Goal: Information Seeking & Learning: Learn about a topic

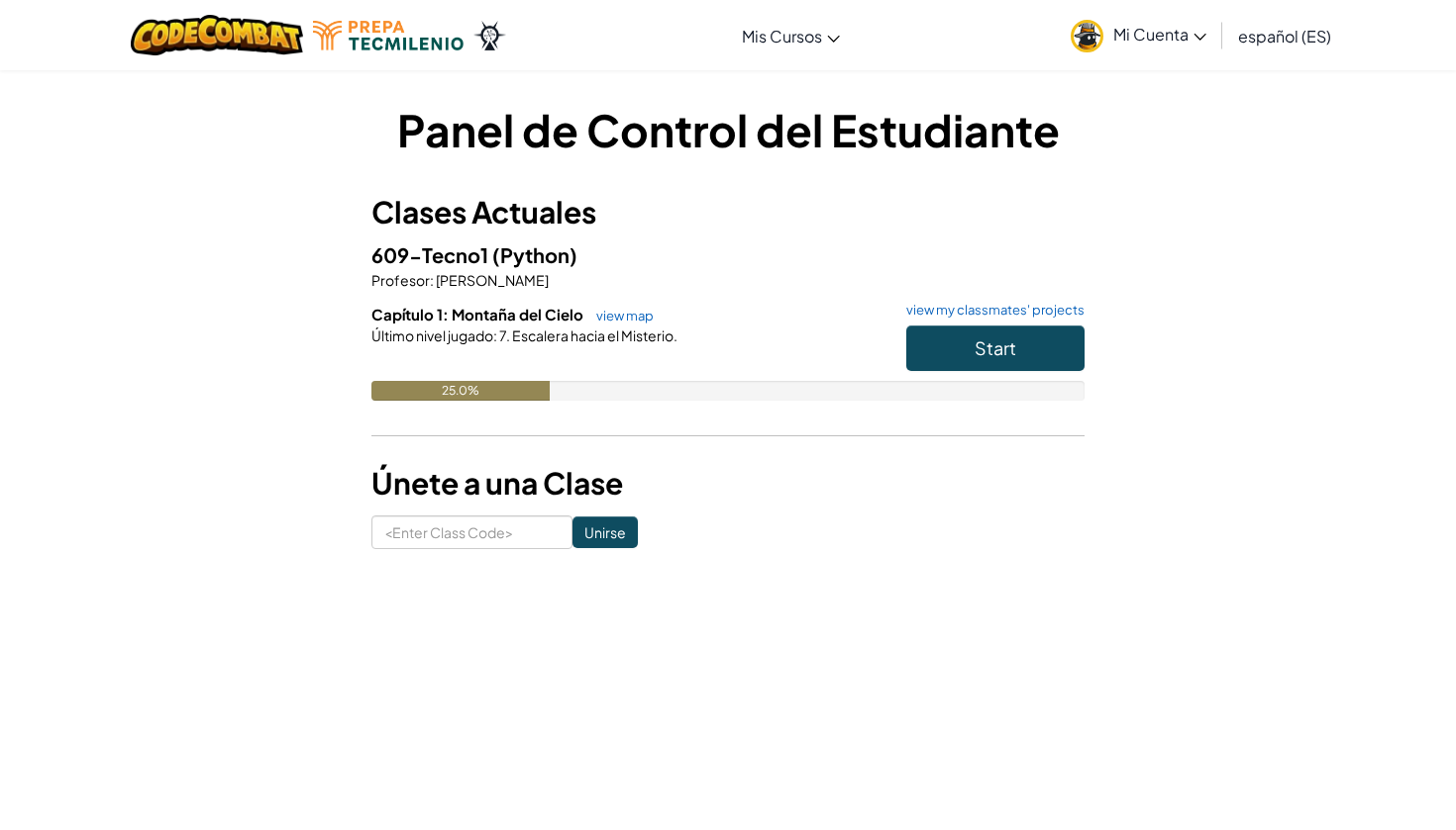
type input "m"
type input "MostStoneGood"
click at [997, 319] on h6 "Capítulo 1: Montaña del Cielo view map view my classmates' projects" at bounding box center [727, 315] width 713 height 22
click at [998, 343] on span "Start" at bounding box center [996, 348] width 42 height 23
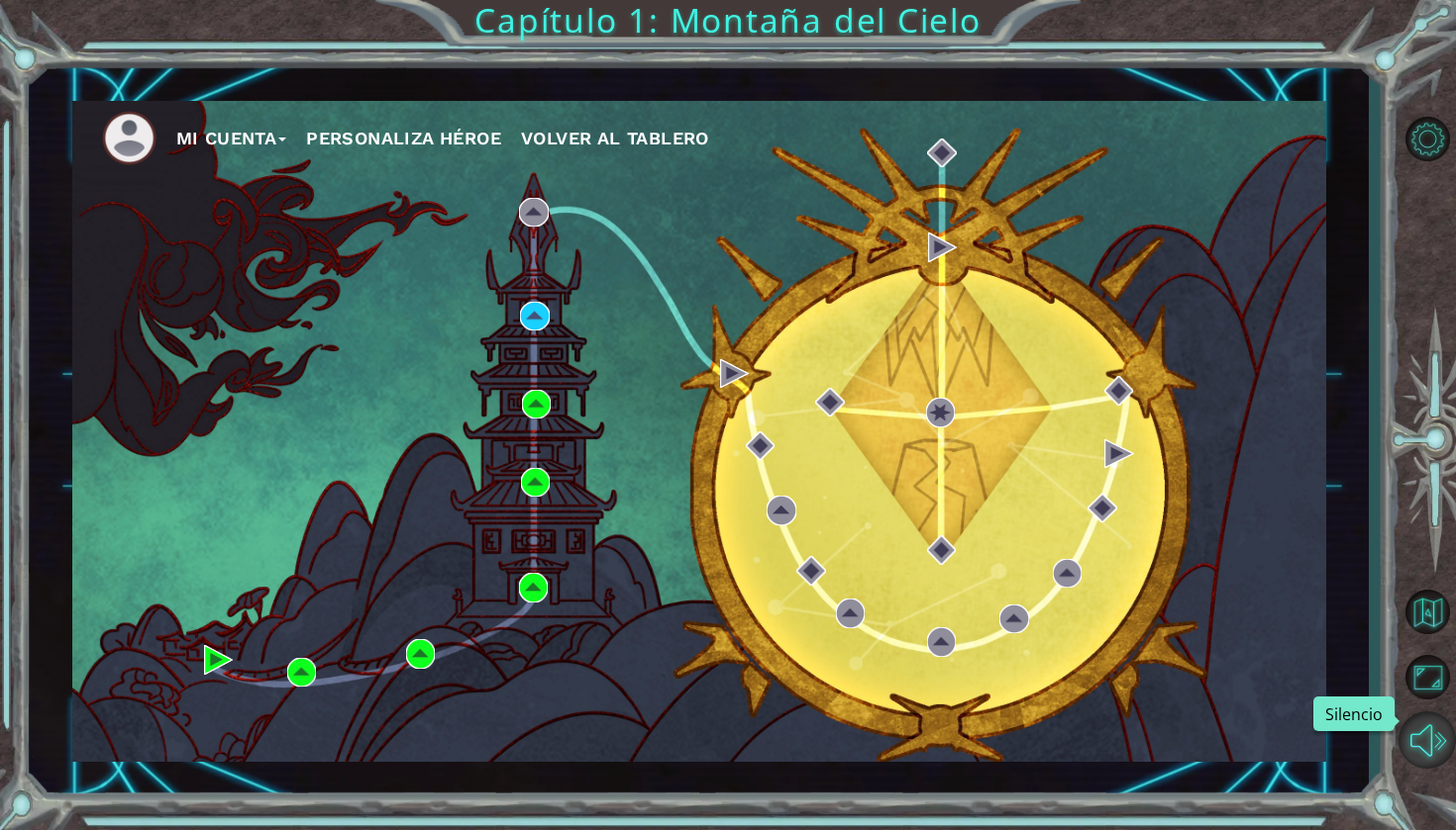
click at [1433, 740] on button "Silencio" at bounding box center [1427, 741] width 58 height 58
click at [535, 327] on img at bounding box center [534, 316] width 29 height 29
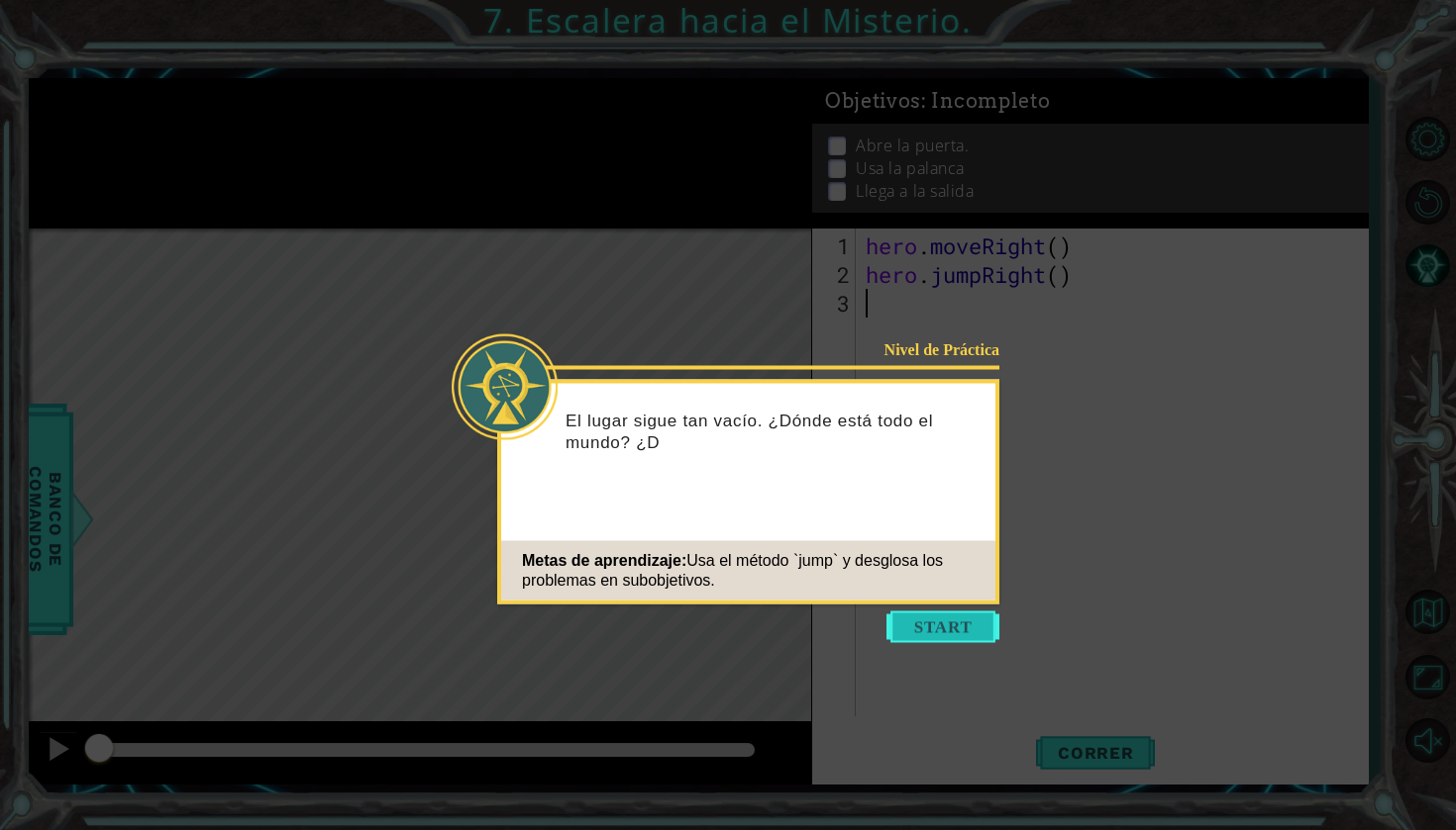
click at [954, 629] on button "Start" at bounding box center [943, 627] width 113 height 32
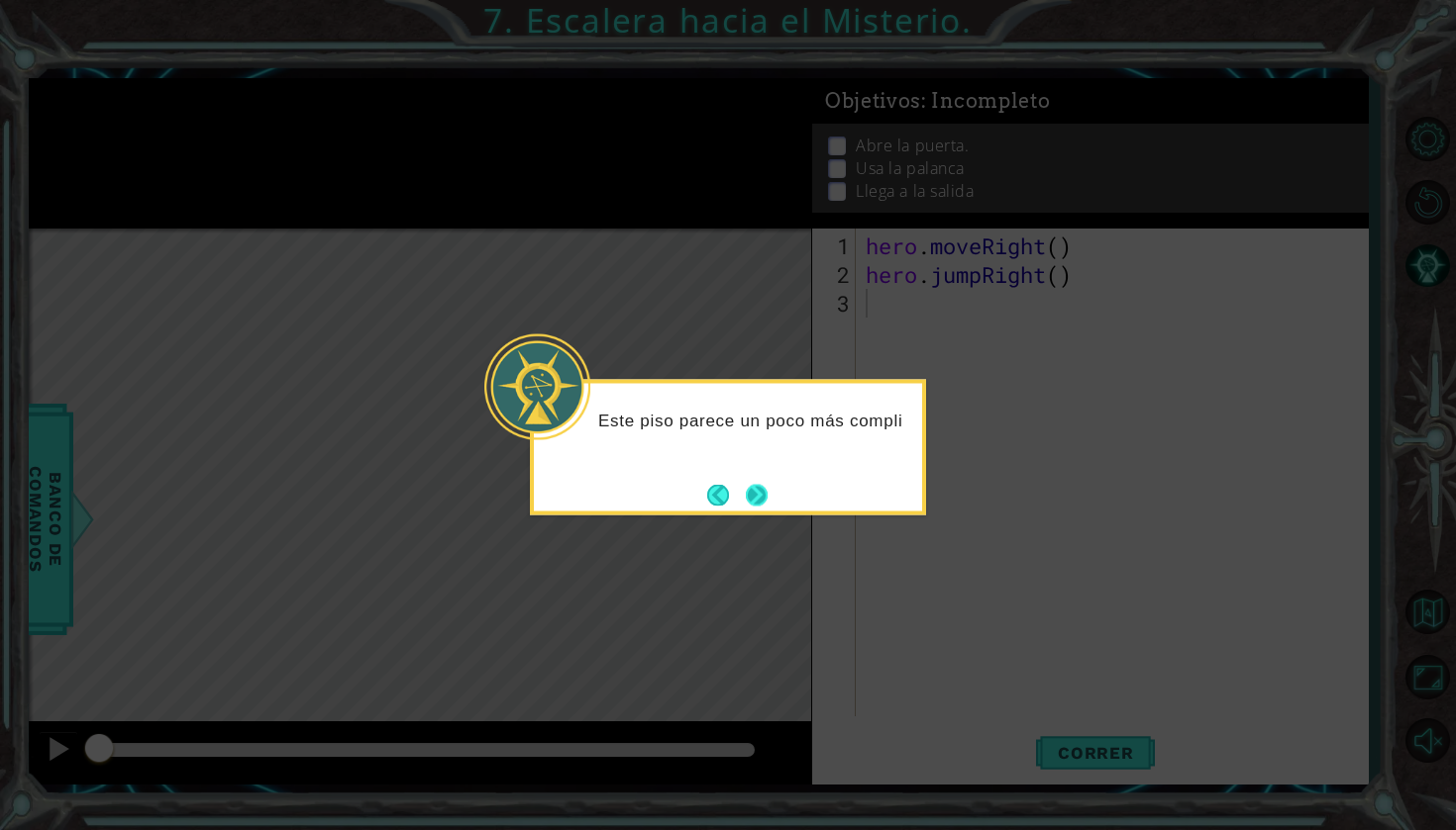
click at [763, 502] on button "Next" at bounding box center [757, 495] width 22 height 22
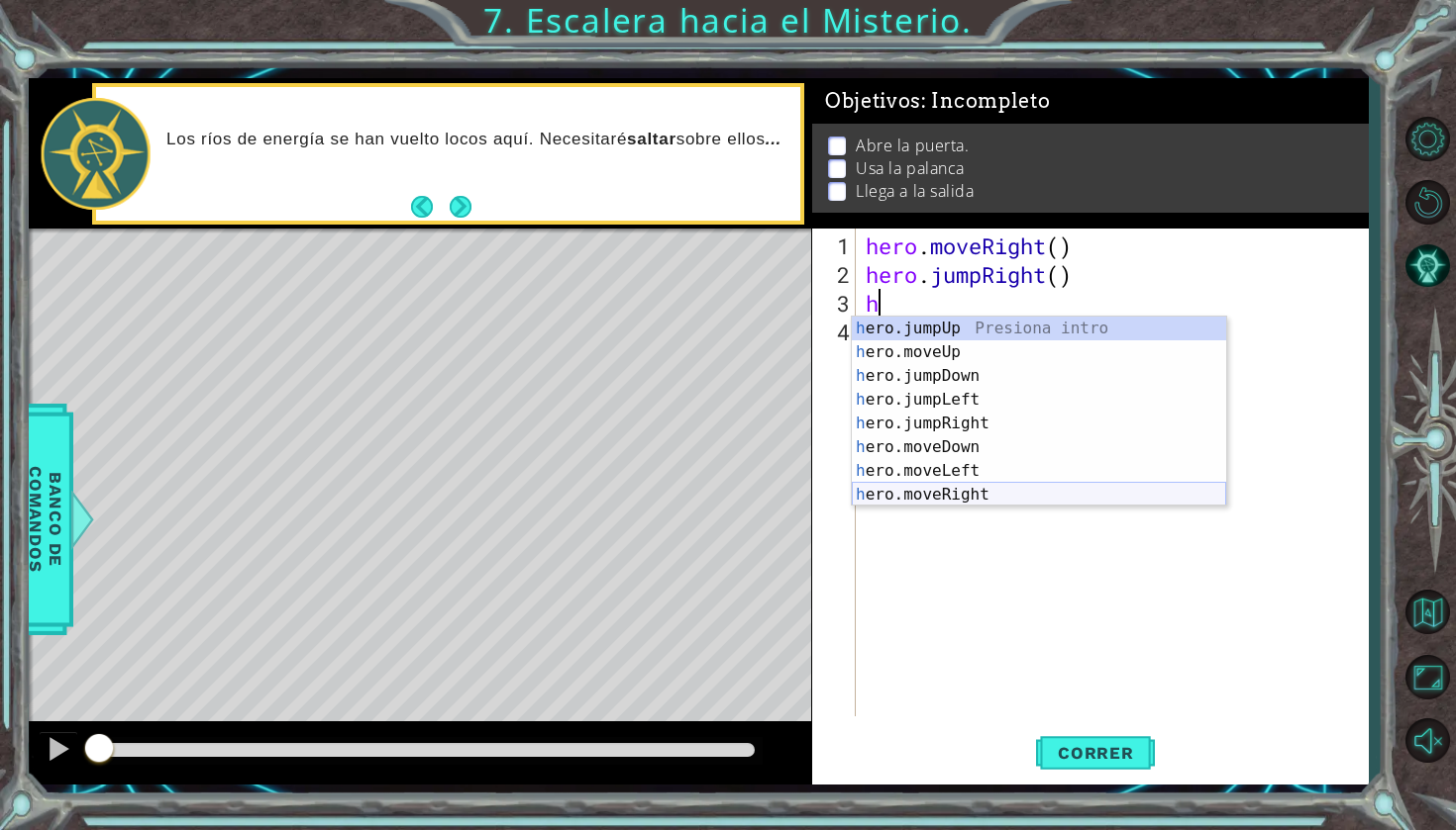
click at [980, 490] on div "h ero.jumpUp Presiona intro h ero.moveUp Presiona intro h ero.jumpDown Presiona…" at bounding box center [1038, 435] width 374 height 238
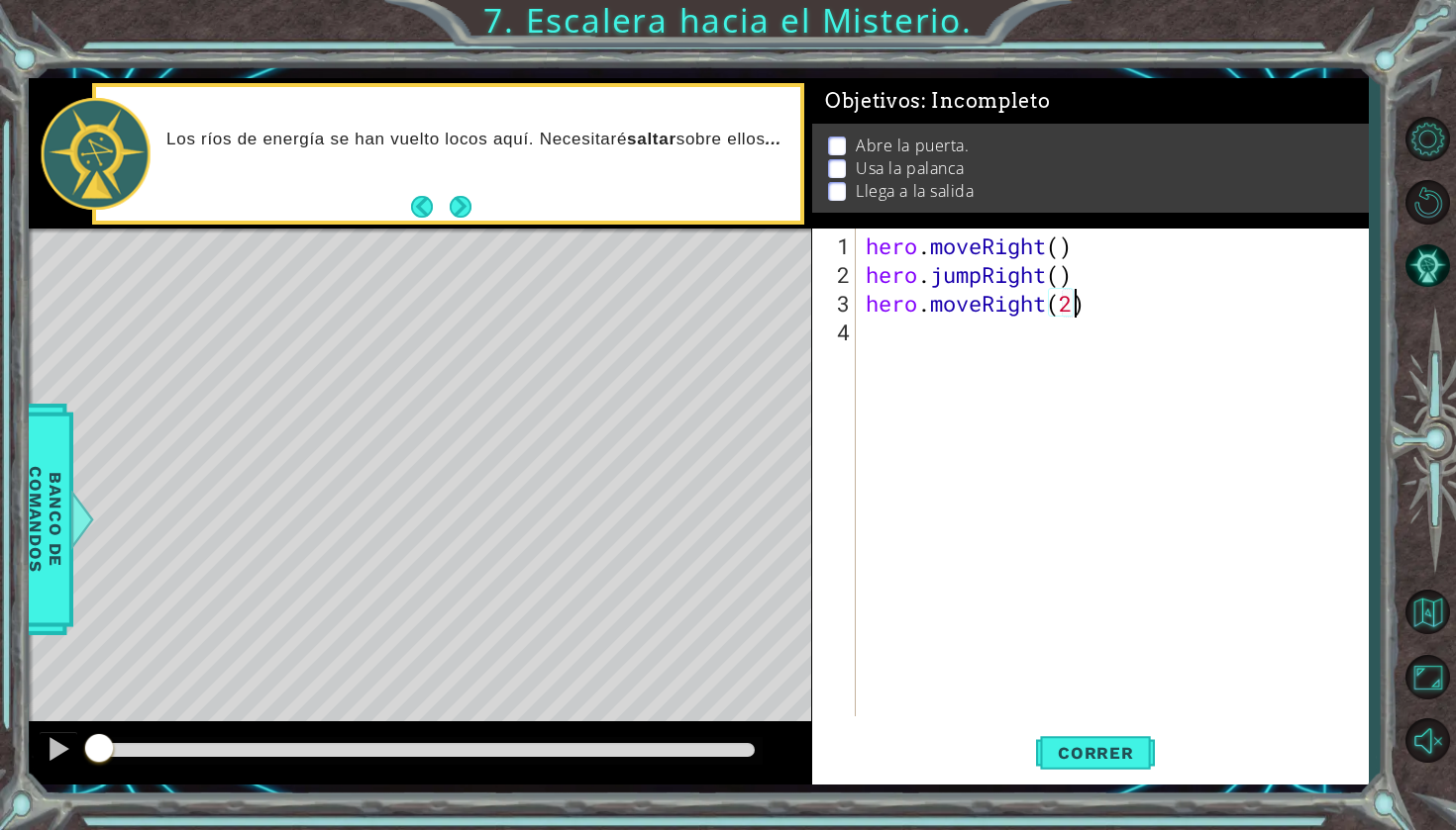
scroll to position [0, 9]
click at [1064, 749] on span "Correr" at bounding box center [1095, 753] width 115 height 20
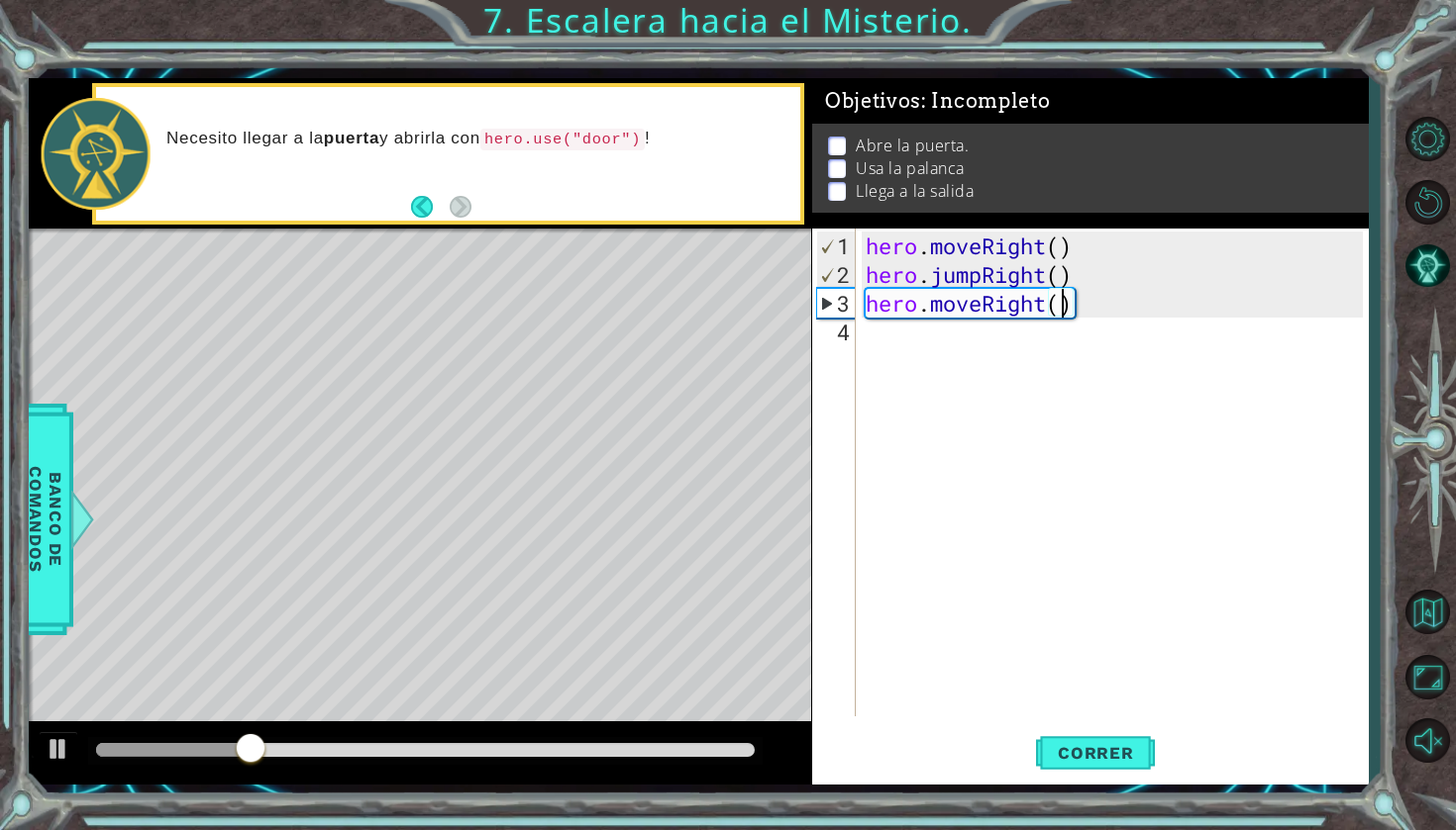
type textarea "hero.moveRight(1)"
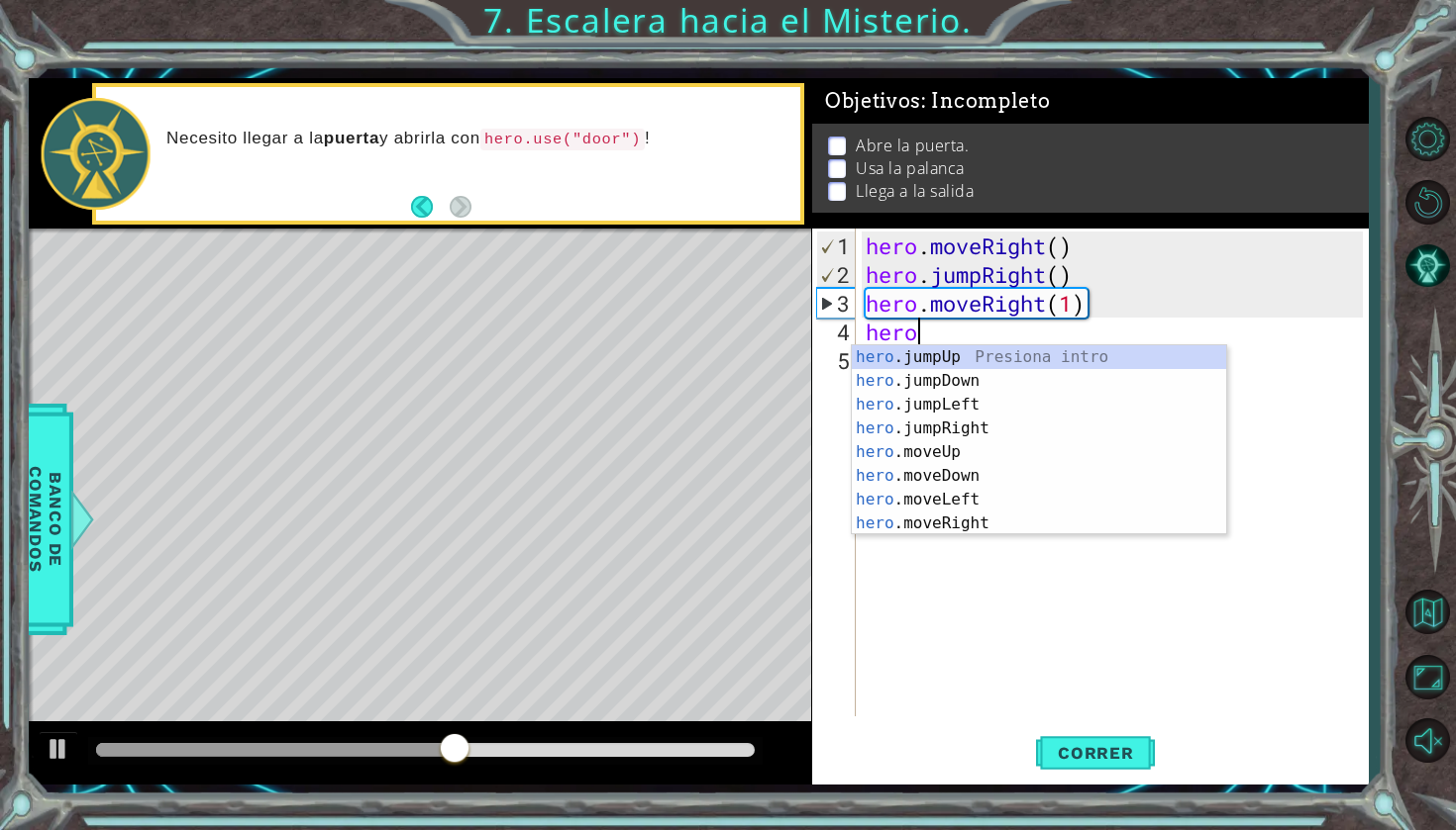
scroll to position [0, 1]
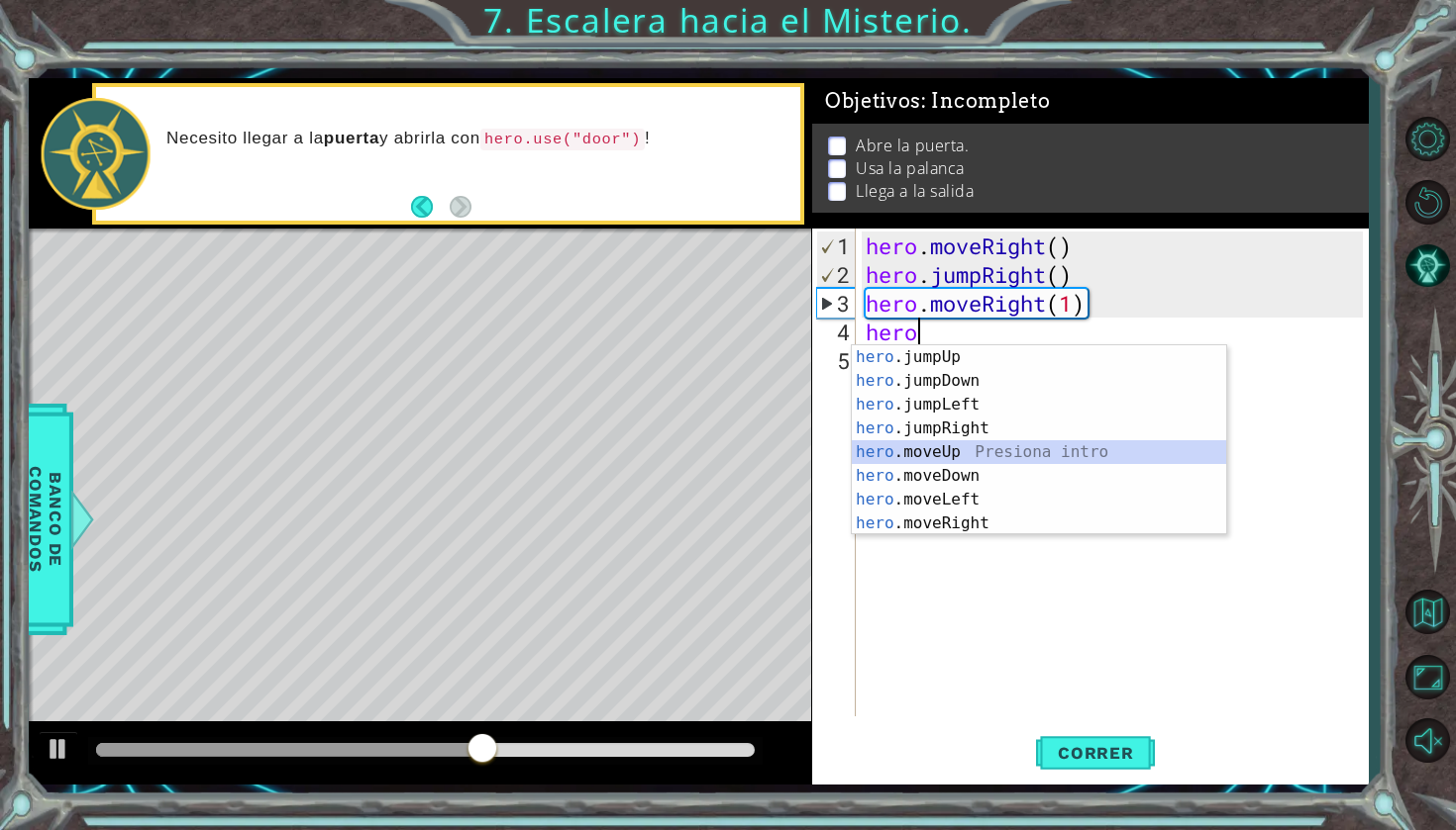
click at [907, 452] on div "hero .jumpUp Presiona intro hero .jumpDown Presiona intro hero .jumpLeft Presio…" at bounding box center [1038, 463] width 374 height 238
type textarea "hero.moveUp(1)"
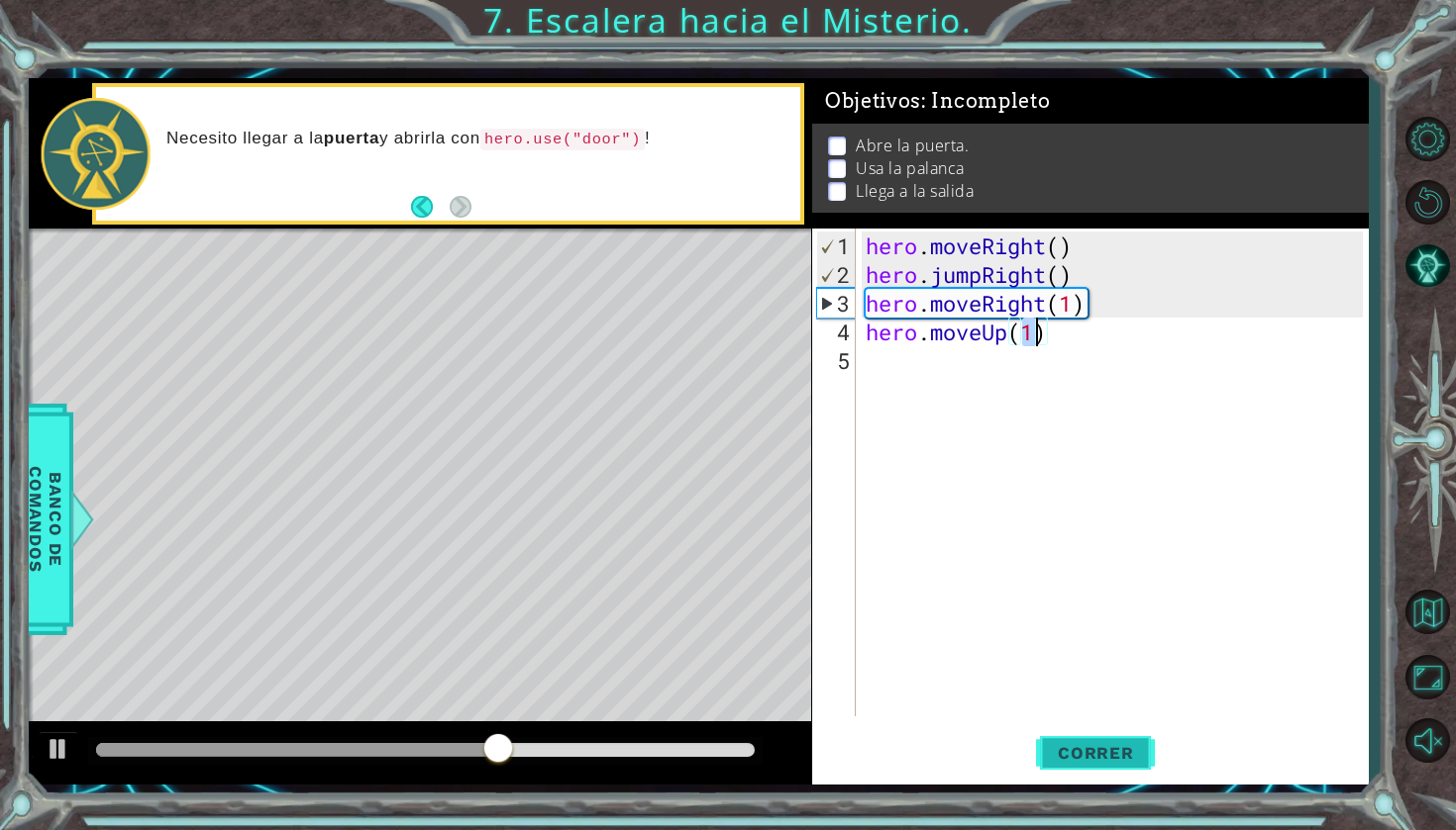
click at [1063, 735] on button "Correr" at bounding box center [1094, 753] width 118 height 56
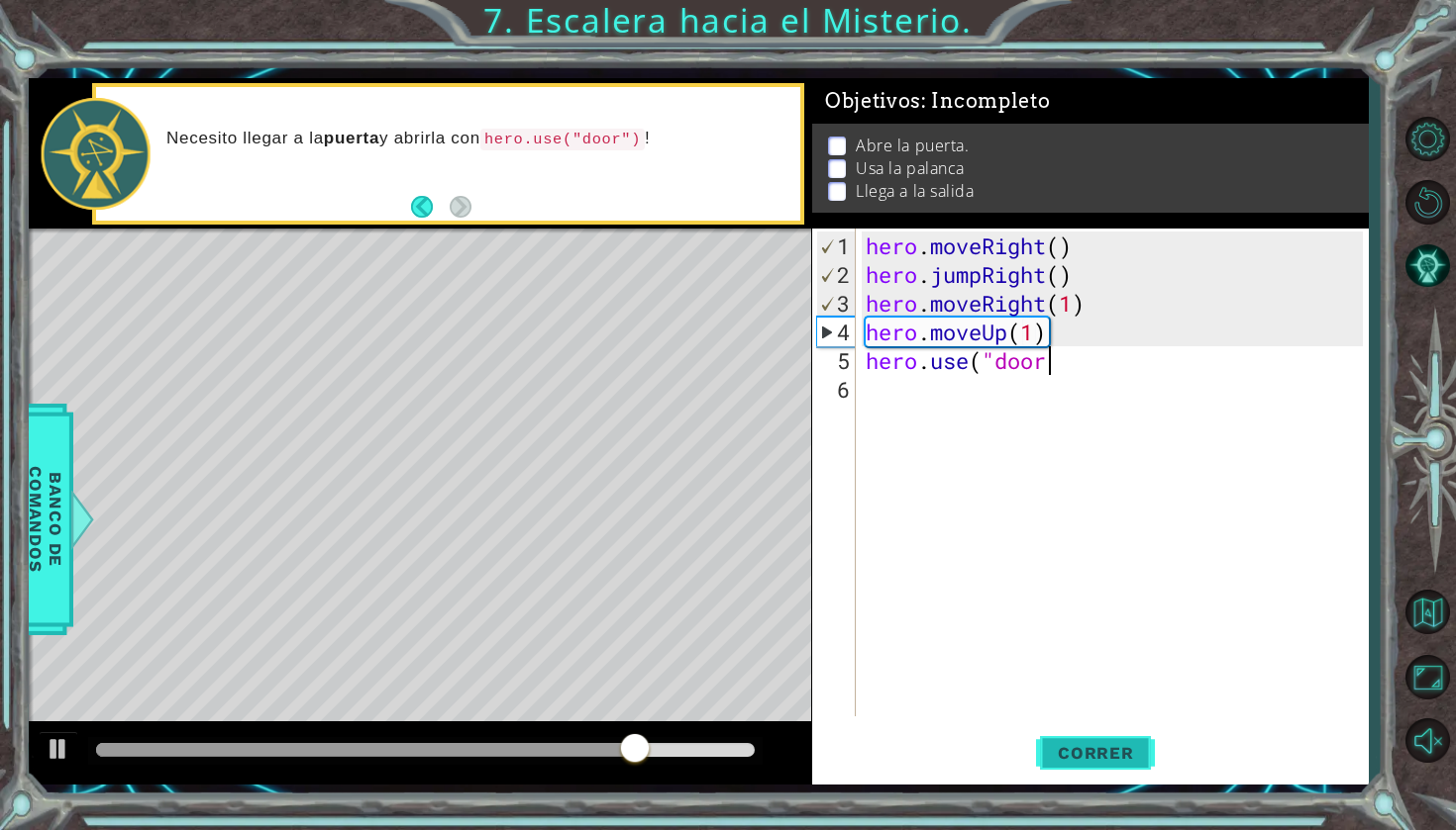
scroll to position [0, 8]
type textarea "hero.use("door")"
click at [1107, 759] on span "Correr" at bounding box center [1095, 753] width 115 height 20
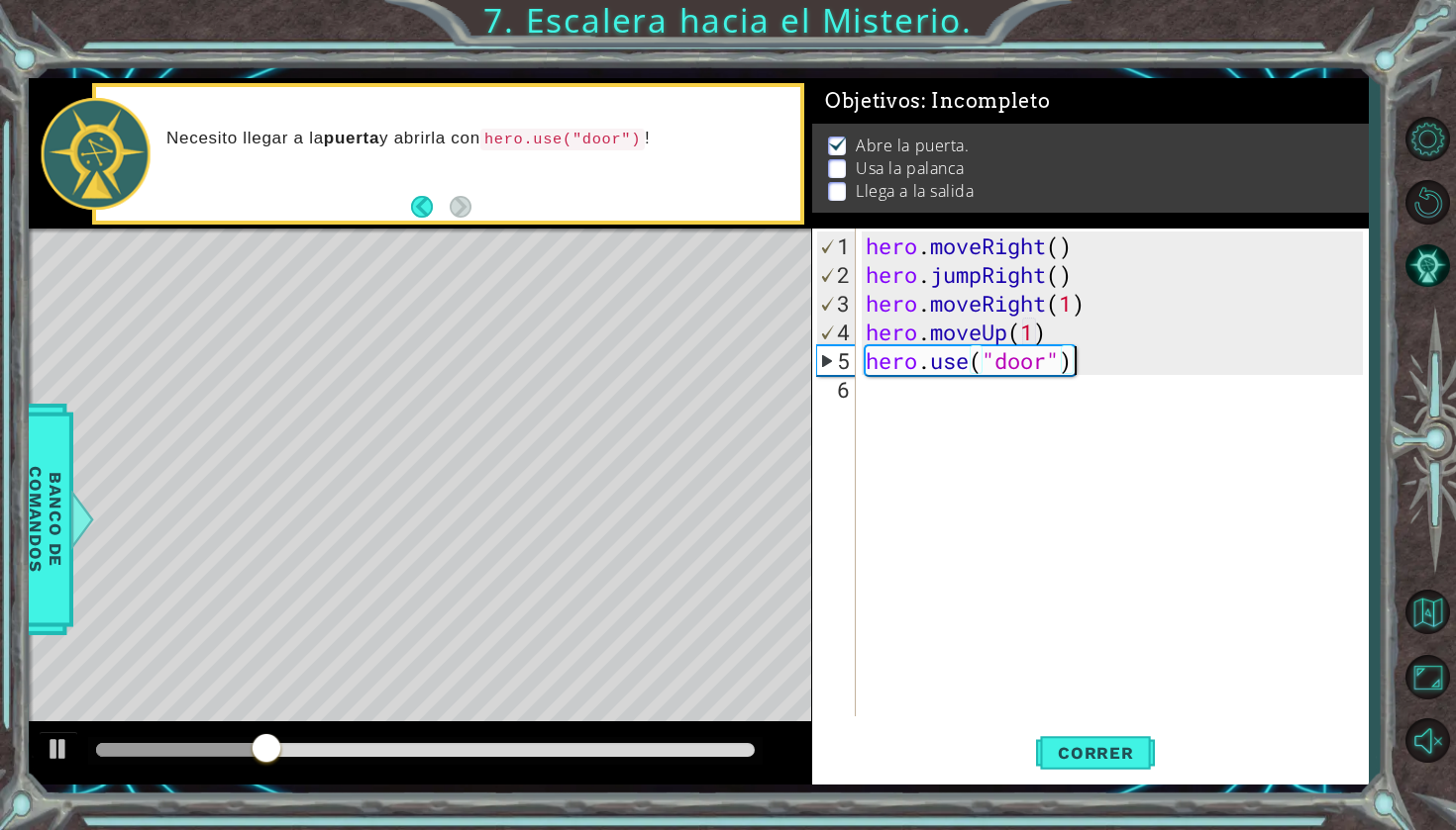
scroll to position [0, 0]
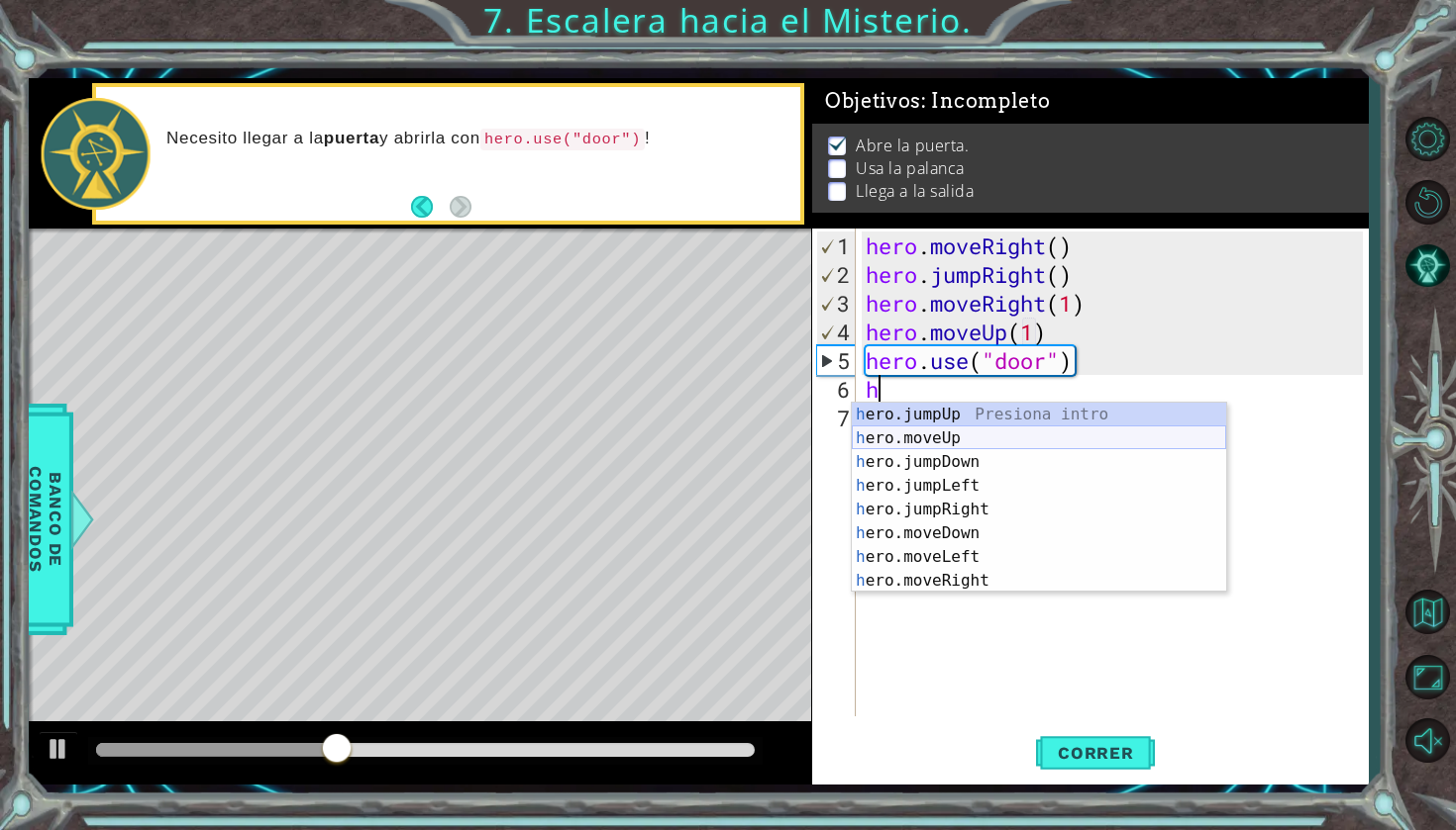
click at [943, 443] on div "h ero.jumpUp Presiona intro h ero.moveUp Presiona intro h ero.jumpDown Presiona…" at bounding box center [1038, 521] width 374 height 238
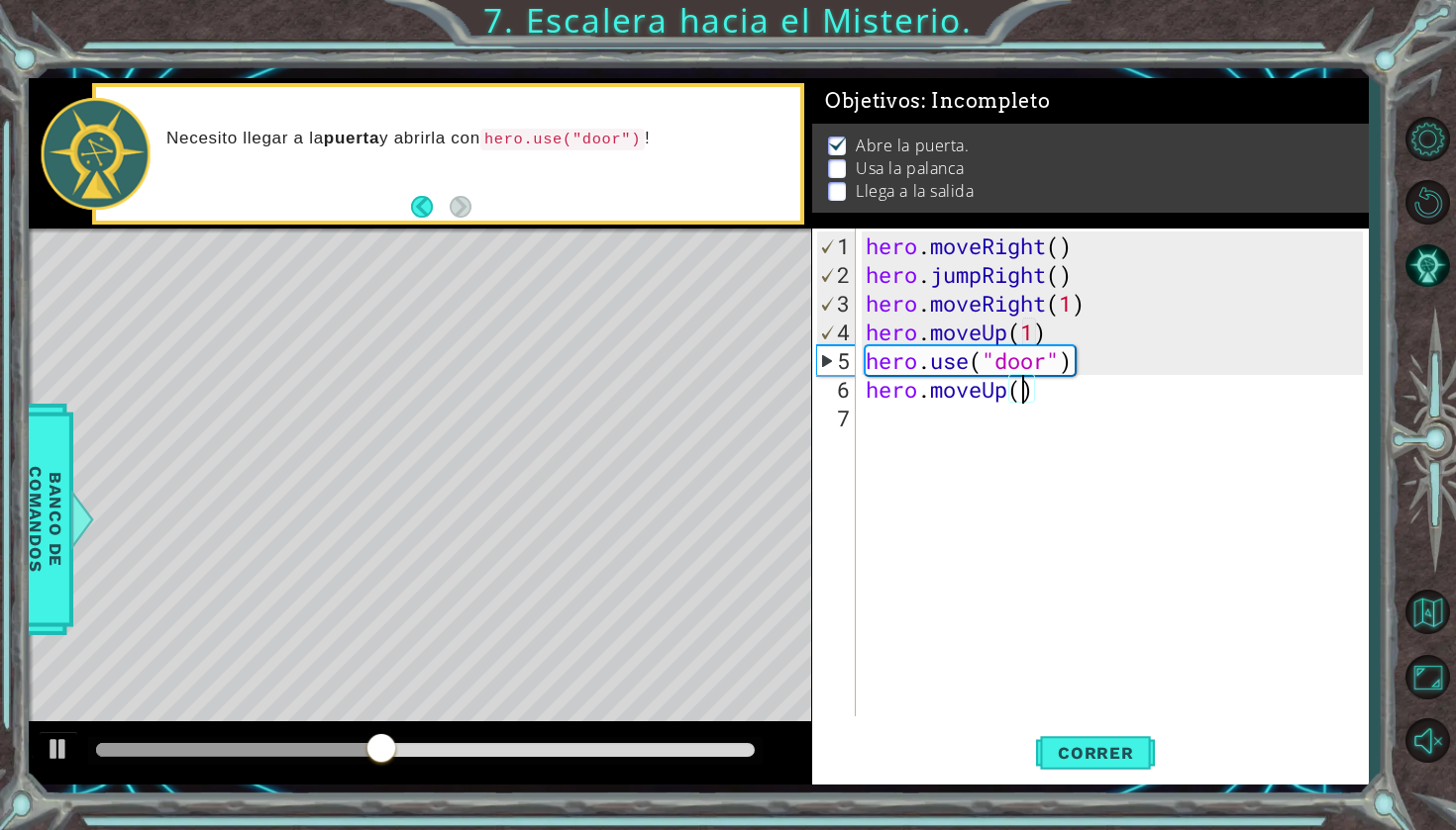
scroll to position [0, 7]
type textarea "hero.moveUp(2)"
click at [1128, 759] on span "Correr" at bounding box center [1095, 753] width 115 height 20
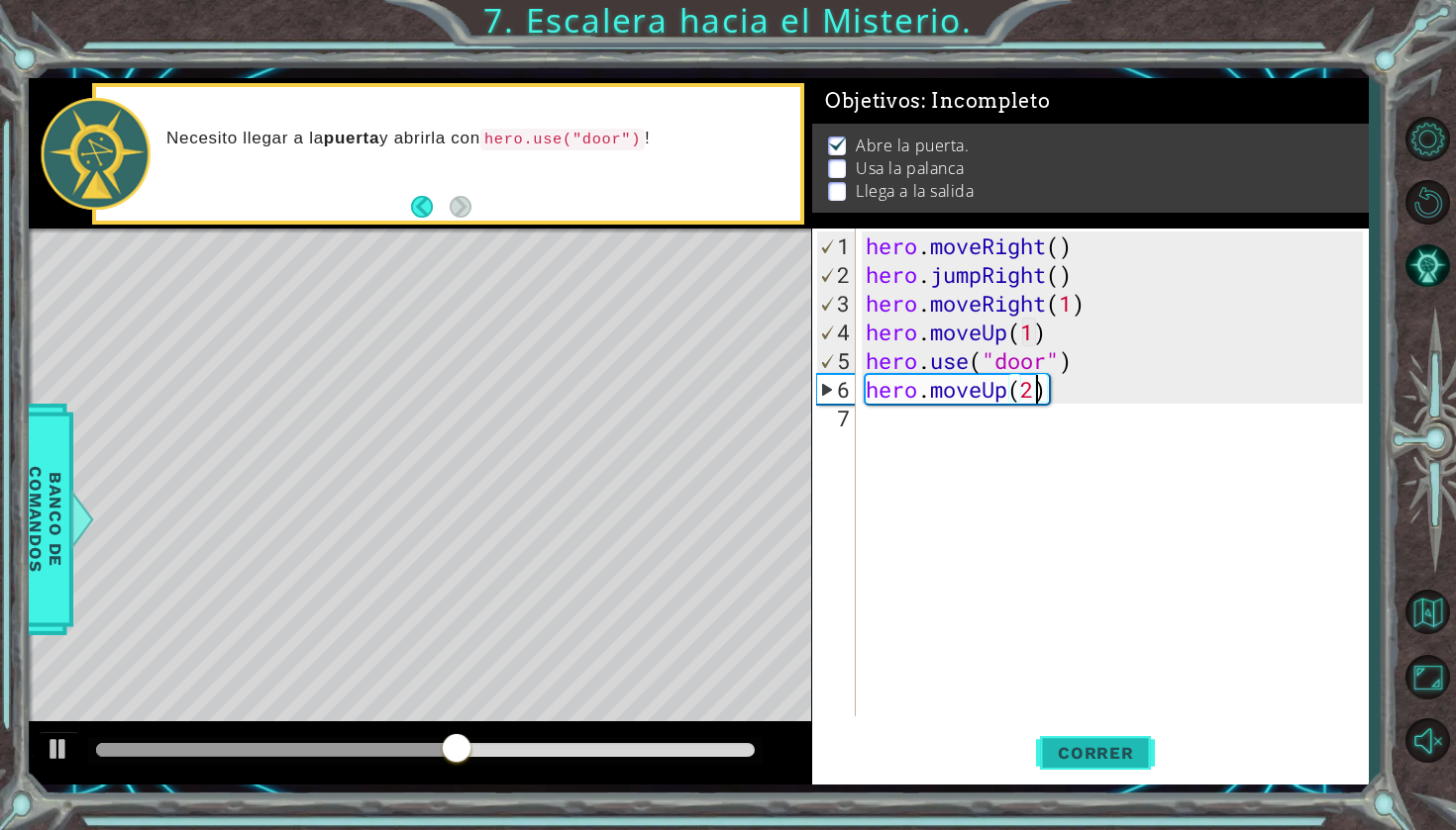
scroll to position [0, 0]
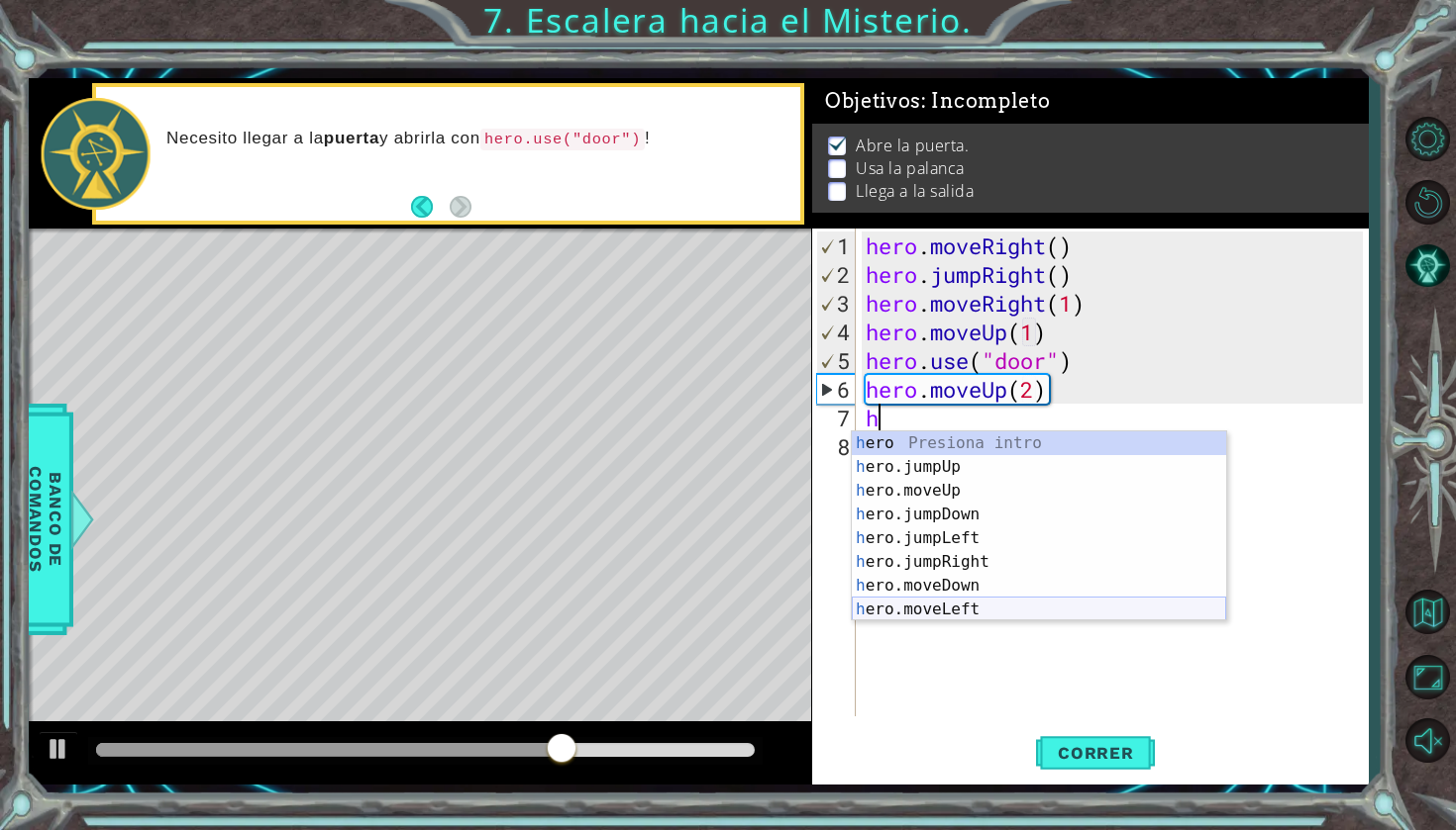
click at [964, 613] on div "h ero Presiona intro h ero.jumpUp Presiona intro h ero.moveUp Presiona intro h …" at bounding box center [1038, 550] width 374 height 238
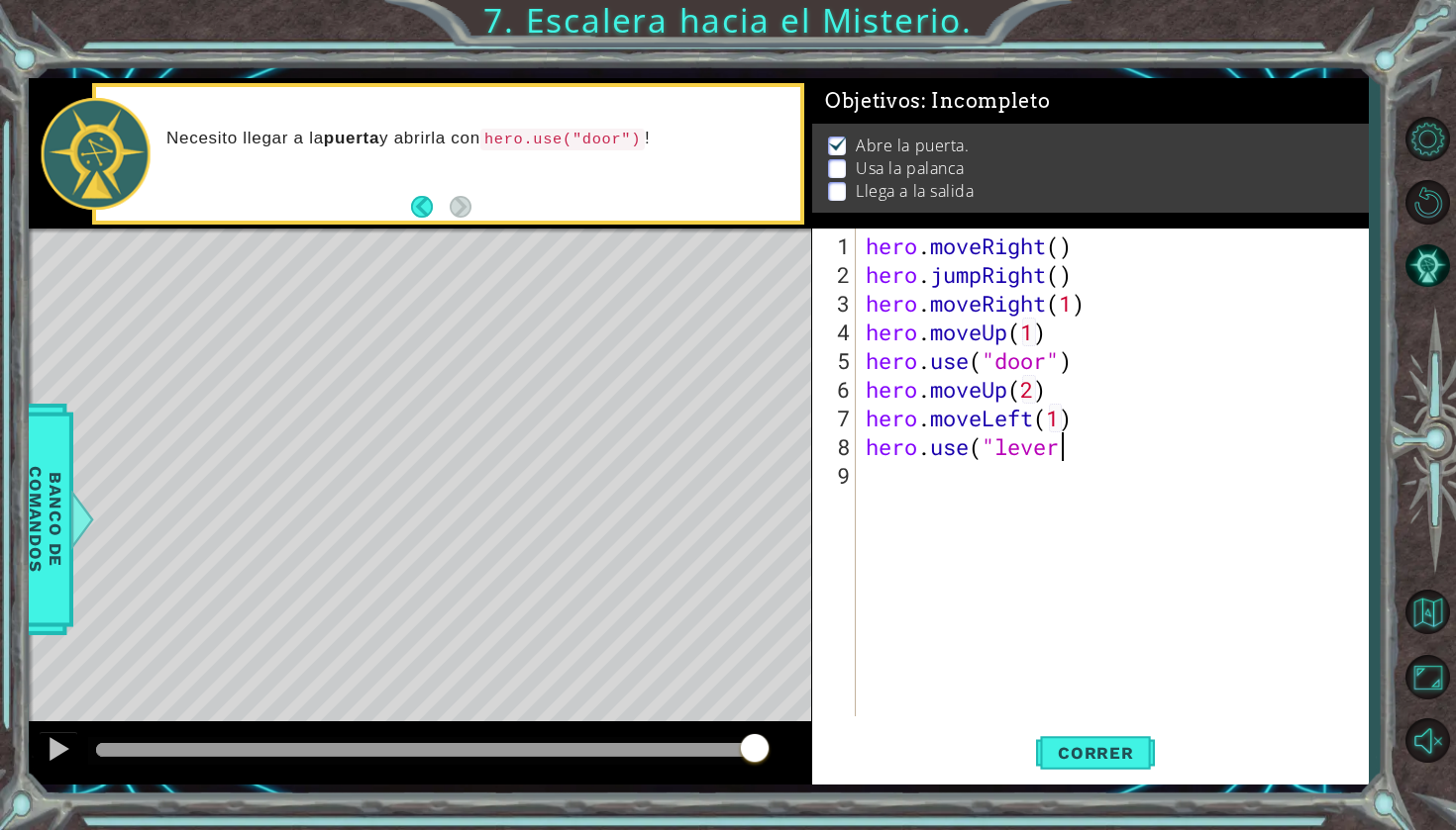
scroll to position [0, 18]
click at [1113, 767] on button "Correr" at bounding box center [1094, 753] width 118 height 56
type textarea "hero.use("lever")"
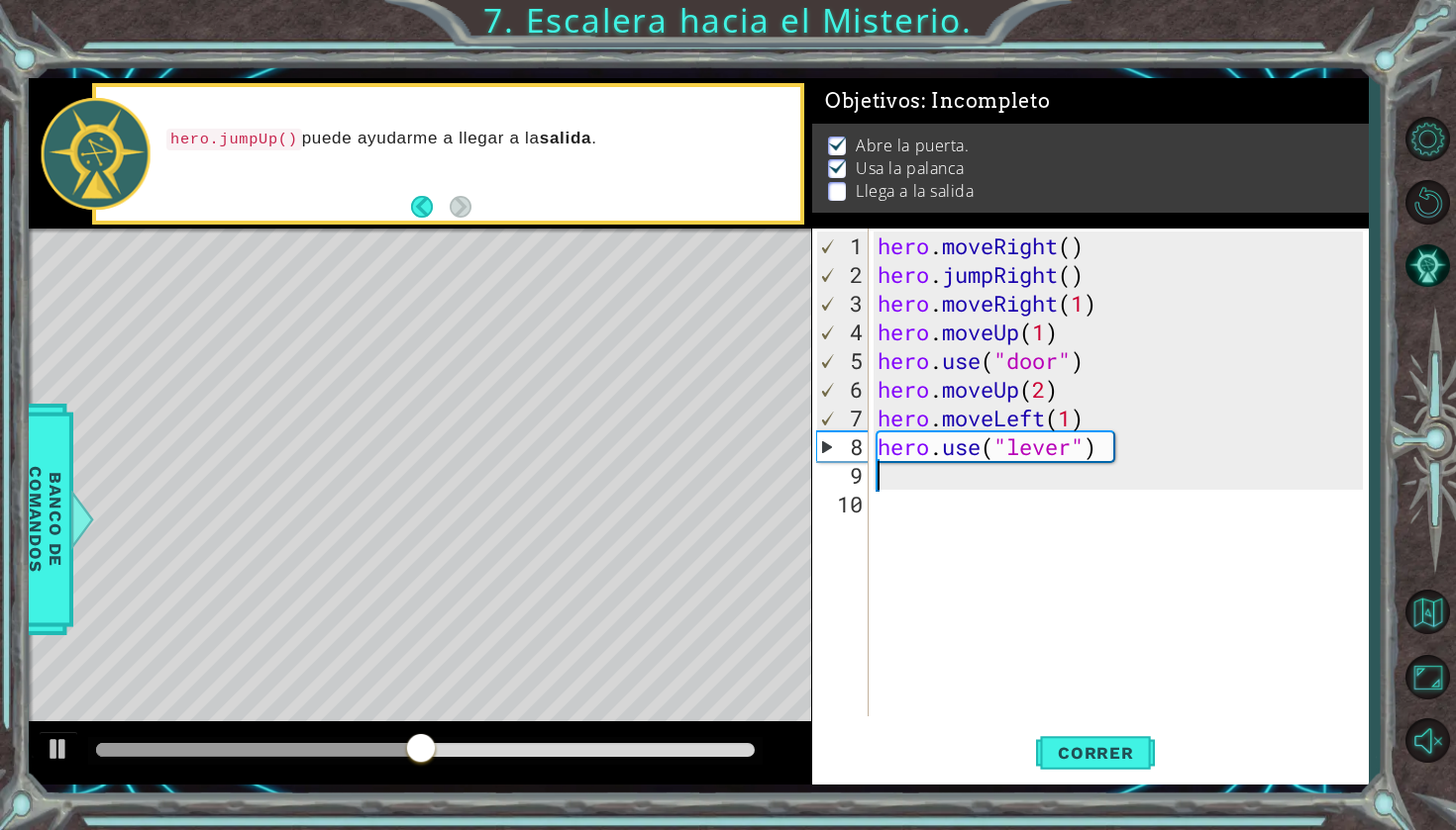
scroll to position [0, 0]
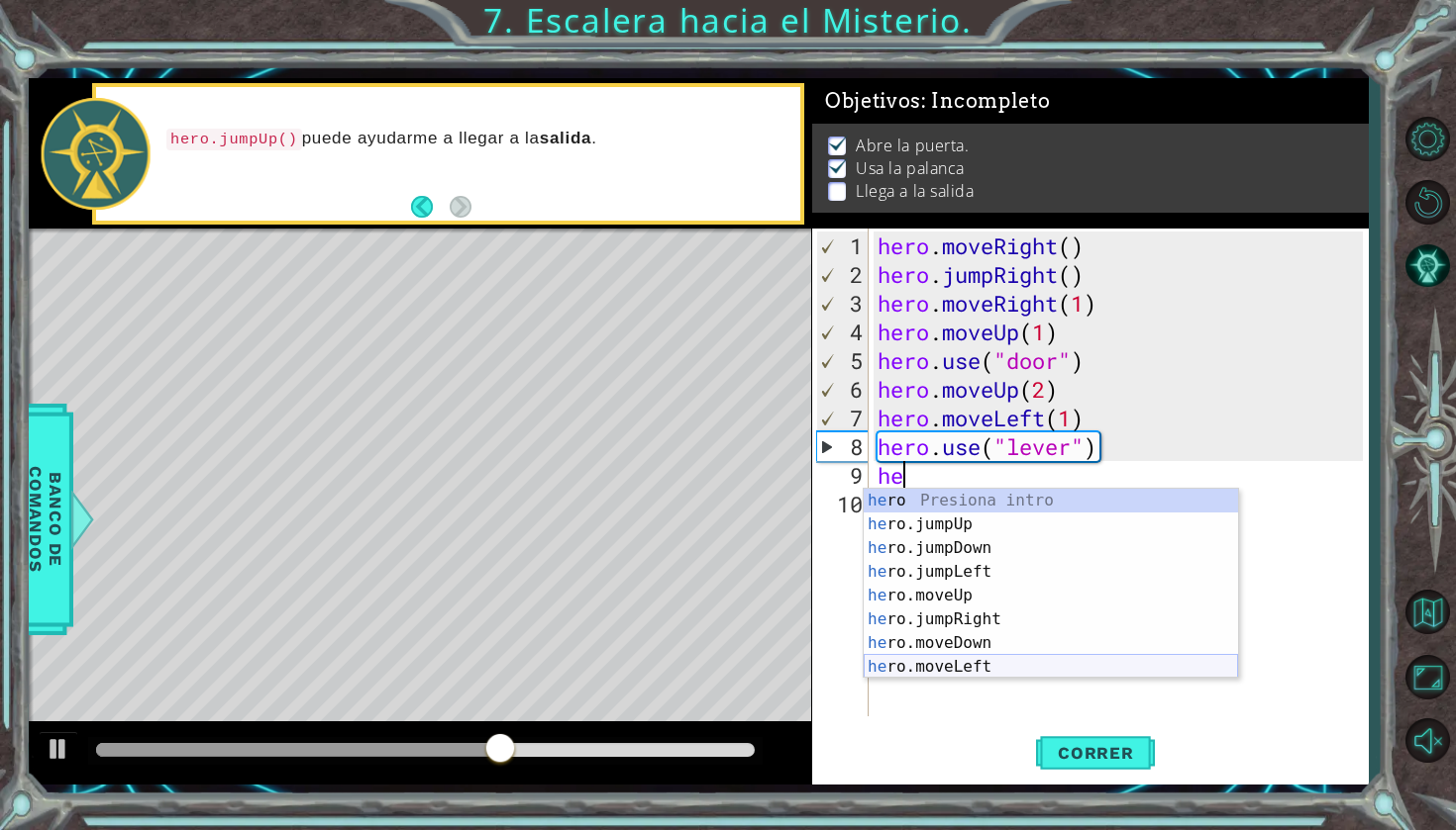
click at [968, 675] on div "he ro Presiona intro he ro.jumpUp Presiona intro he ro.jumpDown Presiona intro …" at bounding box center [1050, 607] width 374 height 238
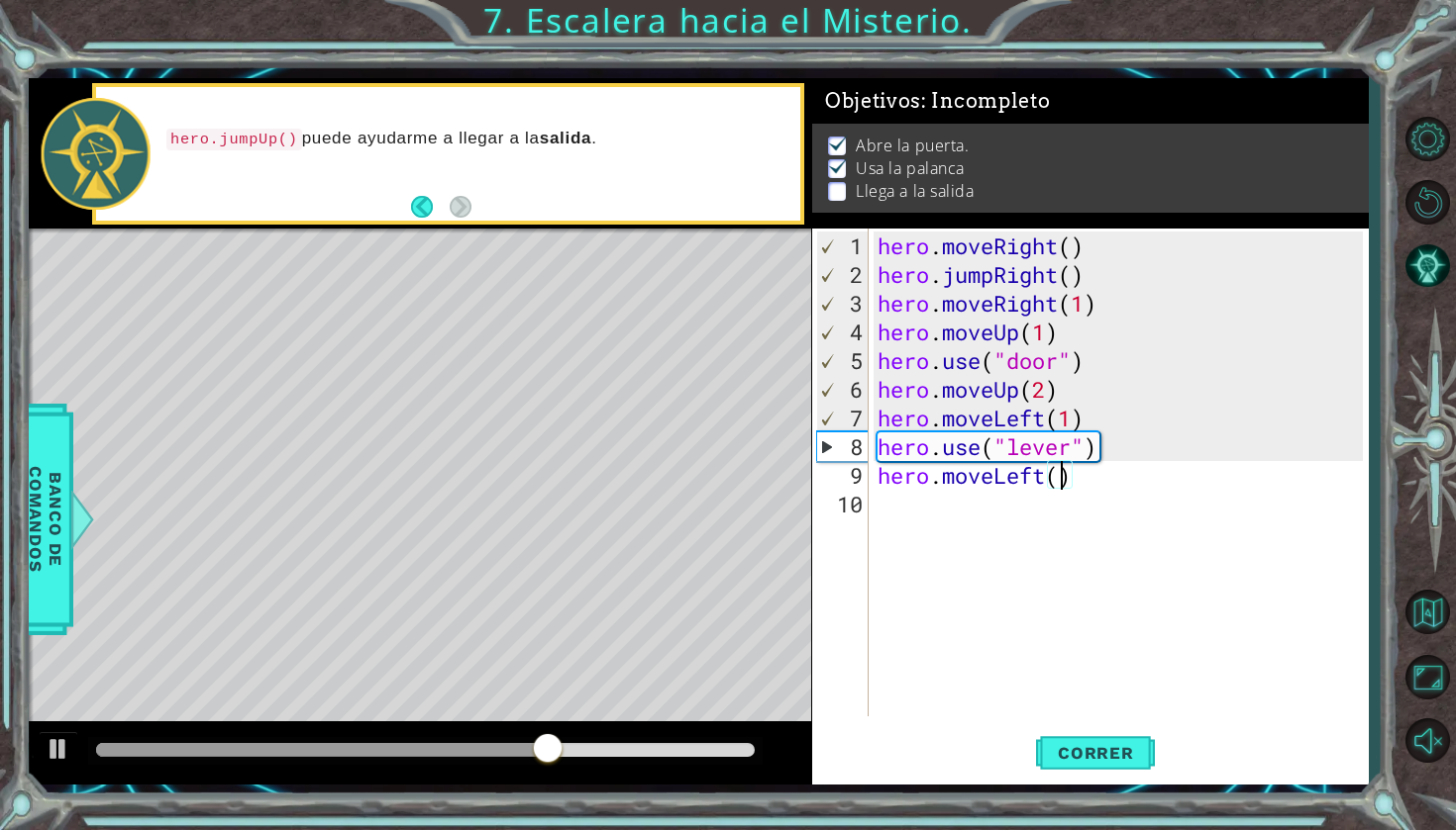
scroll to position [0, 9]
type textarea "hero.moveLeft(2)"
click at [1076, 733] on button "Correr" at bounding box center [1094, 753] width 118 height 56
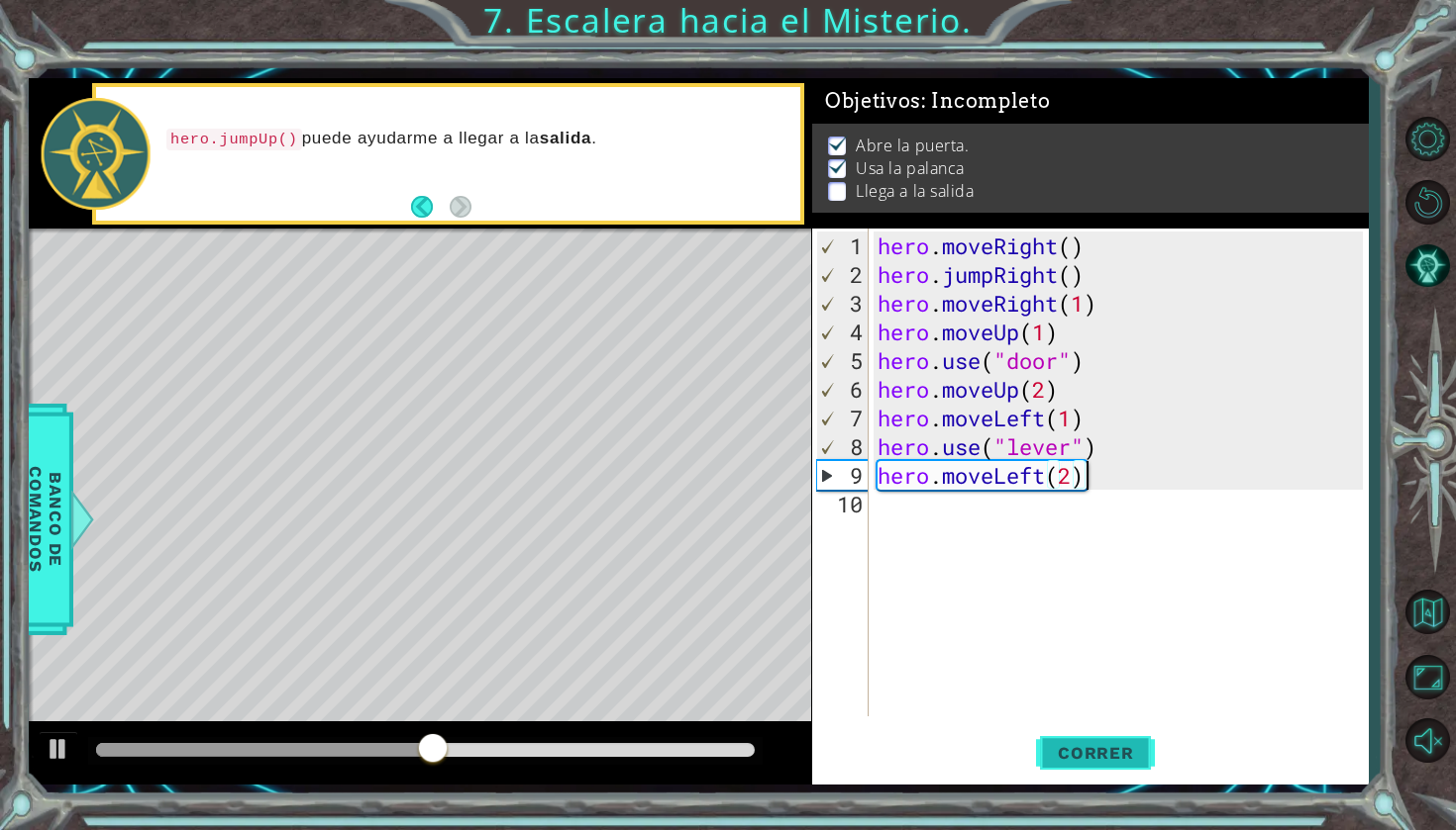
scroll to position [0, 0]
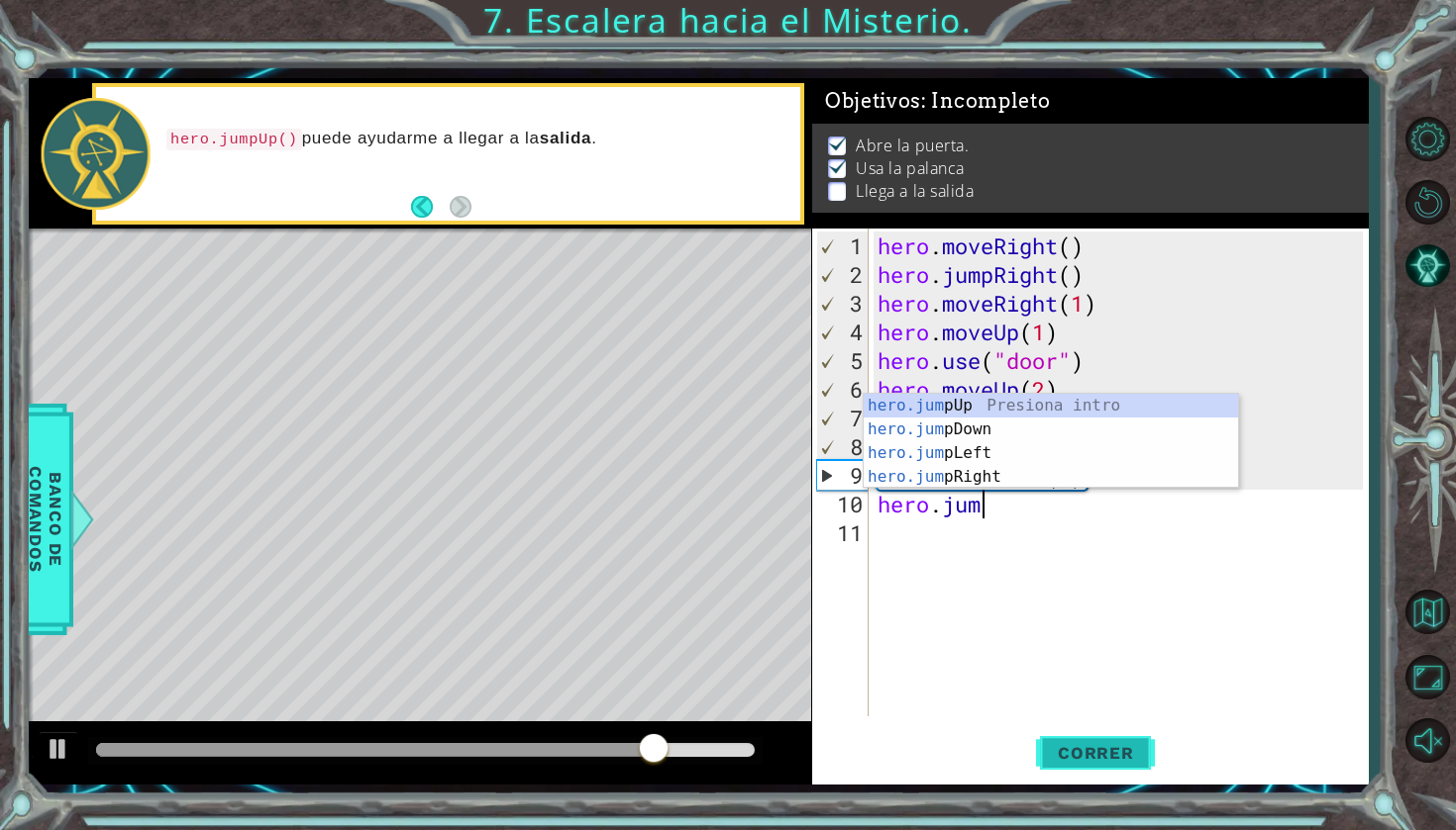
type textarea "hero.jump"
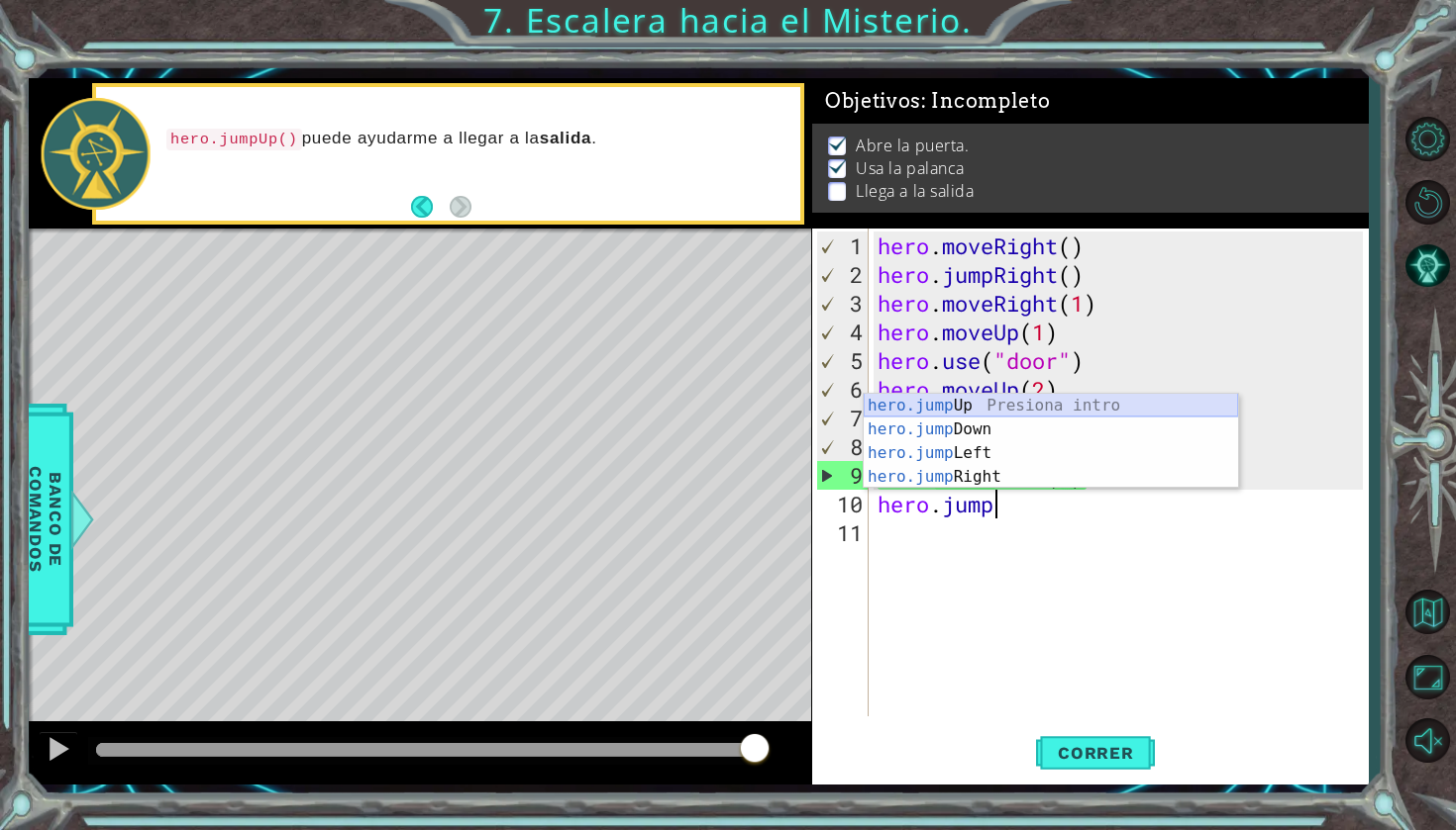
click at [980, 406] on div "hero.jump Up Presiona intro hero.jump Down Presiona intro hero.jump Left Presio…" at bounding box center [1050, 464] width 374 height 142
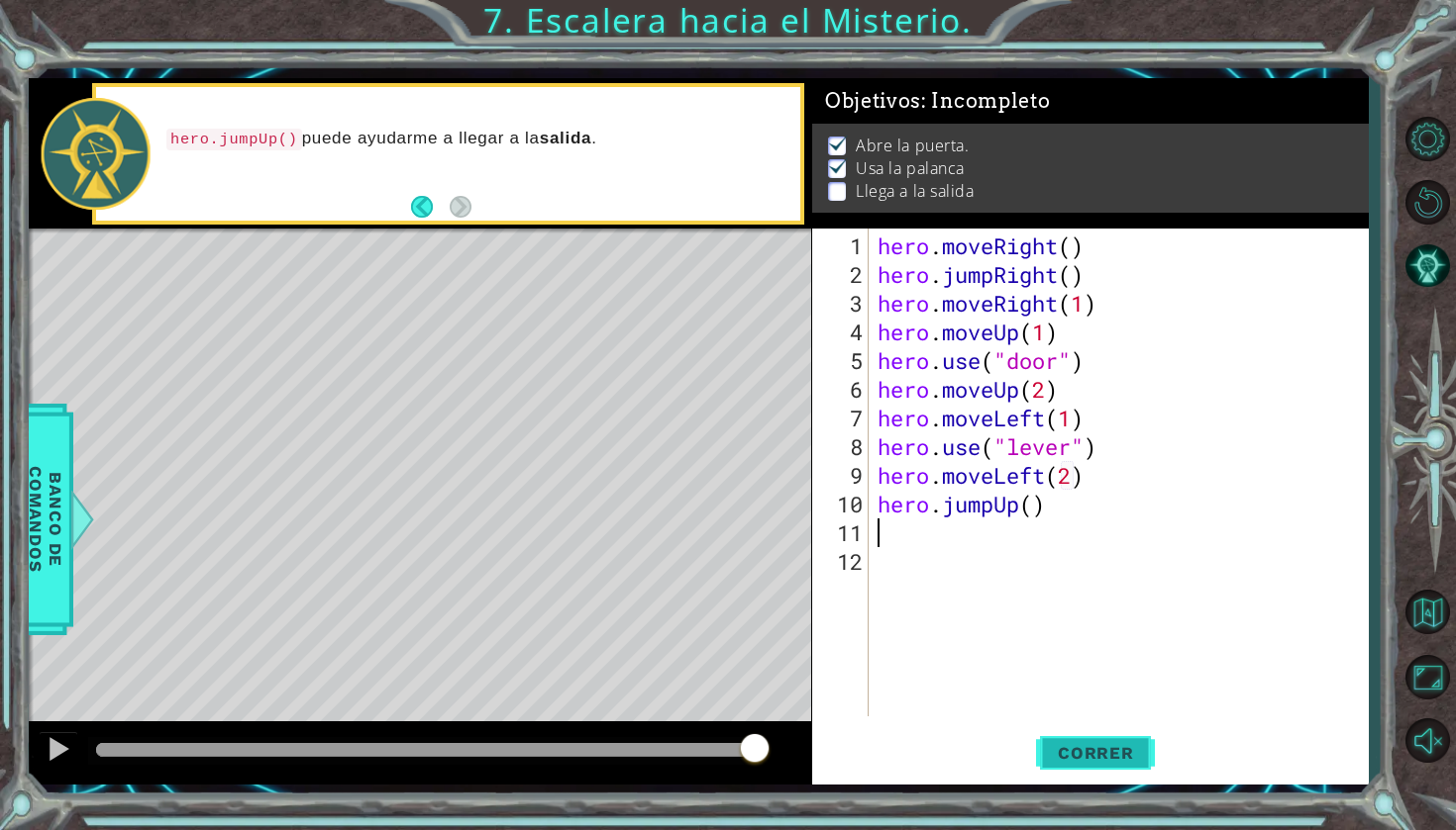
click at [1076, 761] on span "Correr" at bounding box center [1095, 753] width 115 height 20
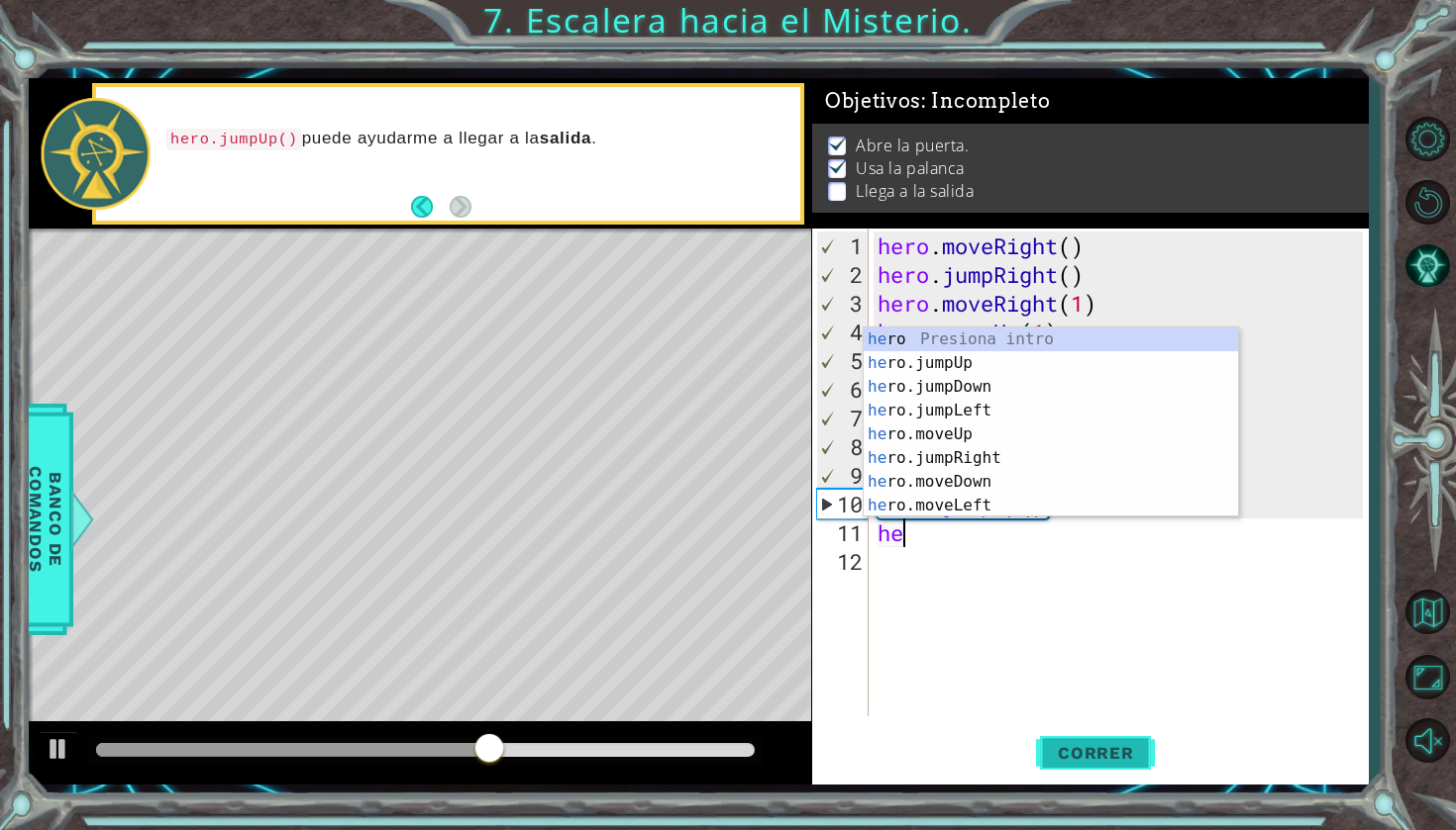
type textarea "her"
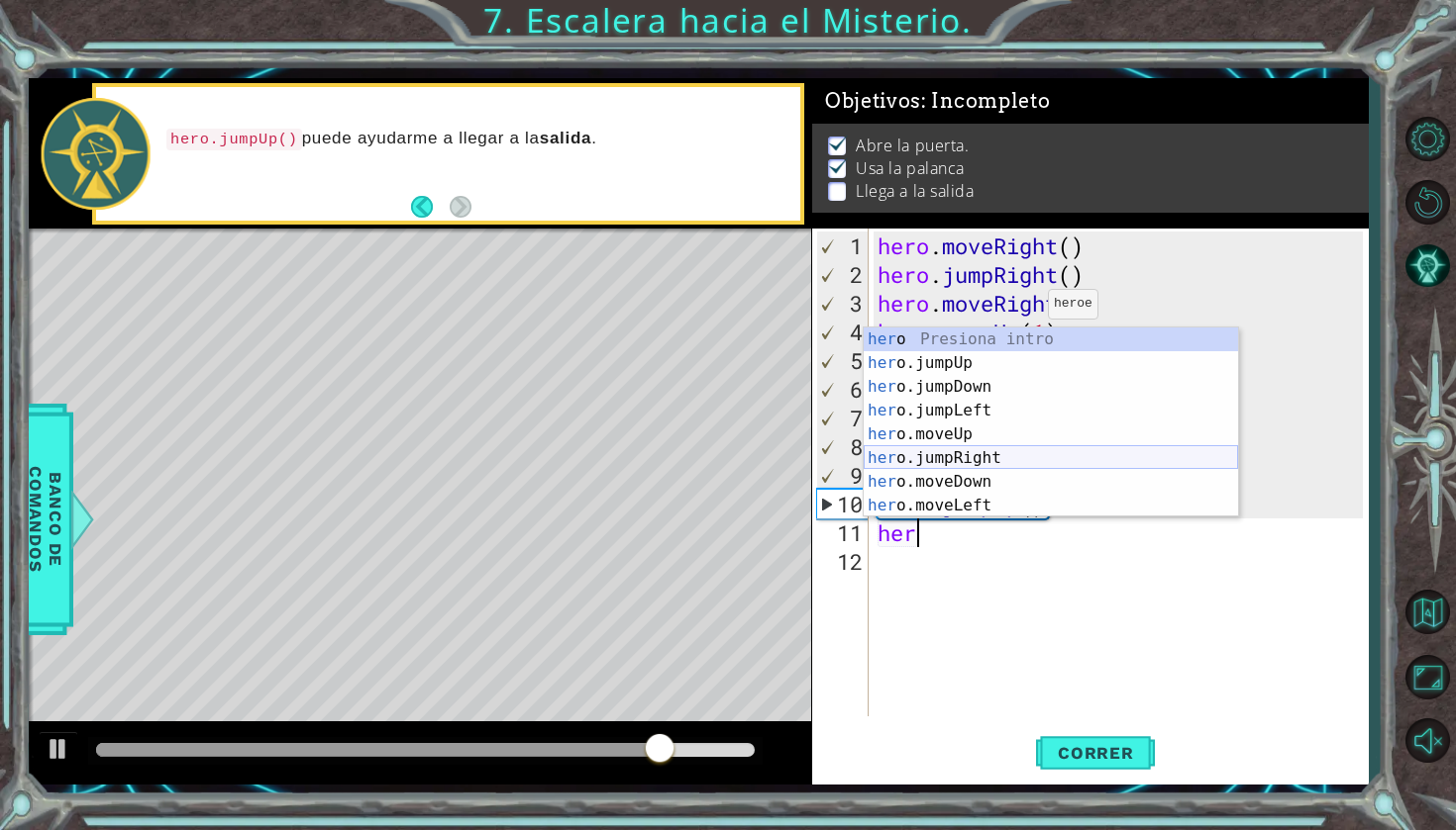
click at [996, 470] on div "her o Presiona intro her o.jumpUp Presiona intro her o.jumpDown Presiona intro …" at bounding box center [1050, 446] width 374 height 238
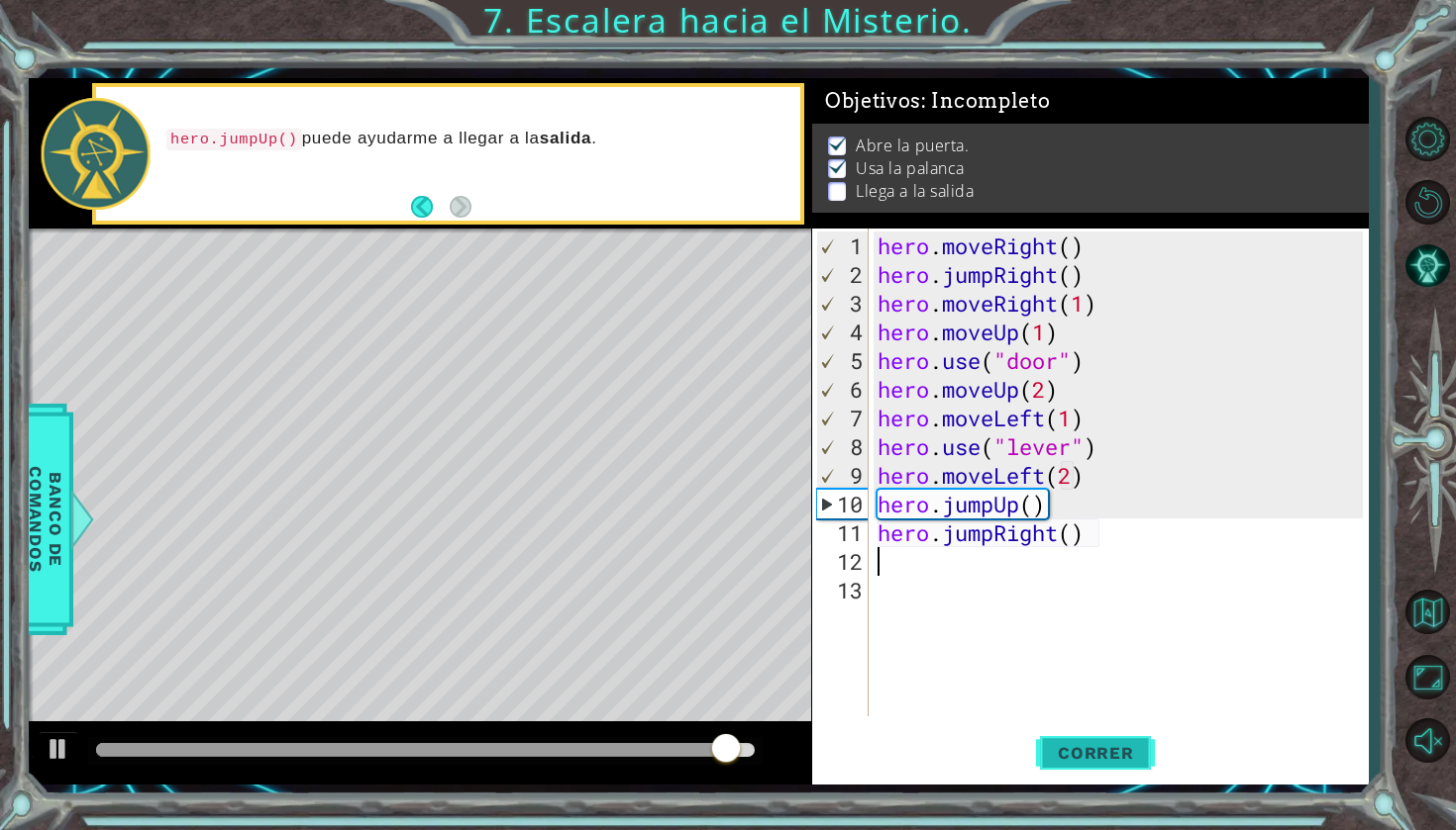
click at [1084, 741] on button "Correr" at bounding box center [1094, 753] width 118 height 56
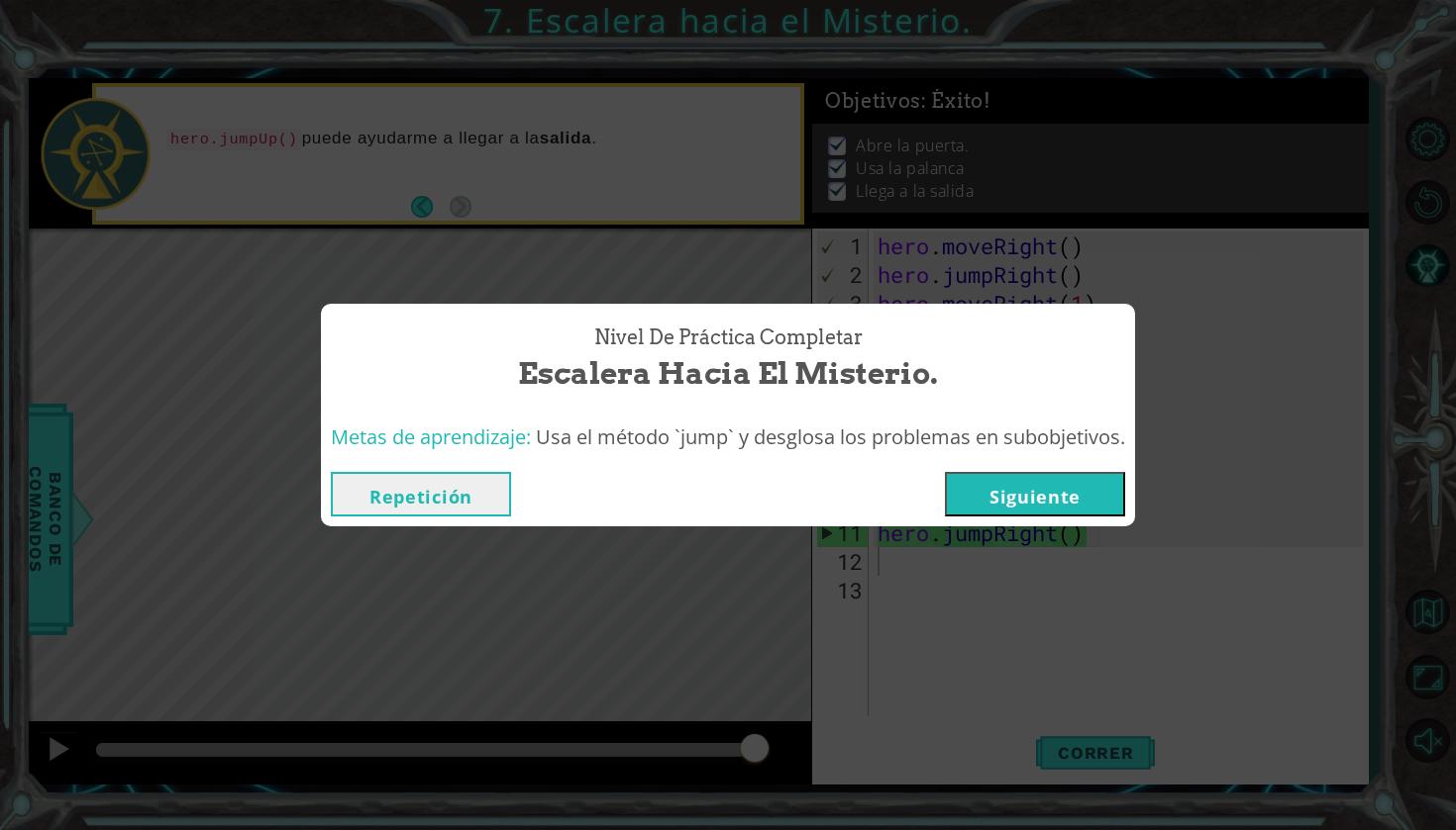
click at [1077, 528] on div "Nivel de Práctica Completar Escalera hacia el Misterio. Metas de aprendizaje: U…" at bounding box center [728, 415] width 1456 height 830
click at [1066, 516] on div "Repetición [GEOGRAPHIC_DATA]" at bounding box center [728, 494] width 814 height 65
click at [1056, 500] on button "Siguiente" at bounding box center [1034, 494] width 180 height 45
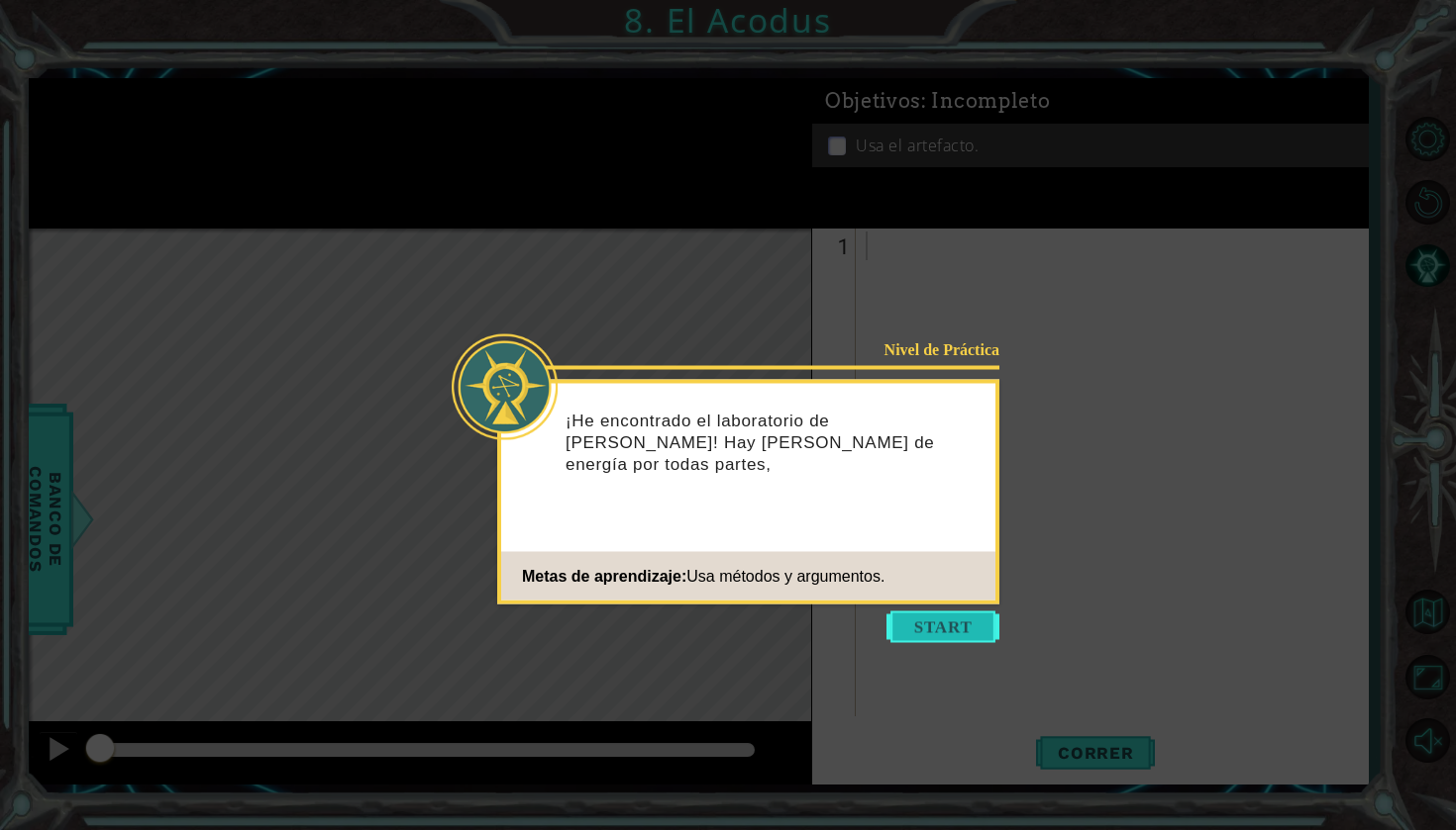
click at [940, 638] on button "Start" at bounding box center [943, 627] width 113 height 32
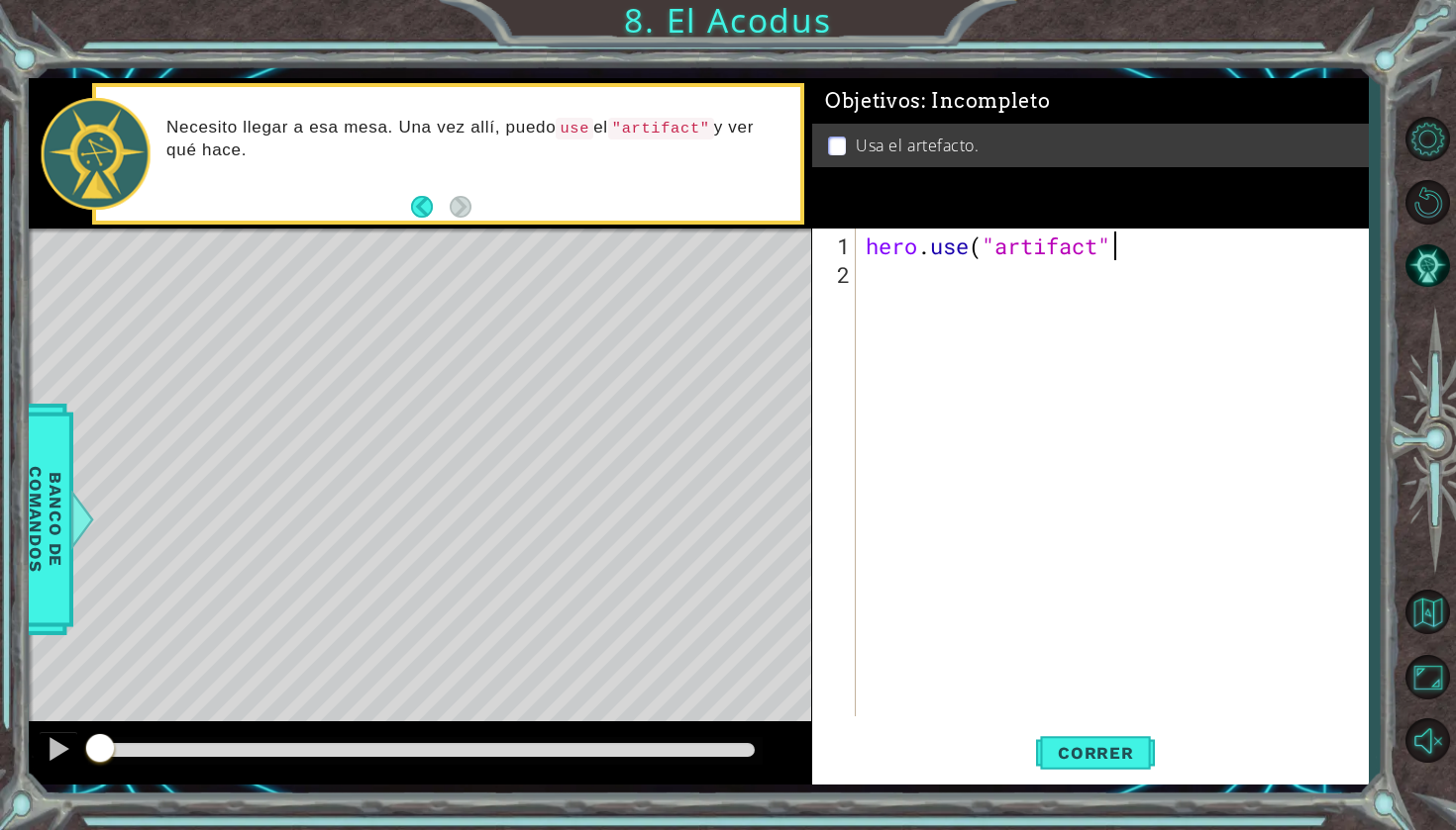
scroll to position [0, 11]
click at [1095, 744] on span "Correr" at bounding box center [1095, 753] width 115 height 20
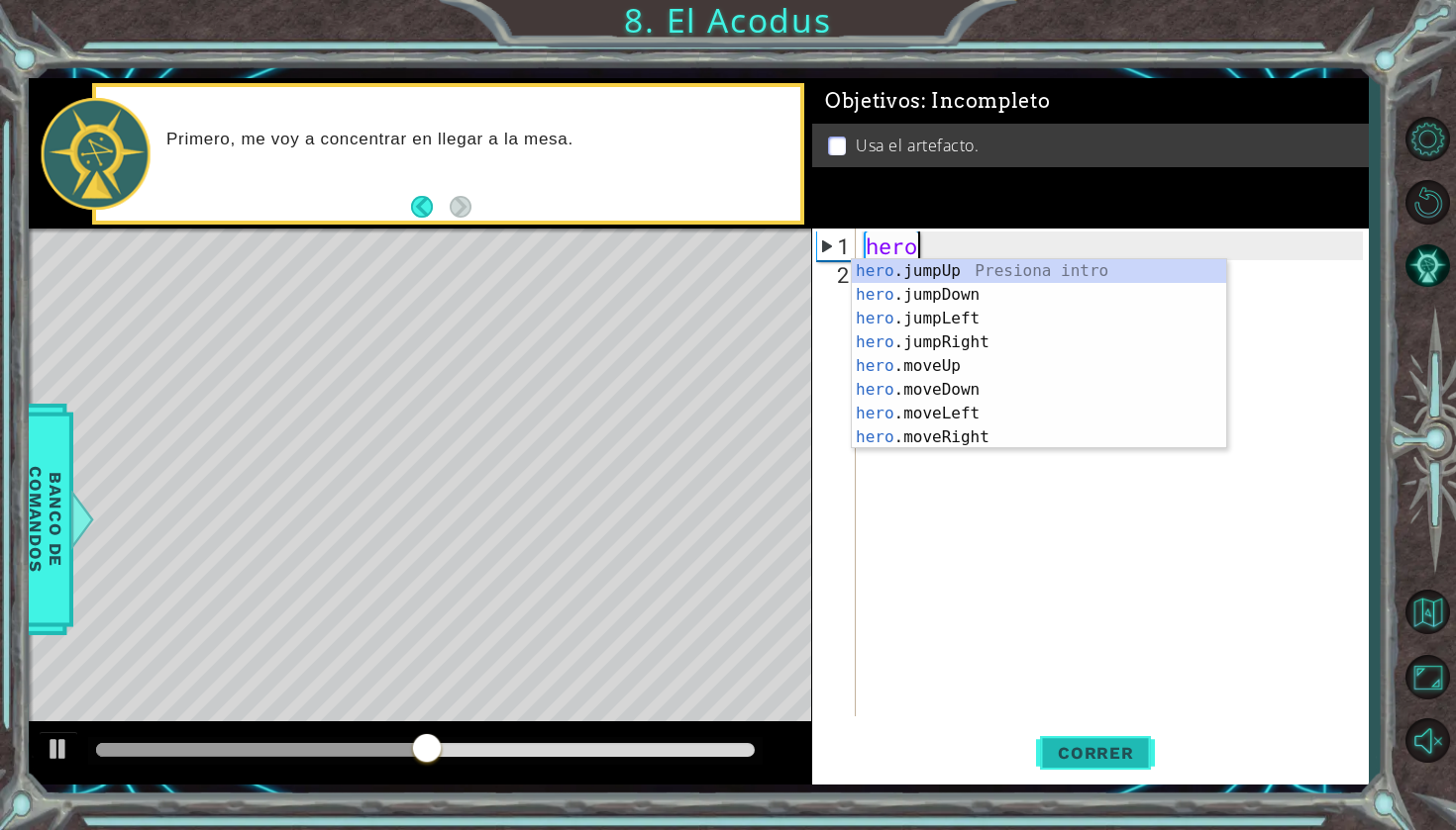
scroll to position [0, 1]
click at [966, 410] on div "hero .jumpUp Presiona intro hero .jumpDown Presiona intro hero .jumpLeft Presio…" at bounding box center [1038, 378] width 374 height 238
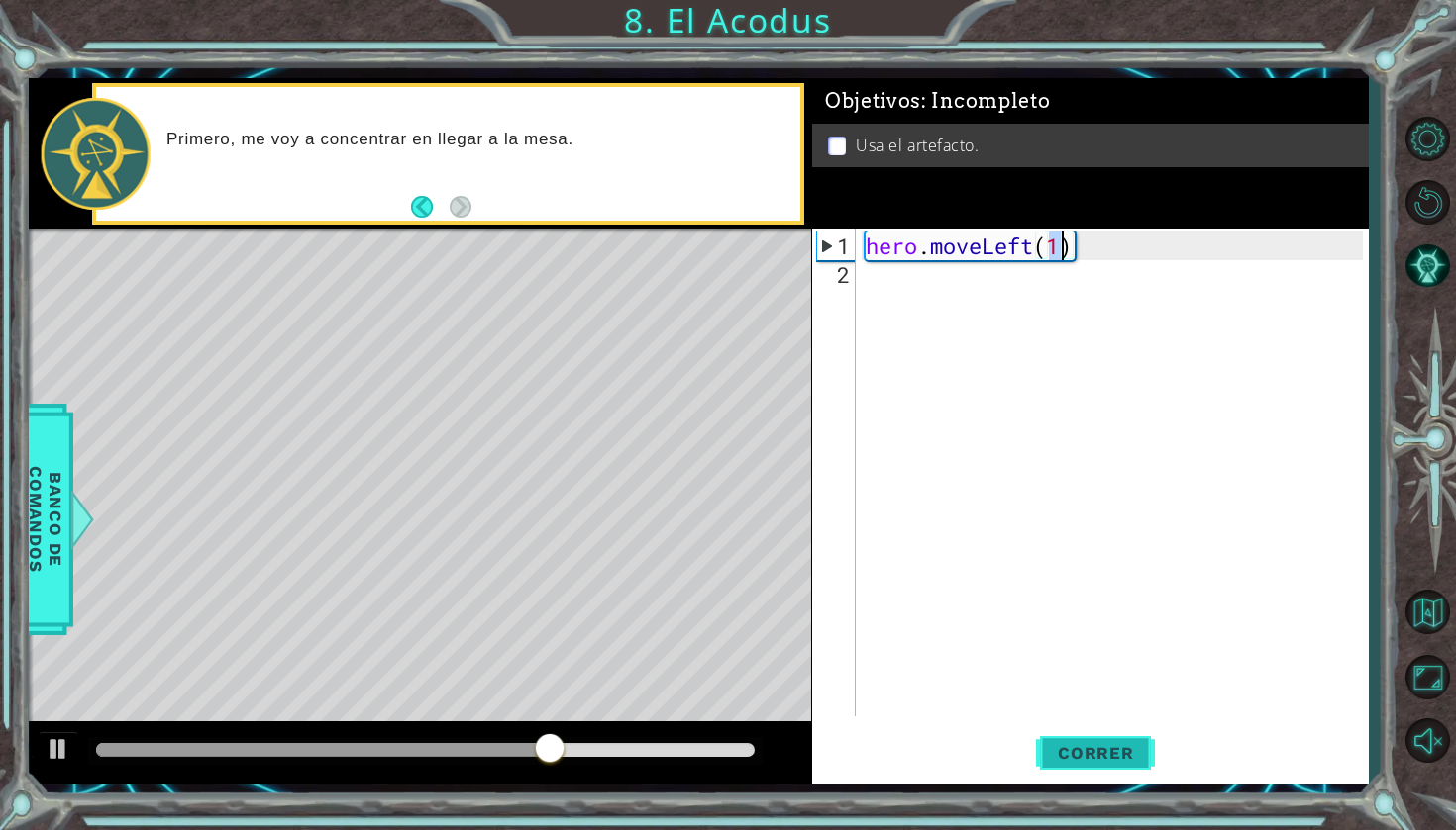
click at [1085, 746] on span "Correr" at bounding box center [1095, 753] width 115 height 20
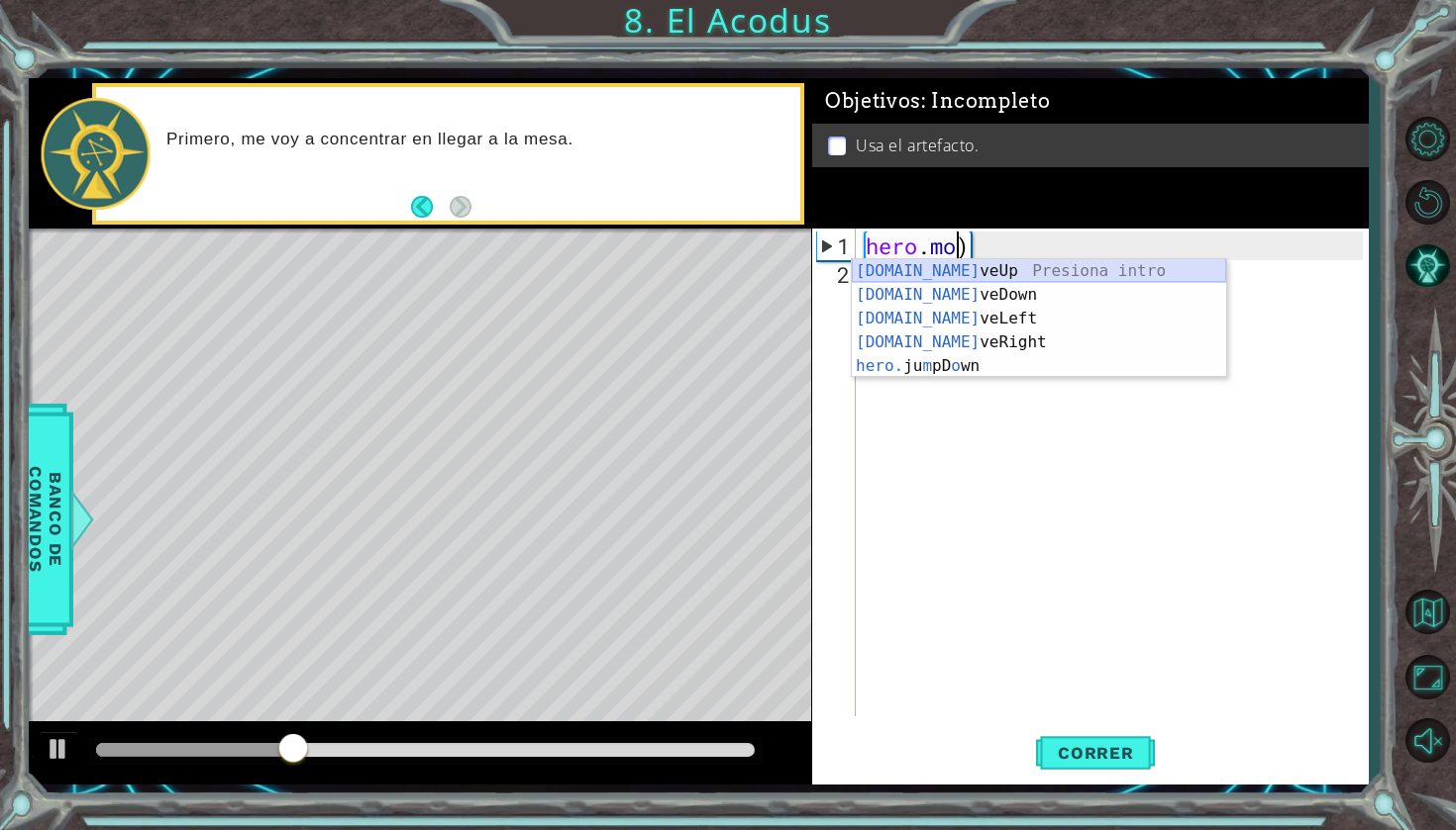
click at [966, 276] on div "[DOMAIN_NAME] veUp Presiona intro [DOMAIN_NAME] veDown Presiona intro [DOMAIN_N…" at bounding box center [1038, 342] width 374 height 166
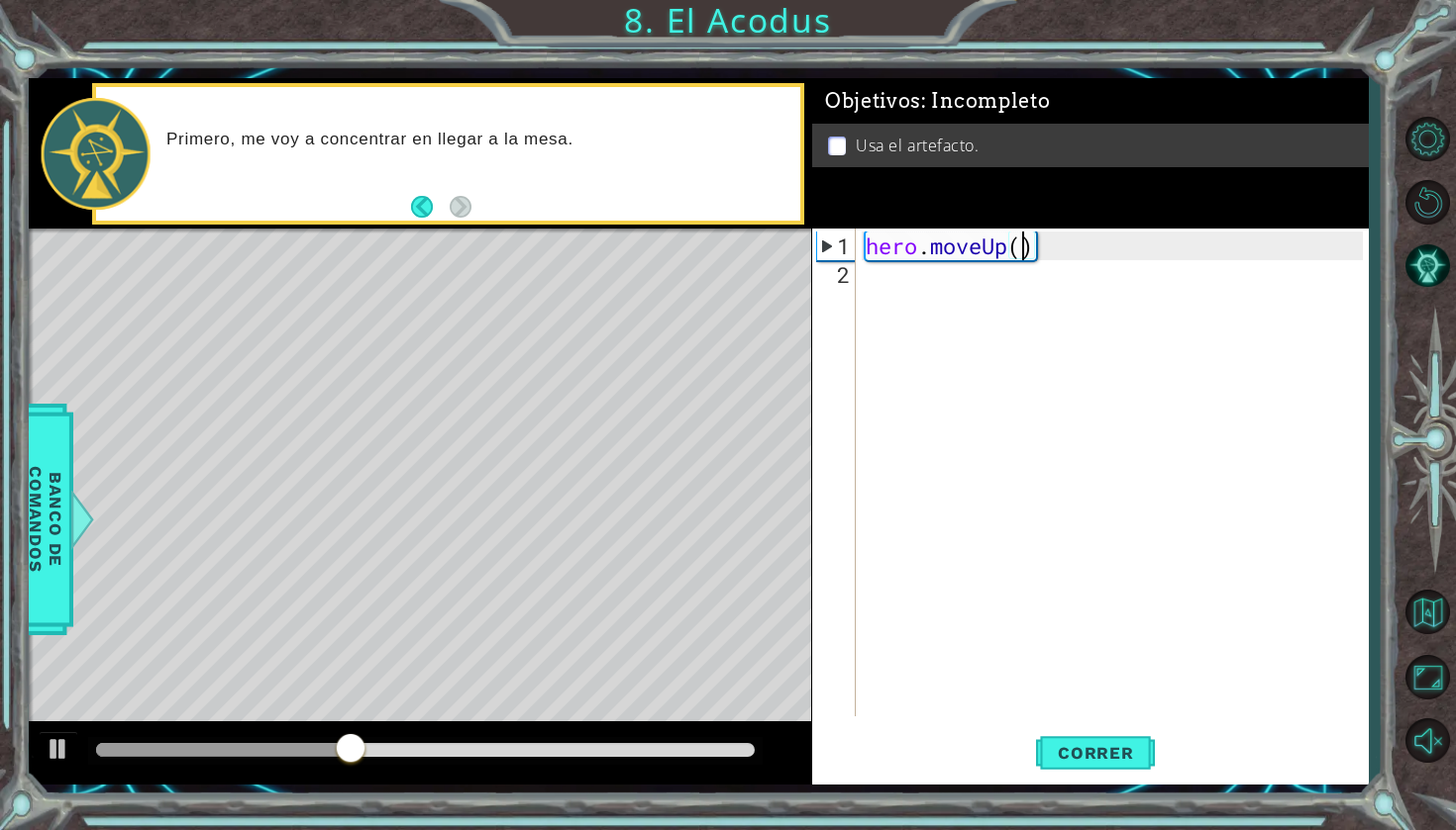
scroll to position [0, 7]
type textarea "hero.moveUp(2)"
click at [1129, 760] on span "Correr" at bounding box center [1095, 753] width 115 height 20
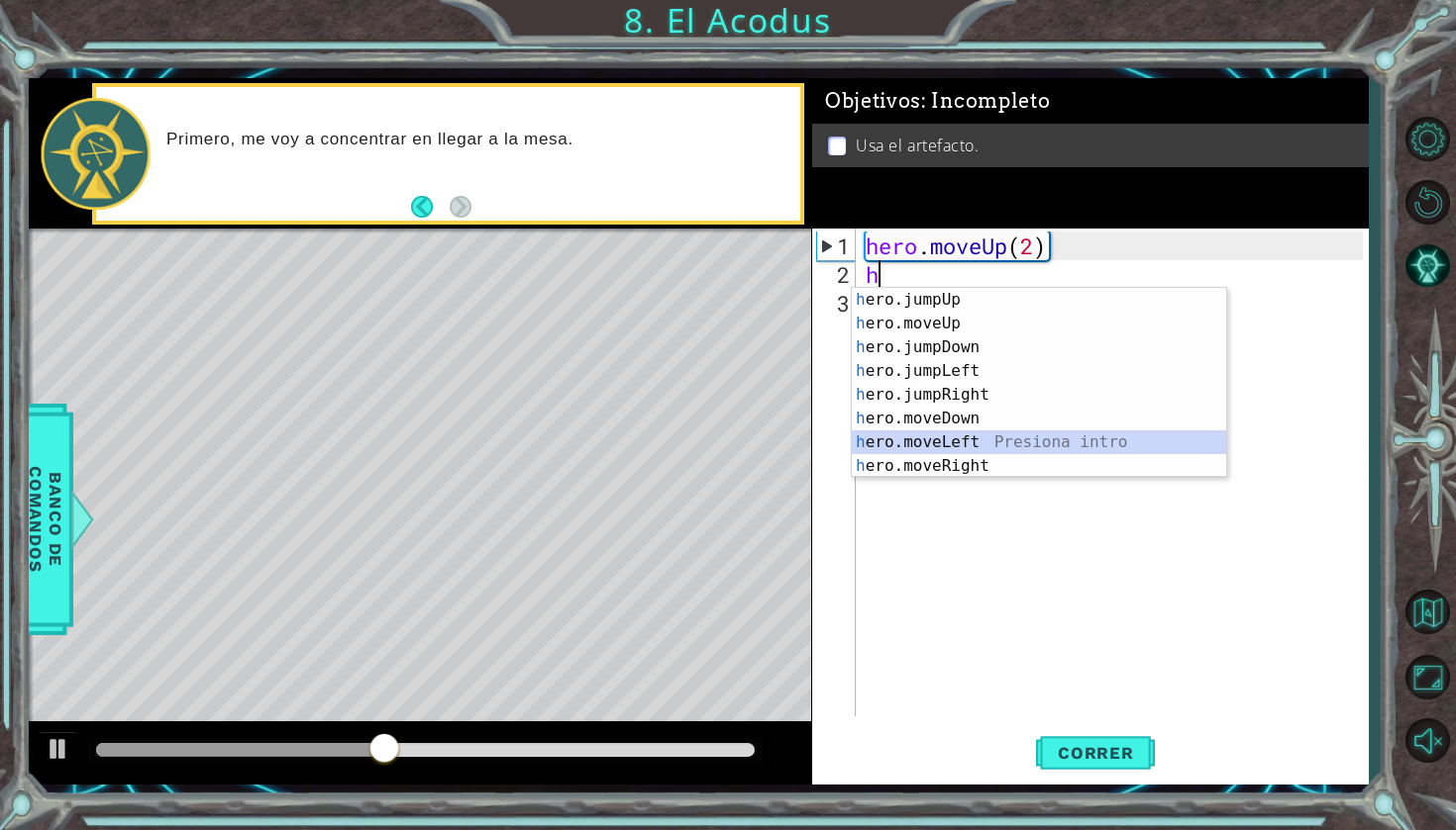
click at [949, 439] on div "h ero.jumpUp Presiona intro h ero.moveUp Presiona intro h ero.jumpDown Presiona…" at bounding box center [1038, 407] width 374 height 238
type textarea "hero.moveLeft(1)"
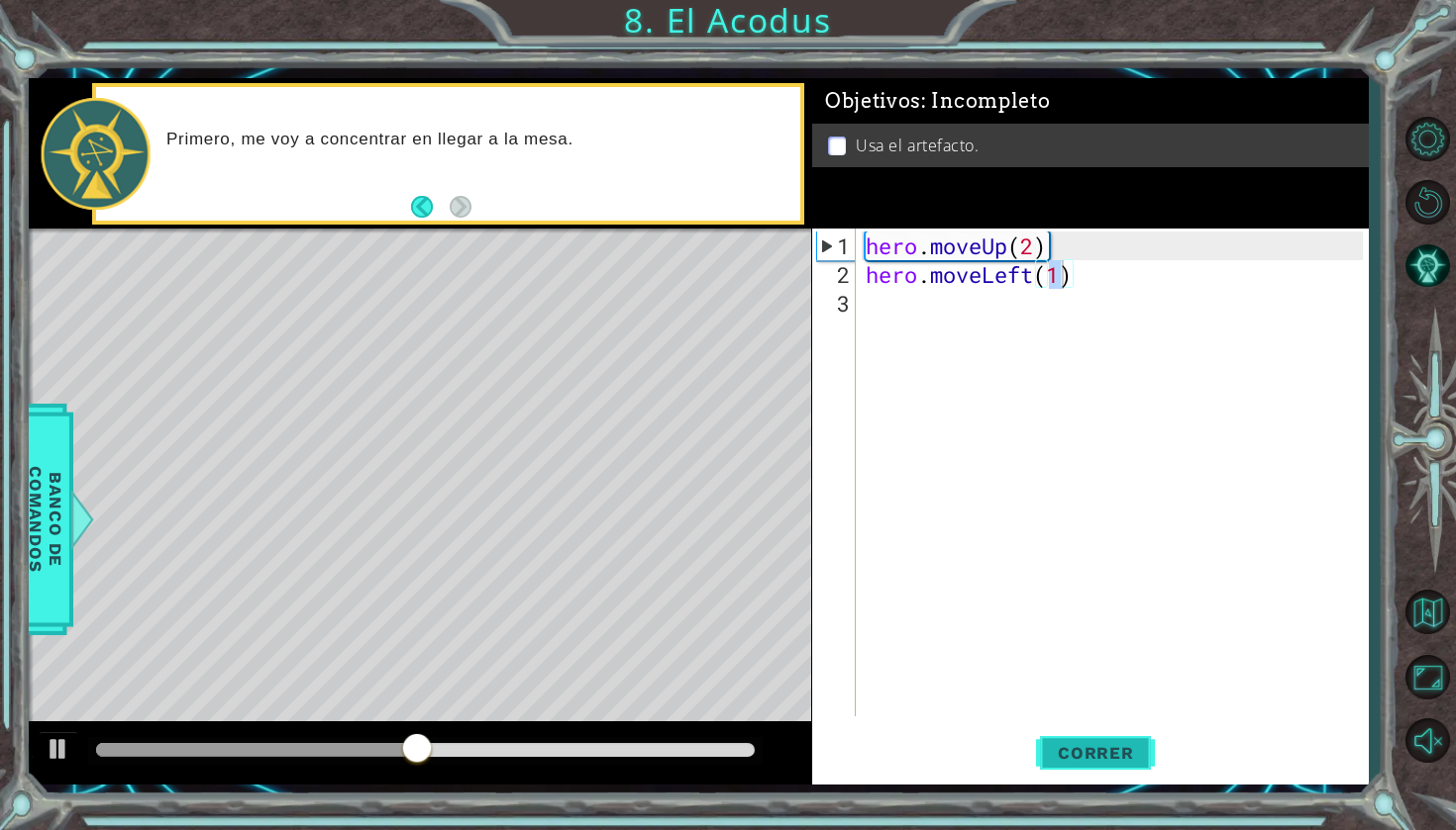
click at [1093, 740] on button "Correr" at bounding box center [1094, 753] width 118 height 56
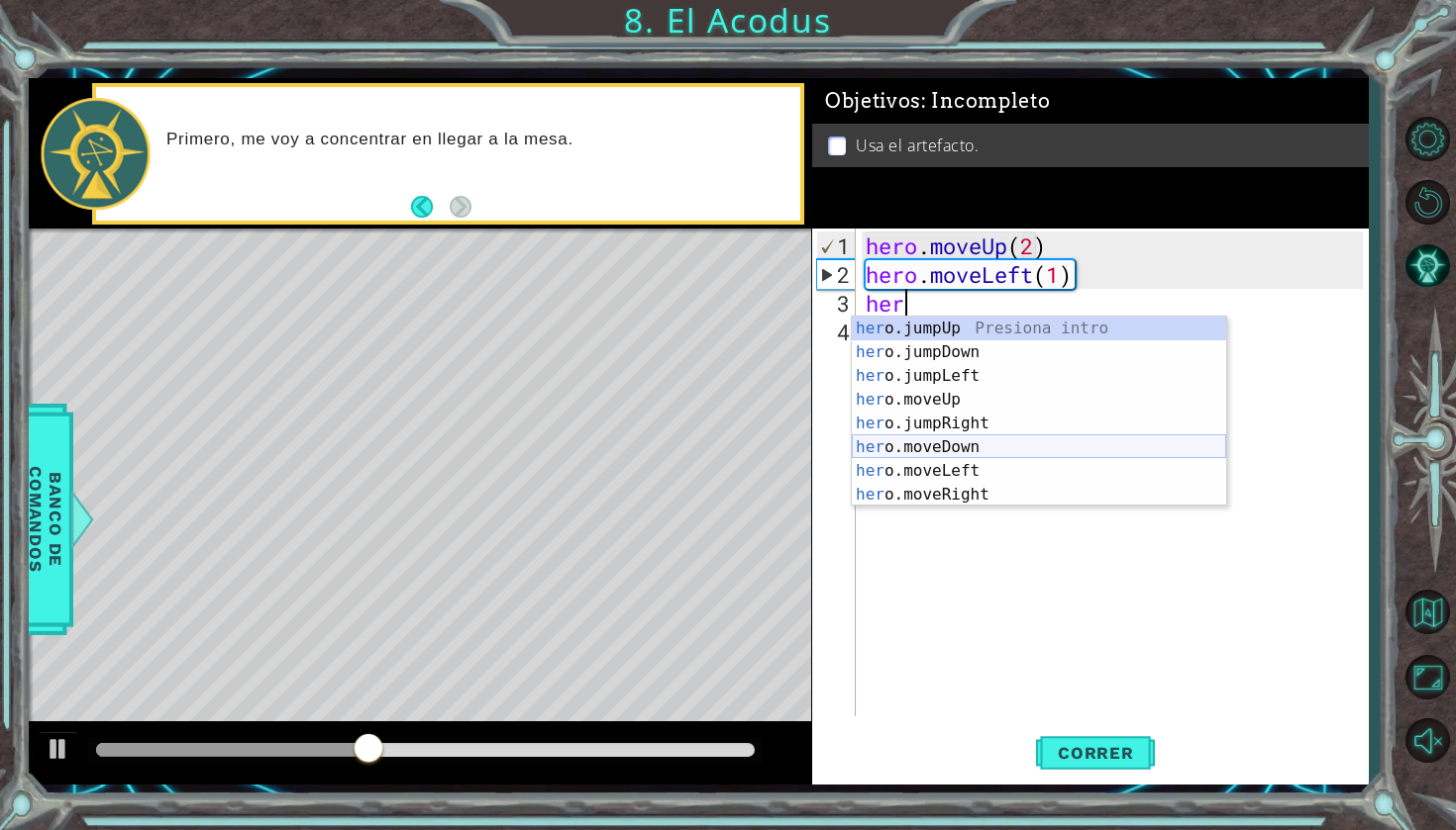
click at [961, 446] on div "her o.jumpUp Presiona intro her o.jumpDown Presiona intro her o.jumpLeft Presio…" at bounding box center [1038, 435] width 374 height 238
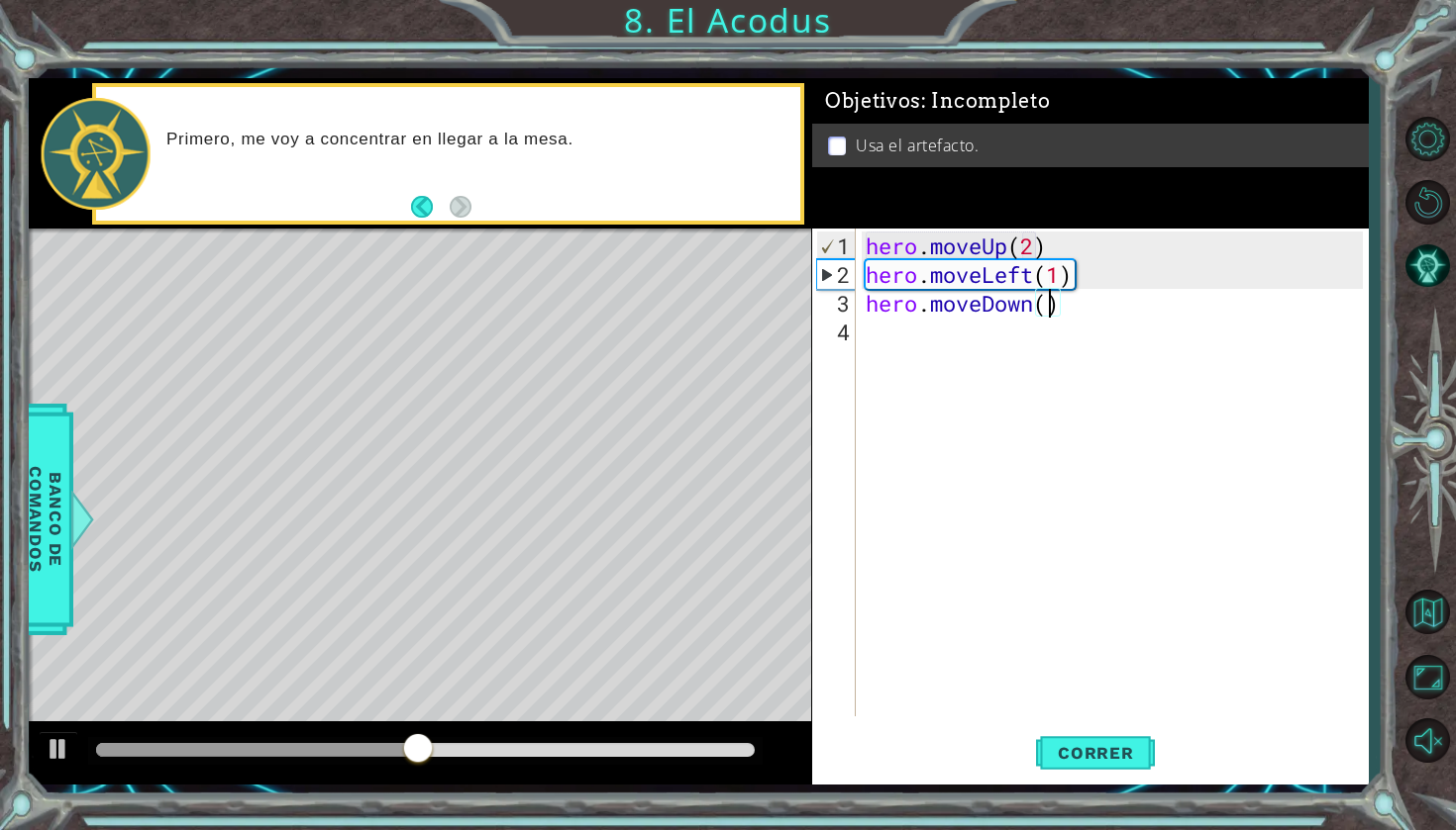
scroll to position [0, 9]
type textarea "hero.moveDown(2)"
click at [1070, 744] on span "Correr" at bounding box center [1095, 753] width 115 height 20
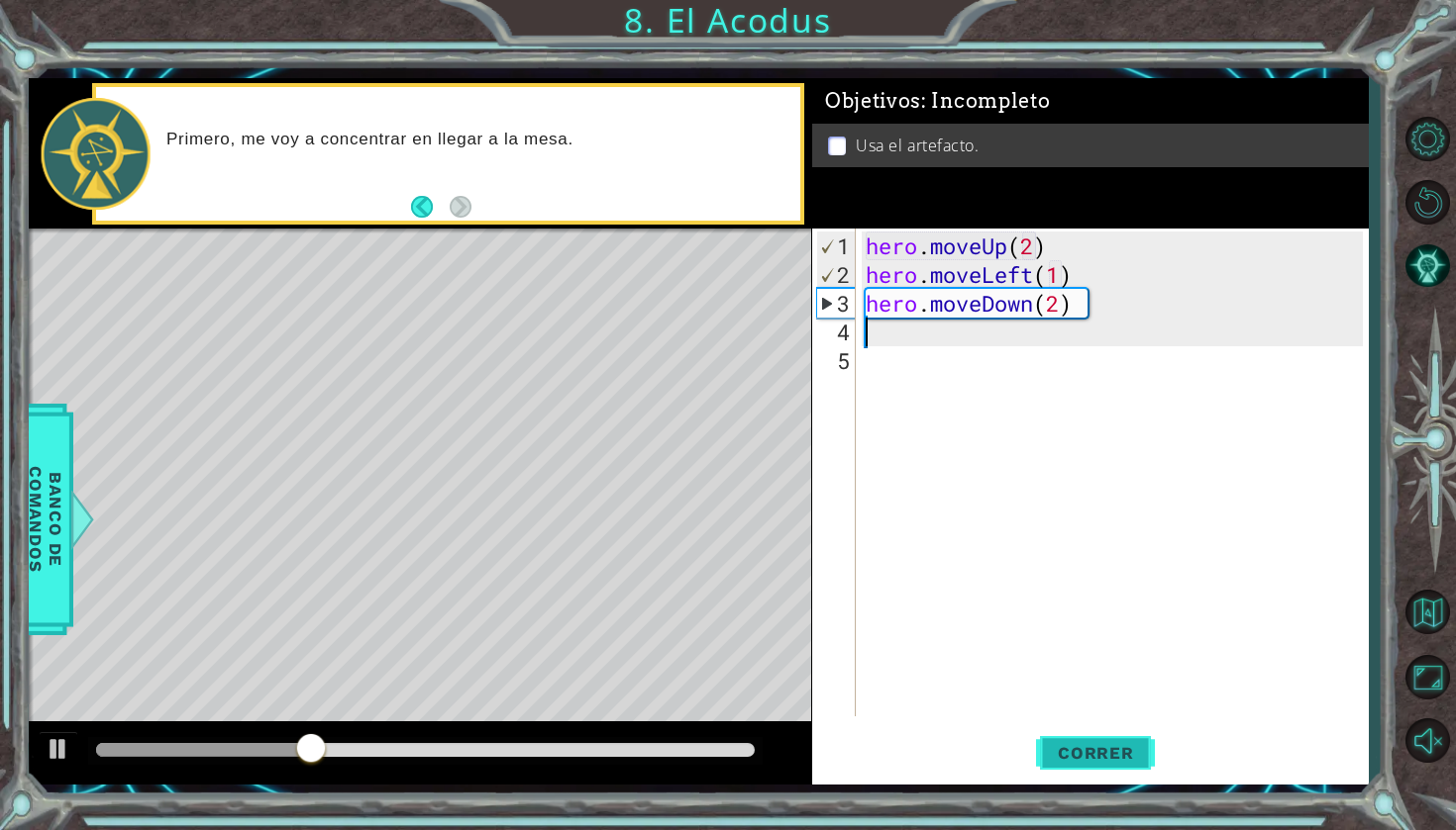
scroll to position [0, 0]
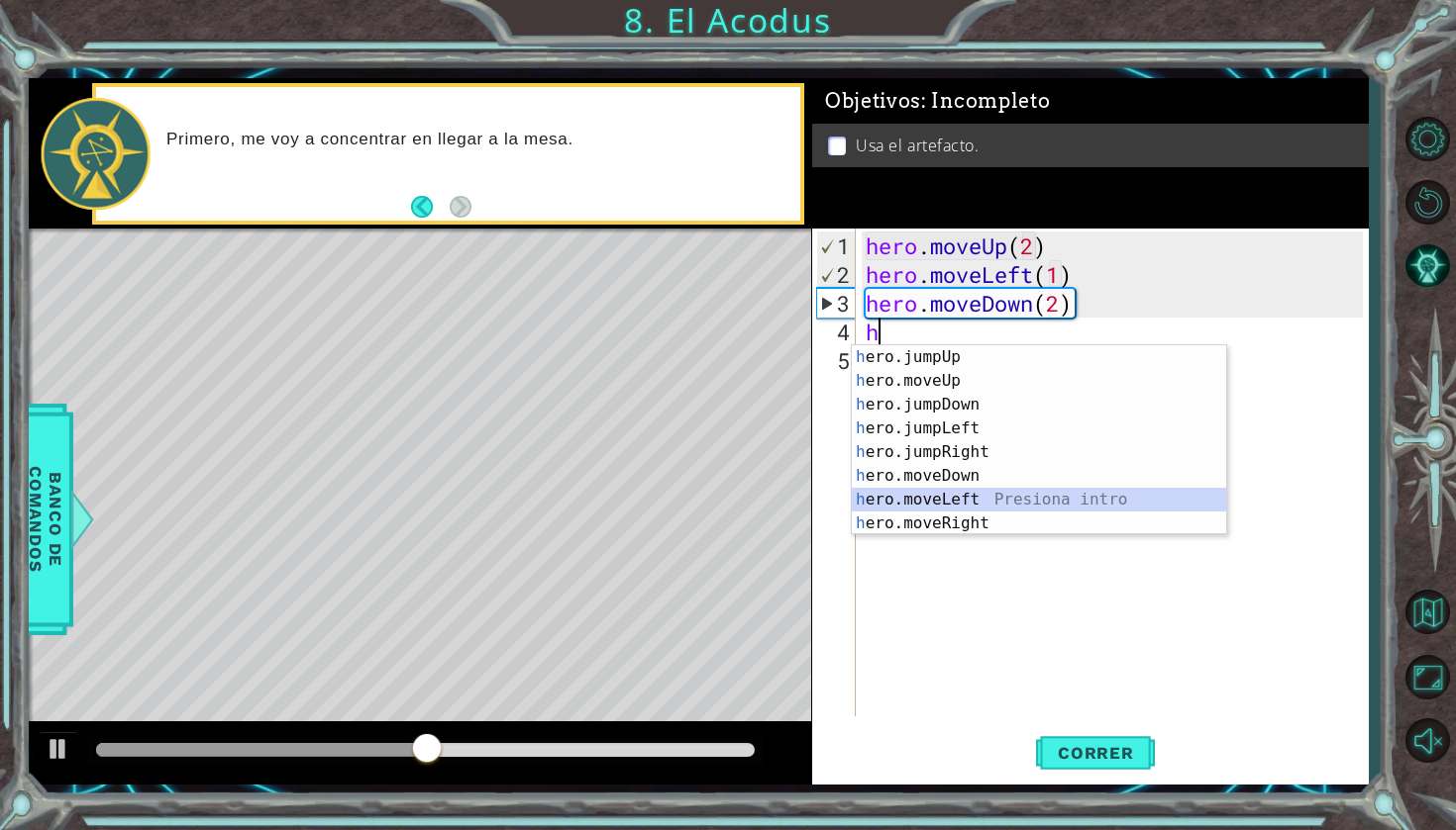
click at [986, 498] on div "h ero.jumpUp Presiona intro h ero.moveUp Presiona intro h ero.jumpDown Presiona…" at bounding box center [1038, 463] width 374 height 238
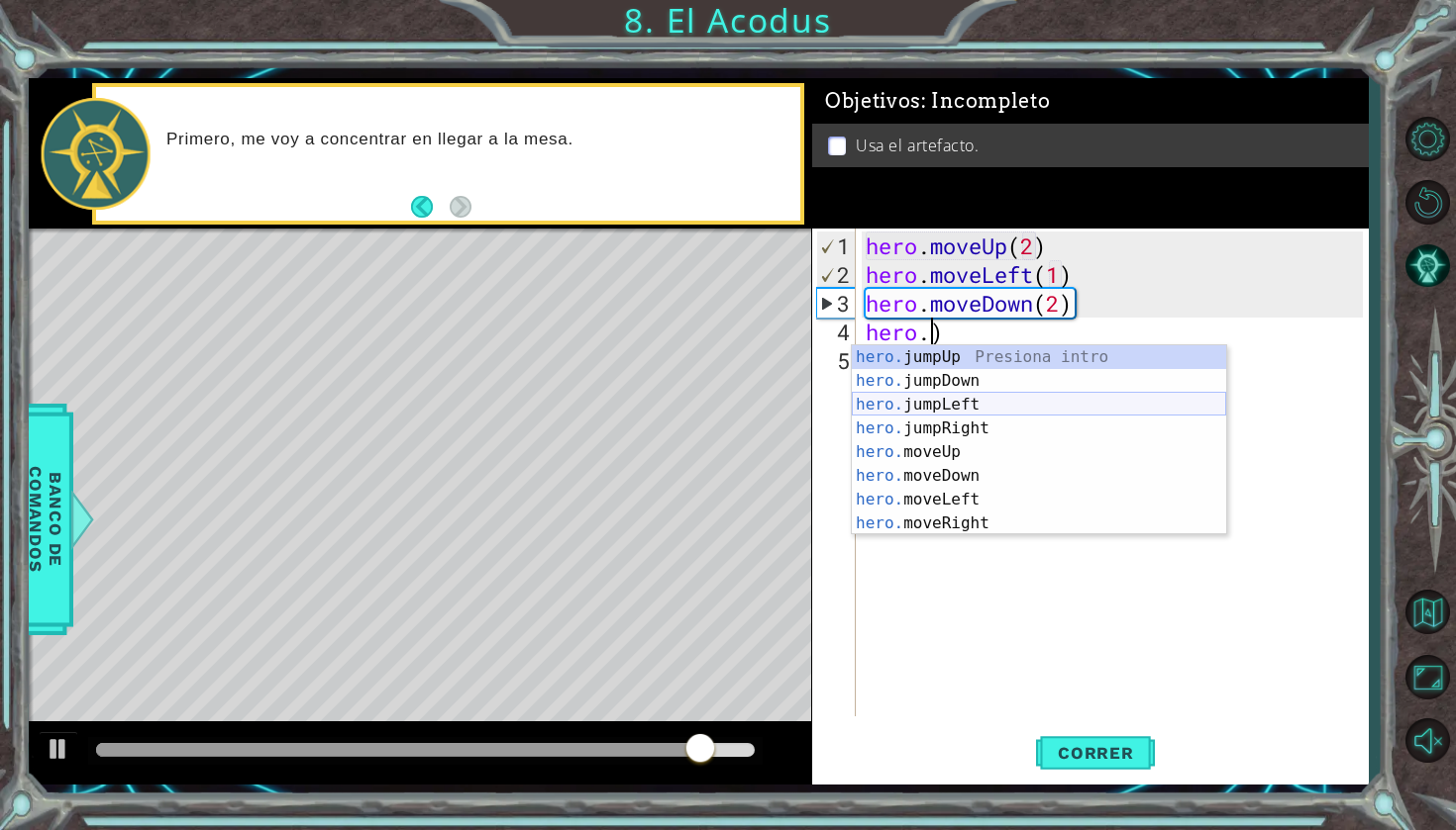
click at [961, 413] on div "hero. jumpUp Presiona intro hero. jumpDown Presiona intro hero. jumpLeft Presio…" at bounding box center [1038, 463] width 374 height 238
type textarea "hero.jumpLeft()"
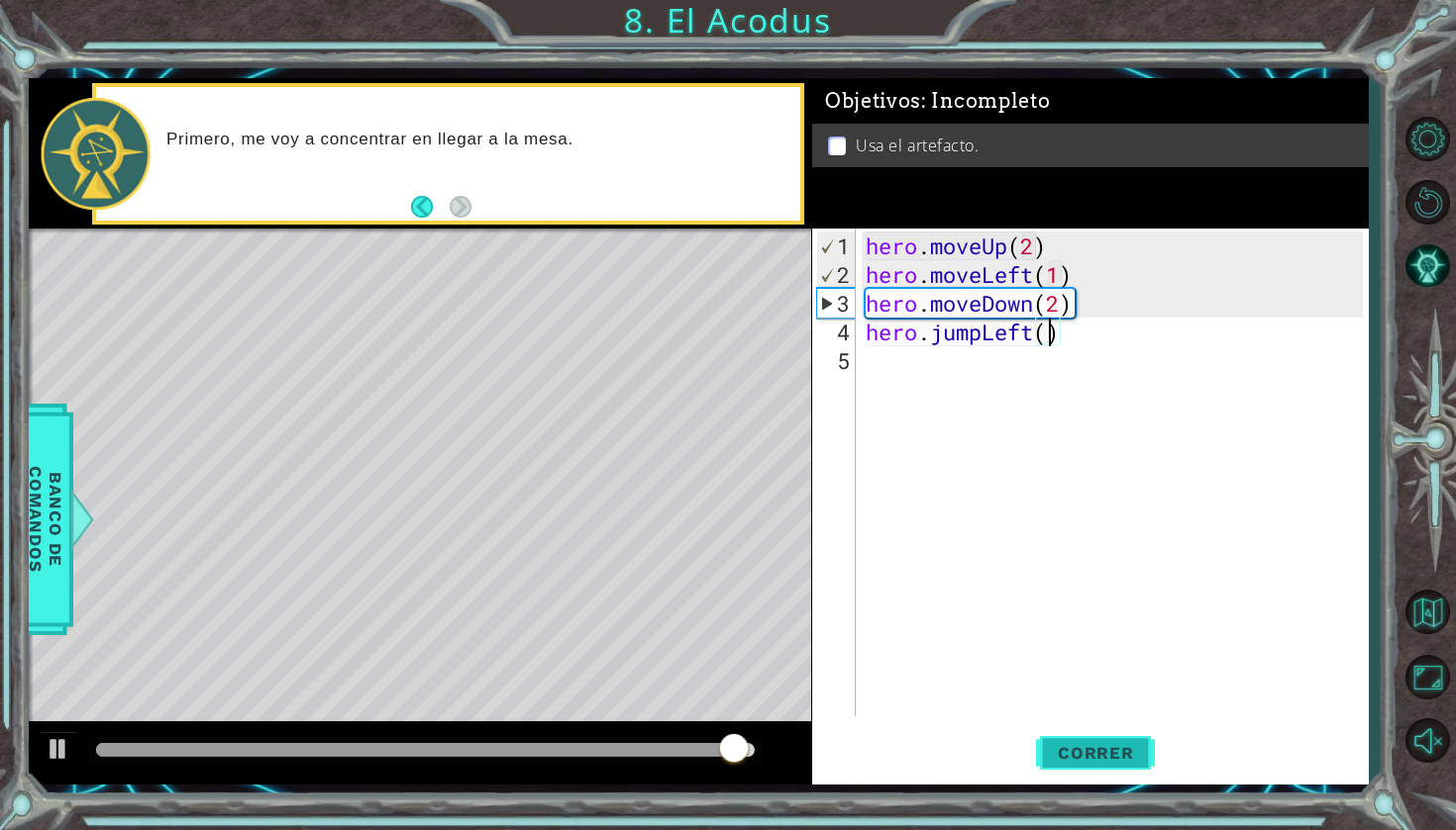
click at [1100, 750] on span "Correr" at bounding box center [1095, 753] width 115 height 20
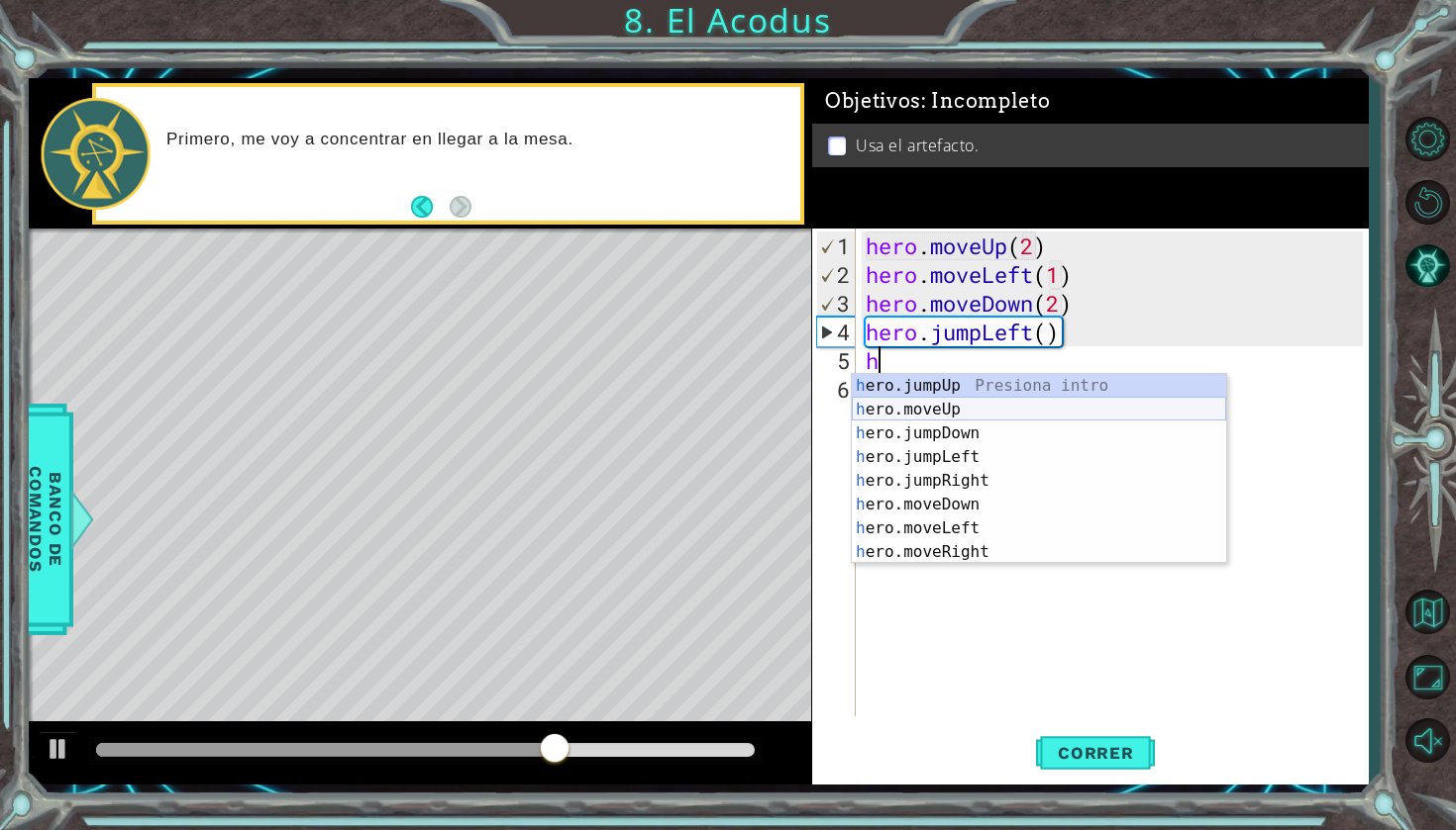
click at [986, 413] on div "h ero.jumpUp Presiona intro h ero.moveUp Presiona intro h ero.jumpDown Presiona…" at bounding box center [1038, 492] width 374 height 238
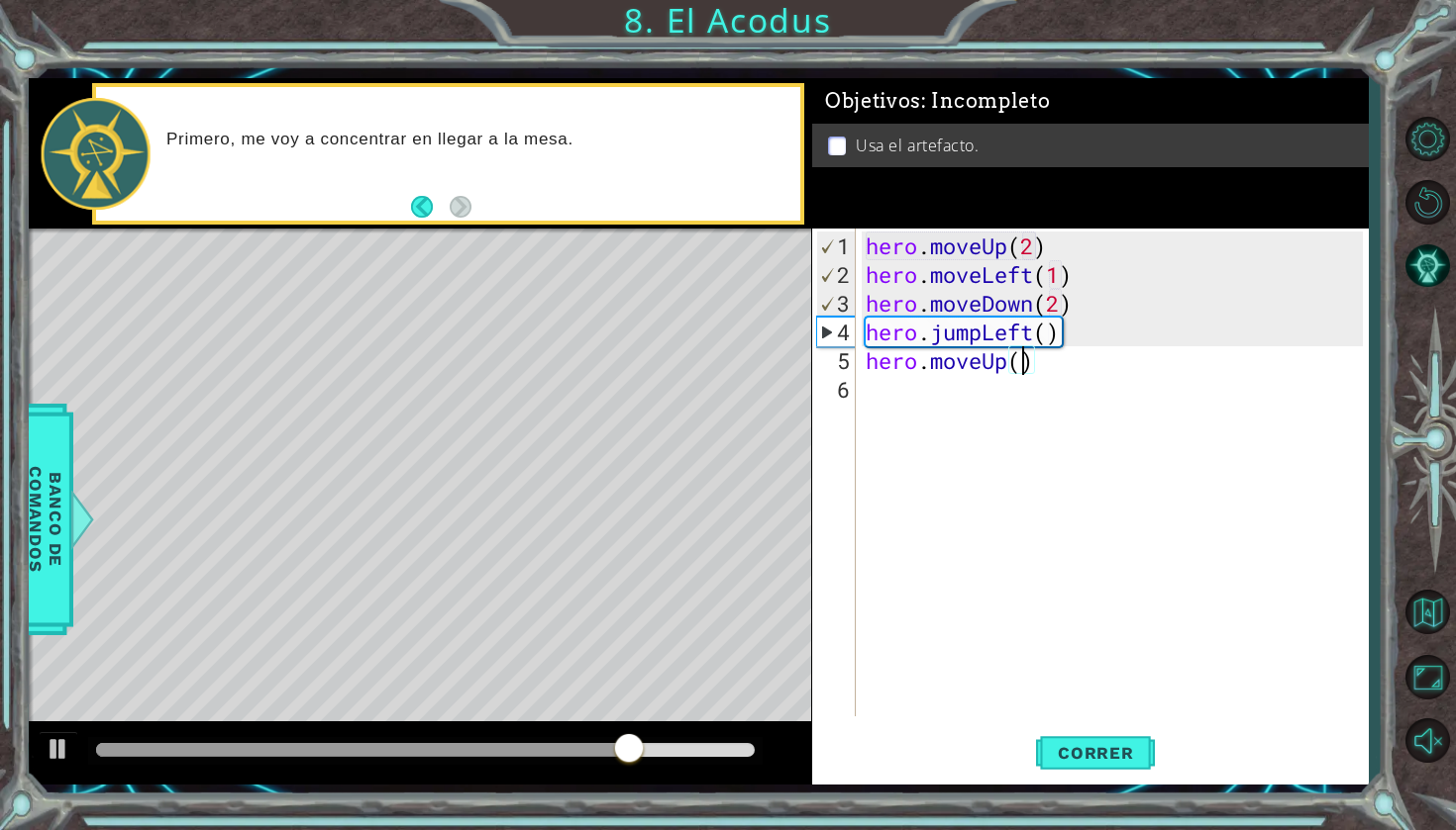
type textarea "hero.moveUp(2)"
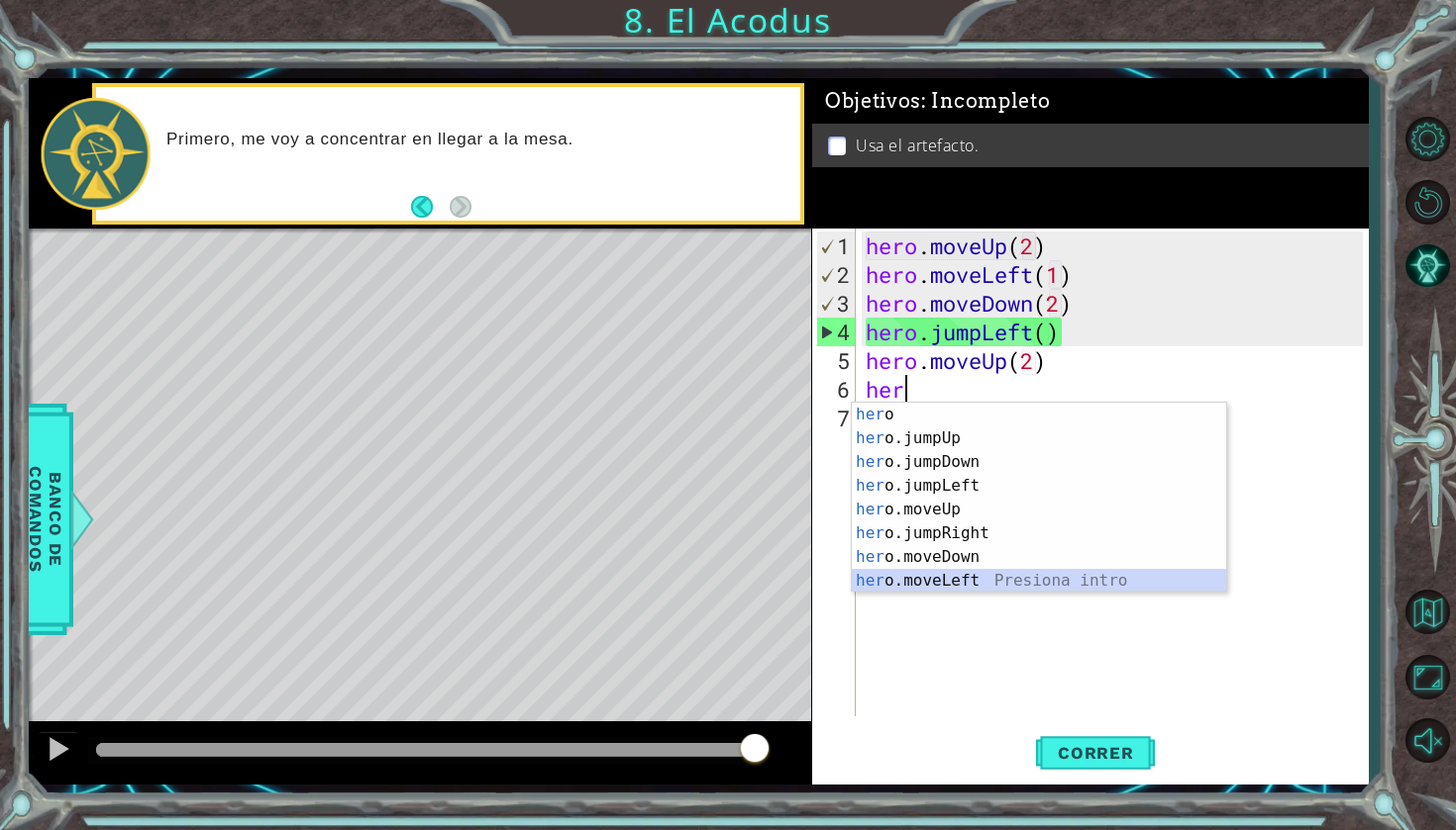
click at [964, 577] on div "her o Presiona intro her o.jumpUp Presiona intro her o.jumpDown Presiona intro …" at bounding box center [1038, 521] width 374 height 238
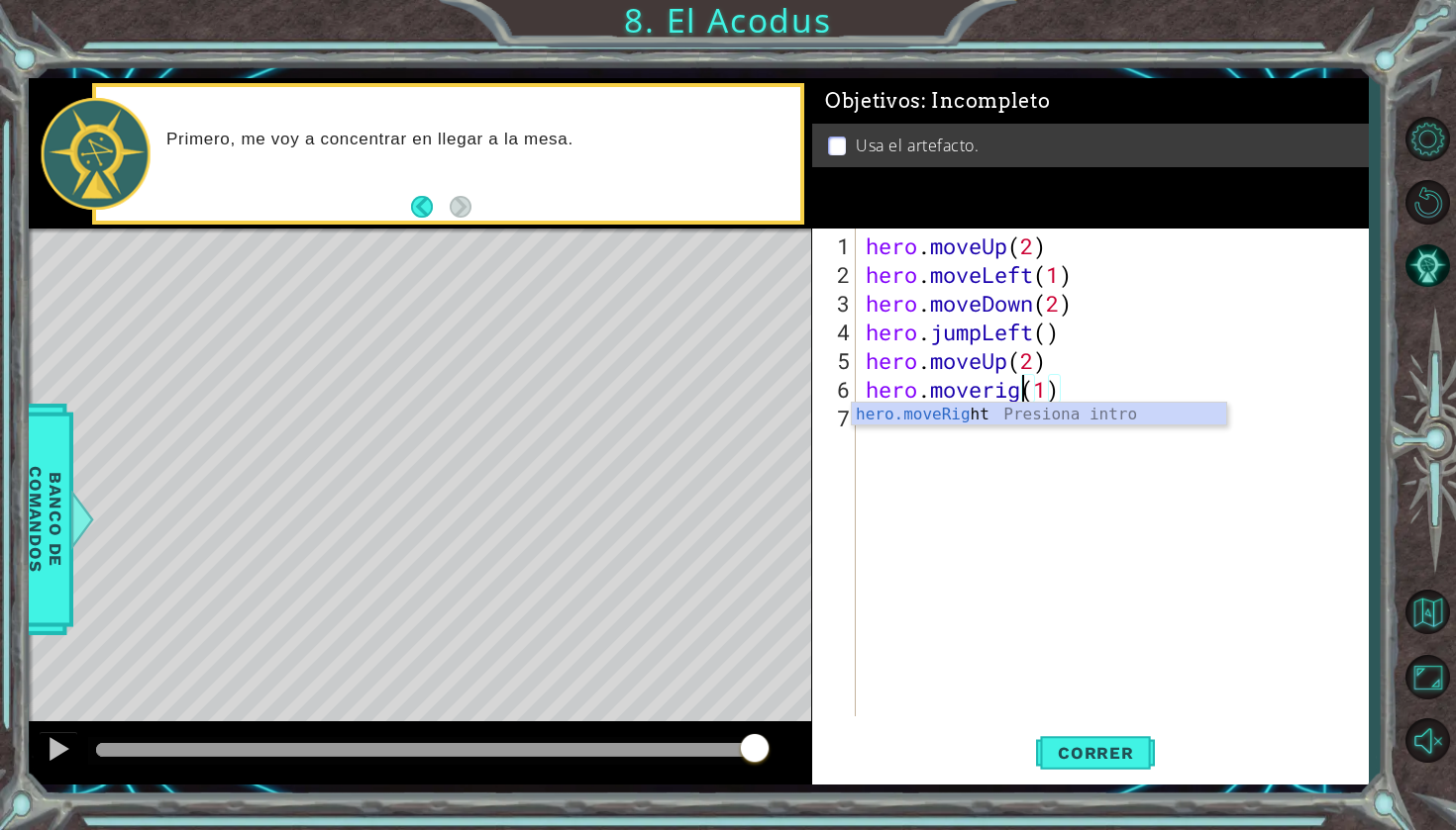
scroll to position [0, 7]
click at [962, 418] on div "hero.moveRig h t Presiona intro" at bounding box center [1038, 438] width 374 height 72
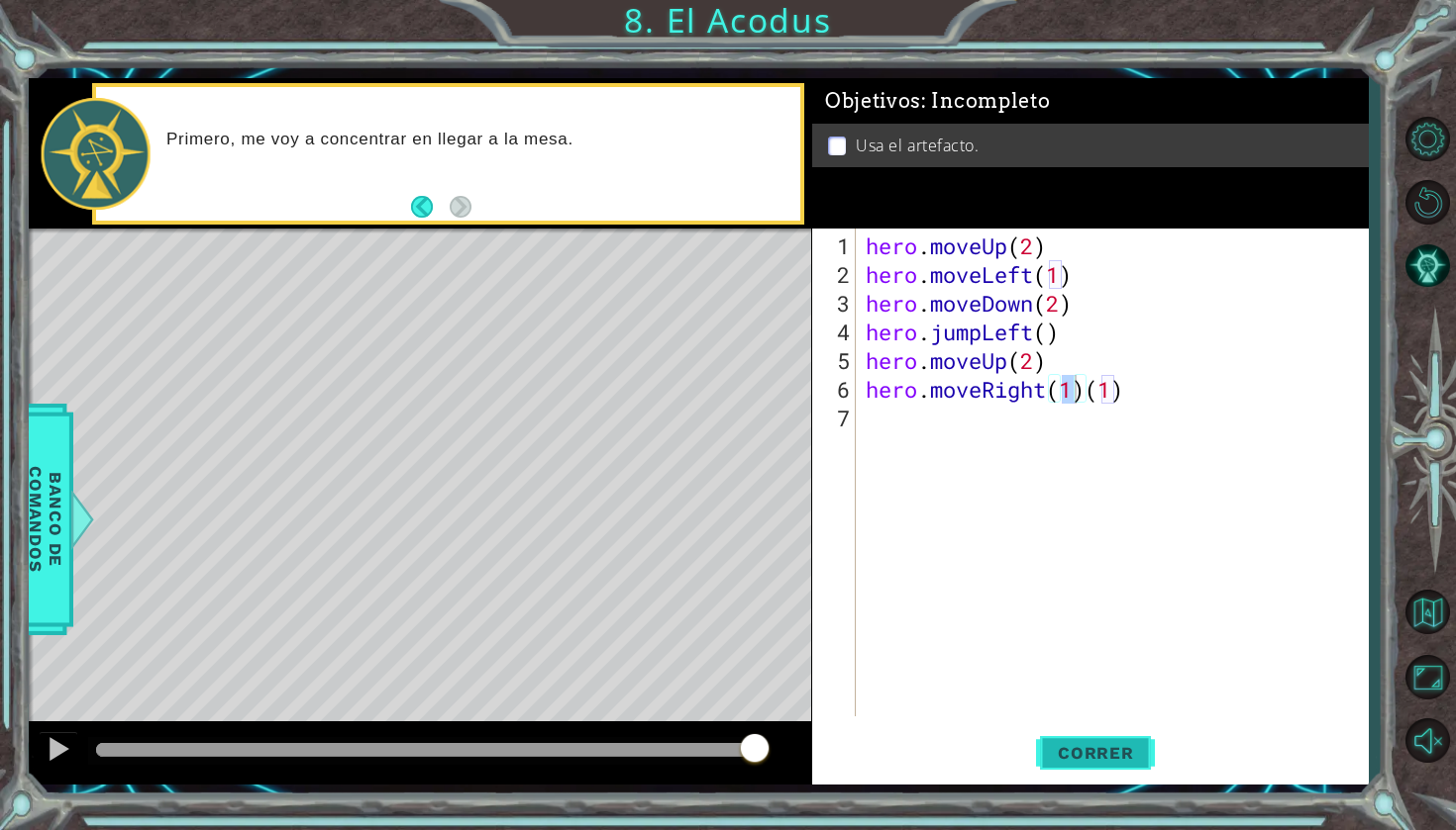
click at [1094, 747] on span "Correr" at bounding box center [1095, 753] width 115 height 20
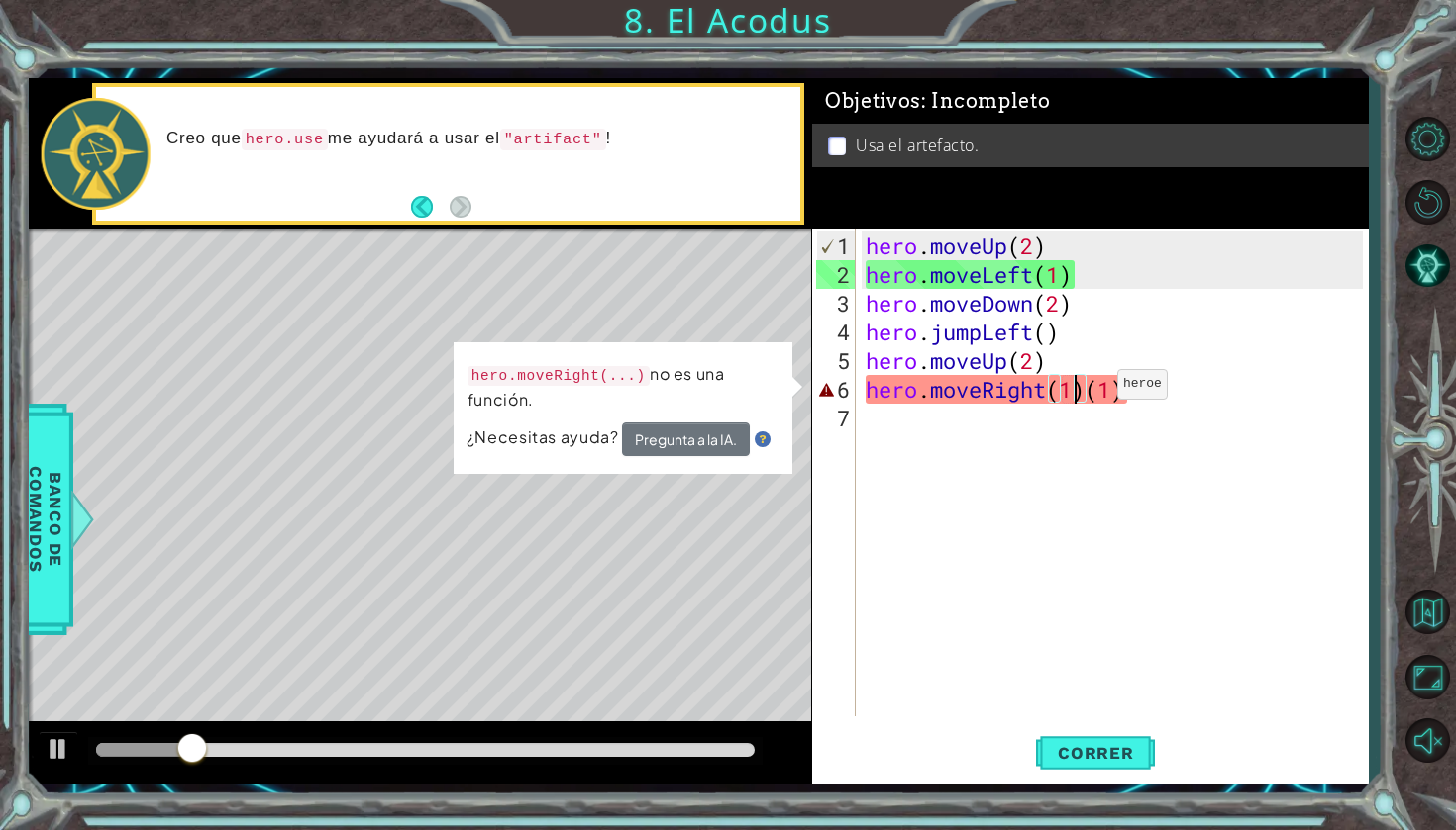
click at [1087, 392] on div "hero . moveUp ( 2 ) hero . moveLeft ( 1 ) hero . moveDown ( 2 ) hero . jumpLeft…" at bounding box center [1117, 504] width 511 height 546
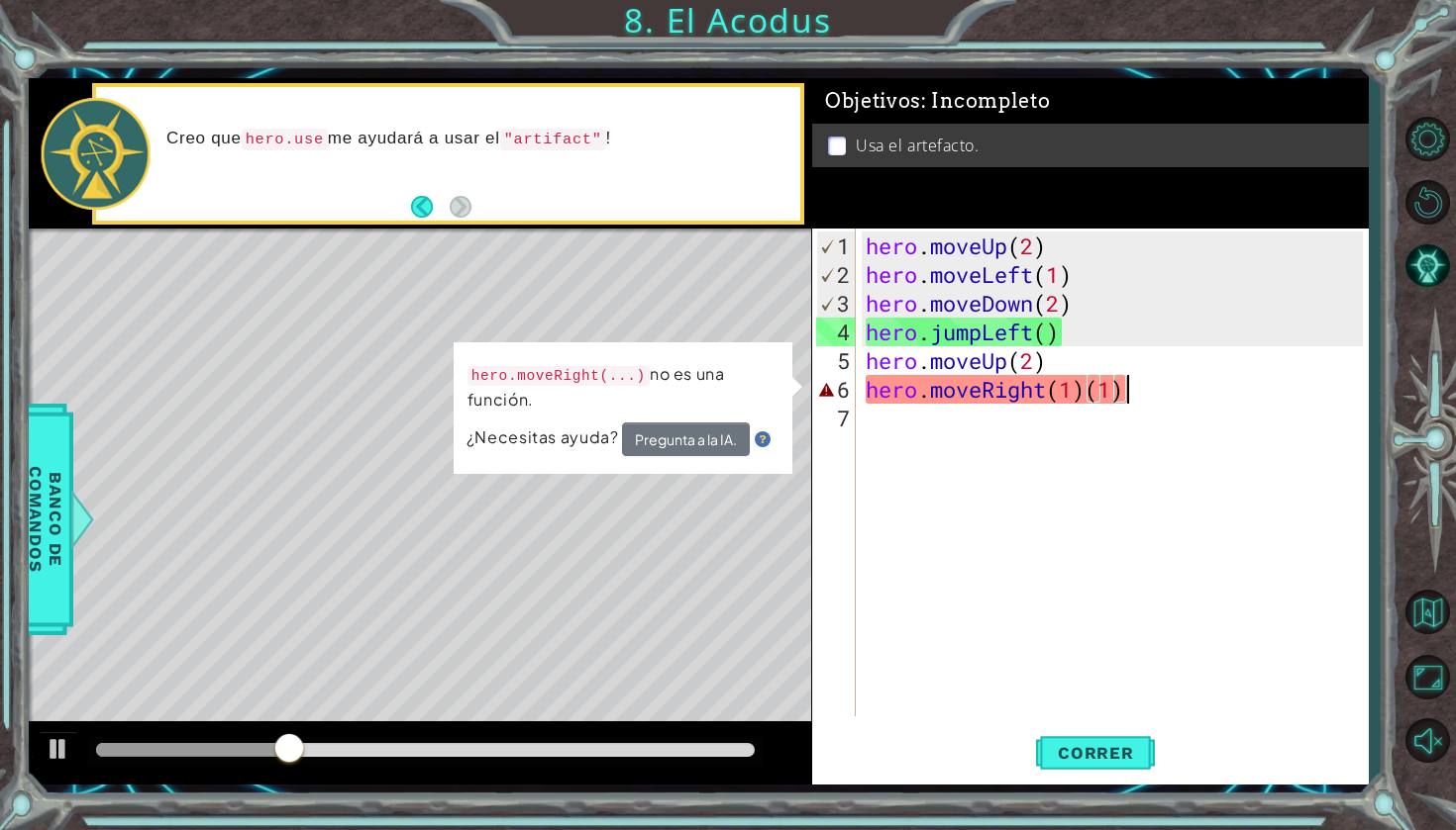
click at [1146, 390] on div "hero . moveUp ( 2 ) hero . moveLeft ( 1 ) hero . moveDown ( 2 ) hero . jumpLeft…" at bounding box center [1117, 504] width 511 height 546
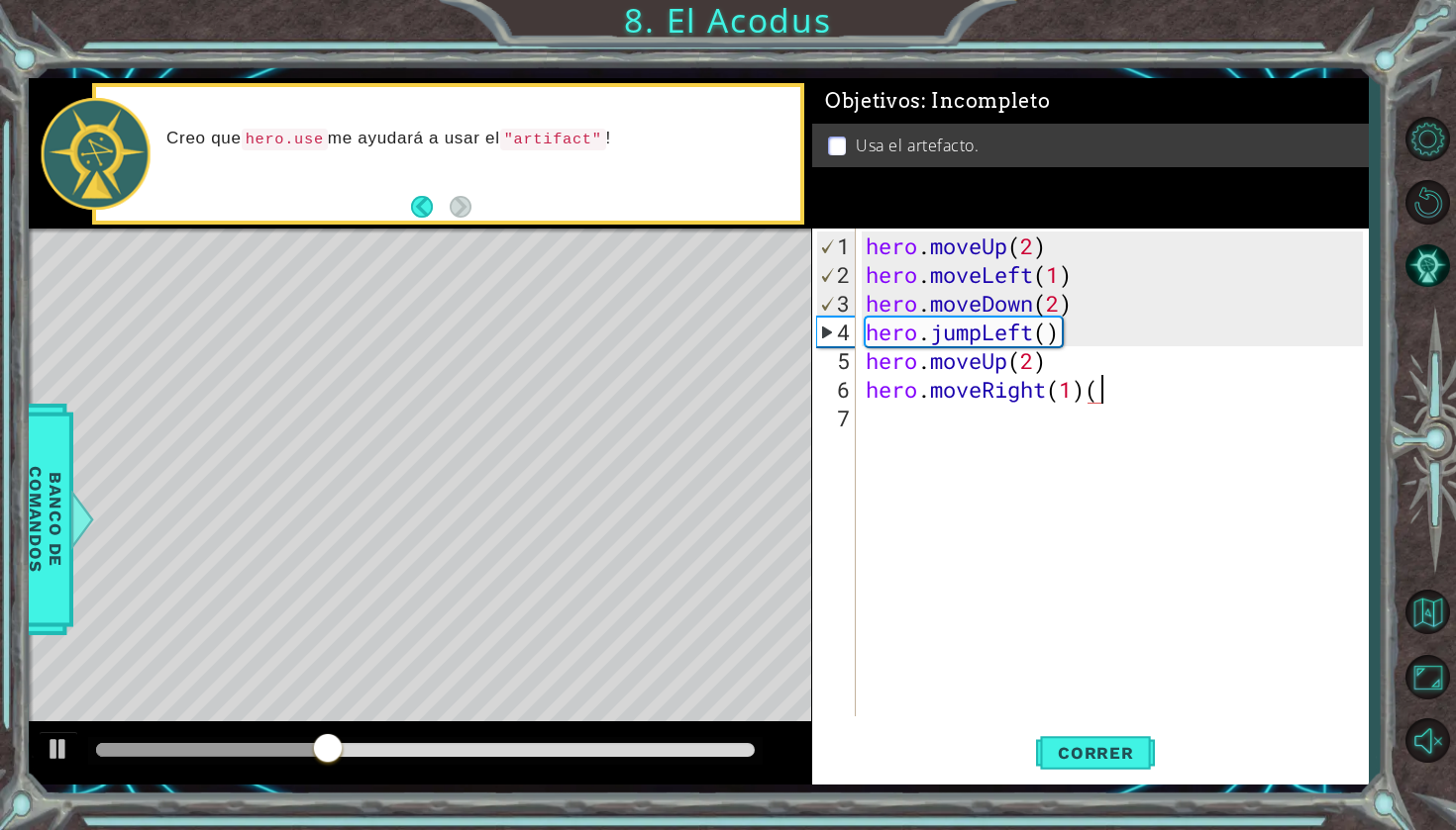
type textarea "hero.moveRight(1)"
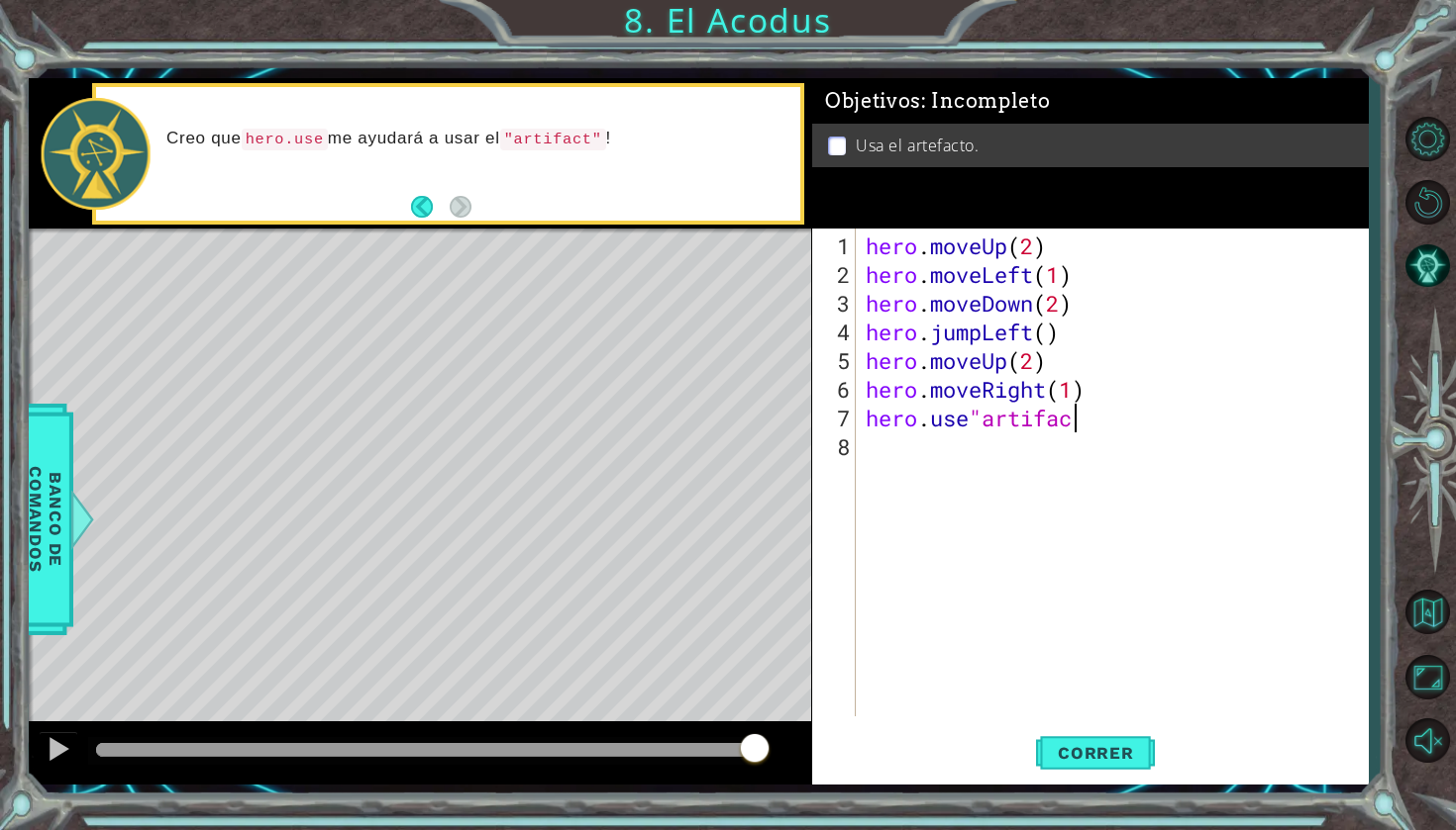
scroll to position [0, 9]
click at [1096, 753] on span "Correr" at bounding box center [1095, 753] width 115 height 20
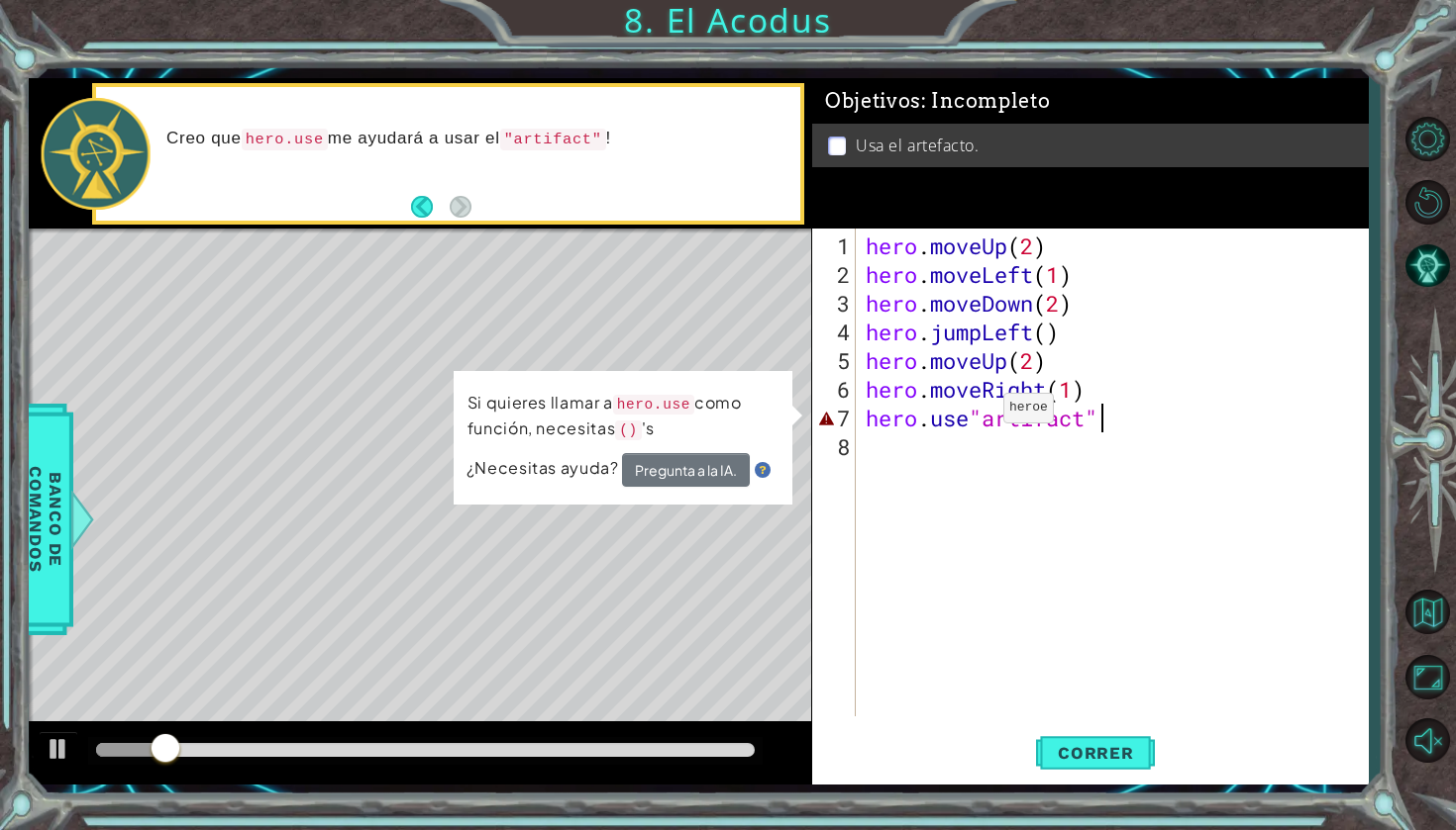
click at [974, 415] on div "hero . moveUp ( 2 ) hero . moveLeft ( 1 ) hero . moveDown ( 2 ) hero . jumpLeft…" at bounding box center [1117, 504] width 511 height 546
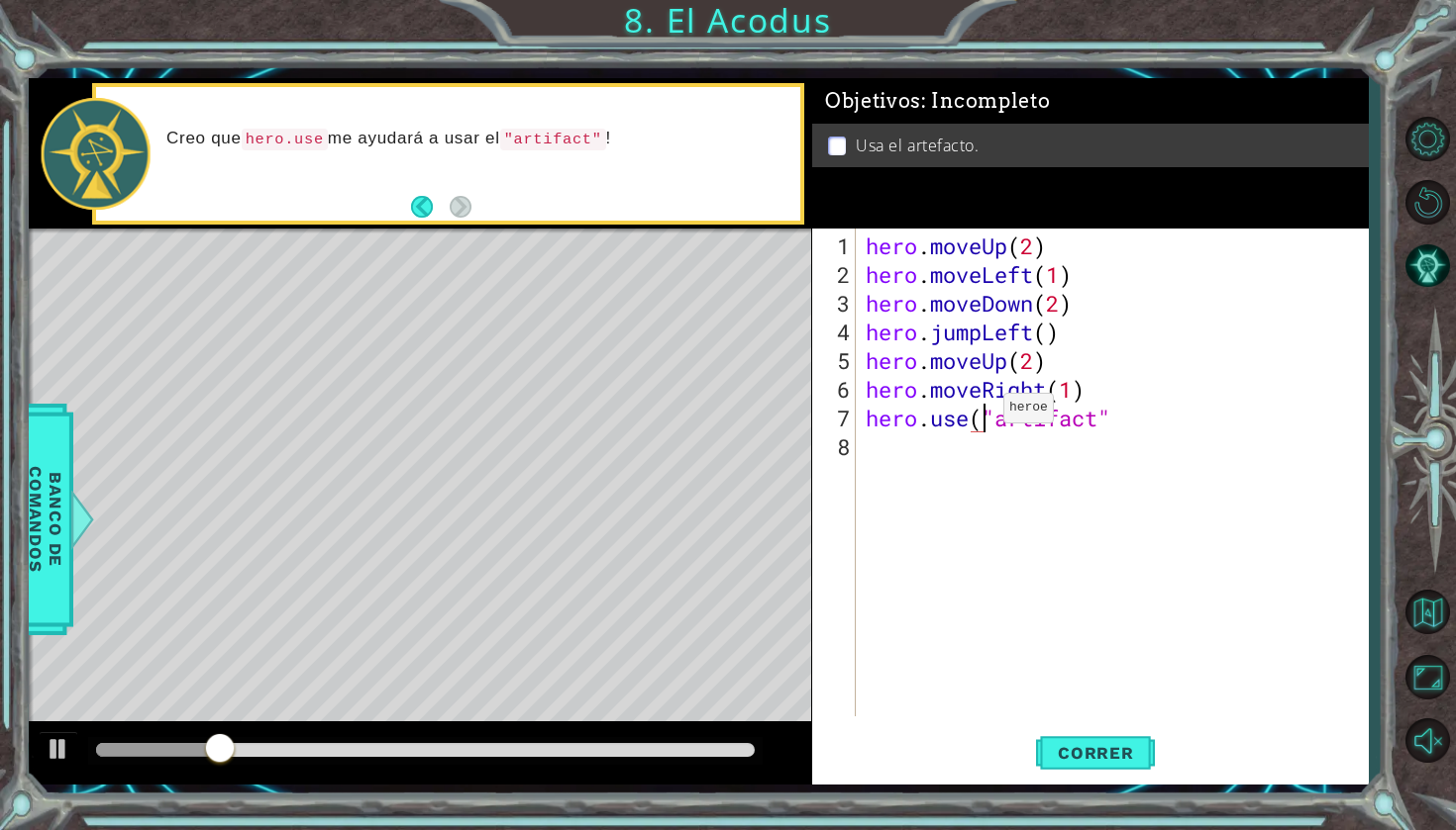
scroll to position [0, 6]
click at [1126, 416] on div "hero . moveUp ( 2 ) hero . moveLeft ( 1 ) hero . moveDown ( 2 ) hero . jumpLeft…" at bounding box center [1117, 504] width 511 height 546
type textarea "hero.use("artifact")"
click at [1067, 753] on span "Correr" at bounding box center [1095, 753] width 115 height 20
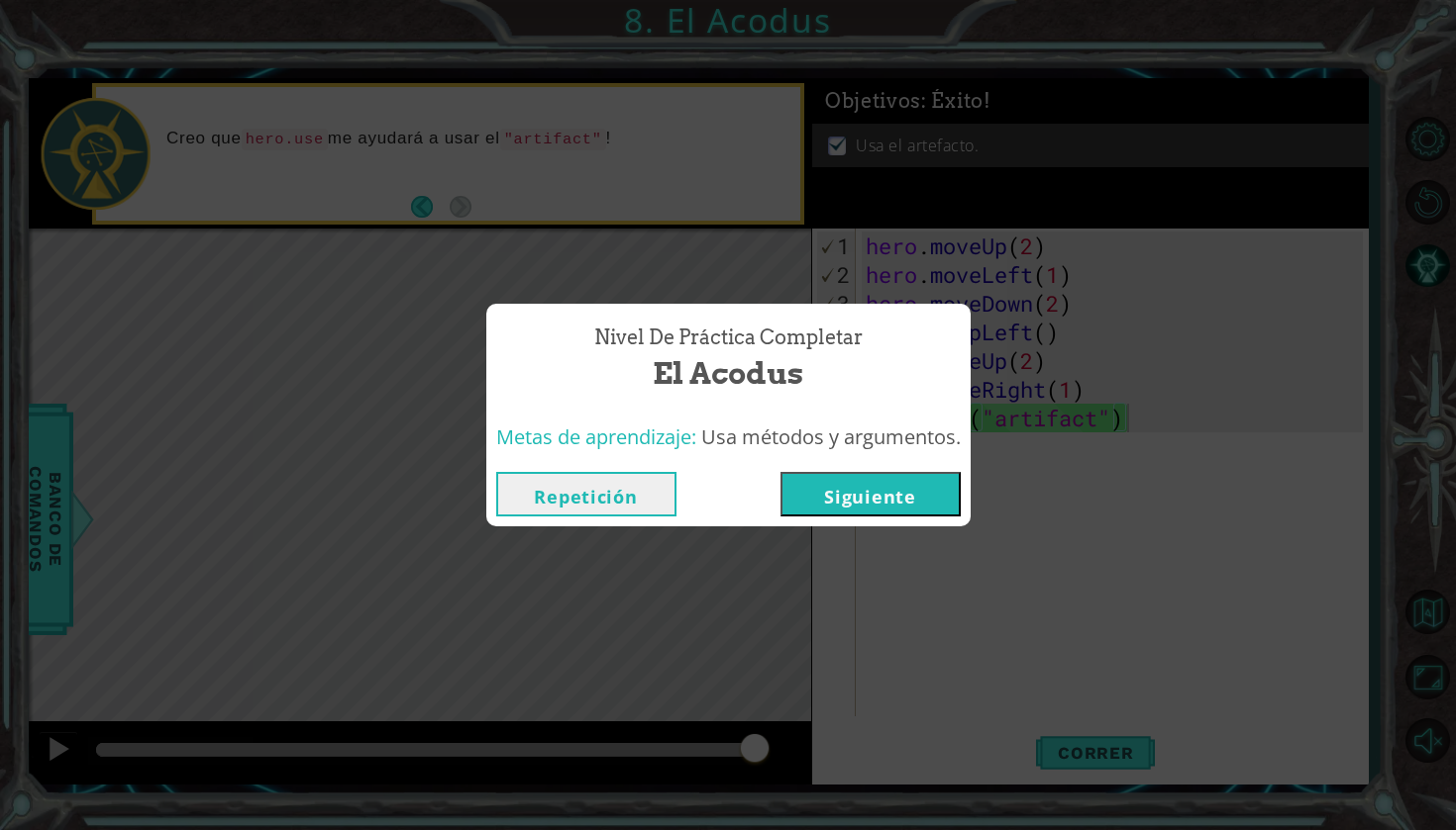
click at [907, 497] on button "Siguiente" at bounding box center [870, 494] width 180 height 45
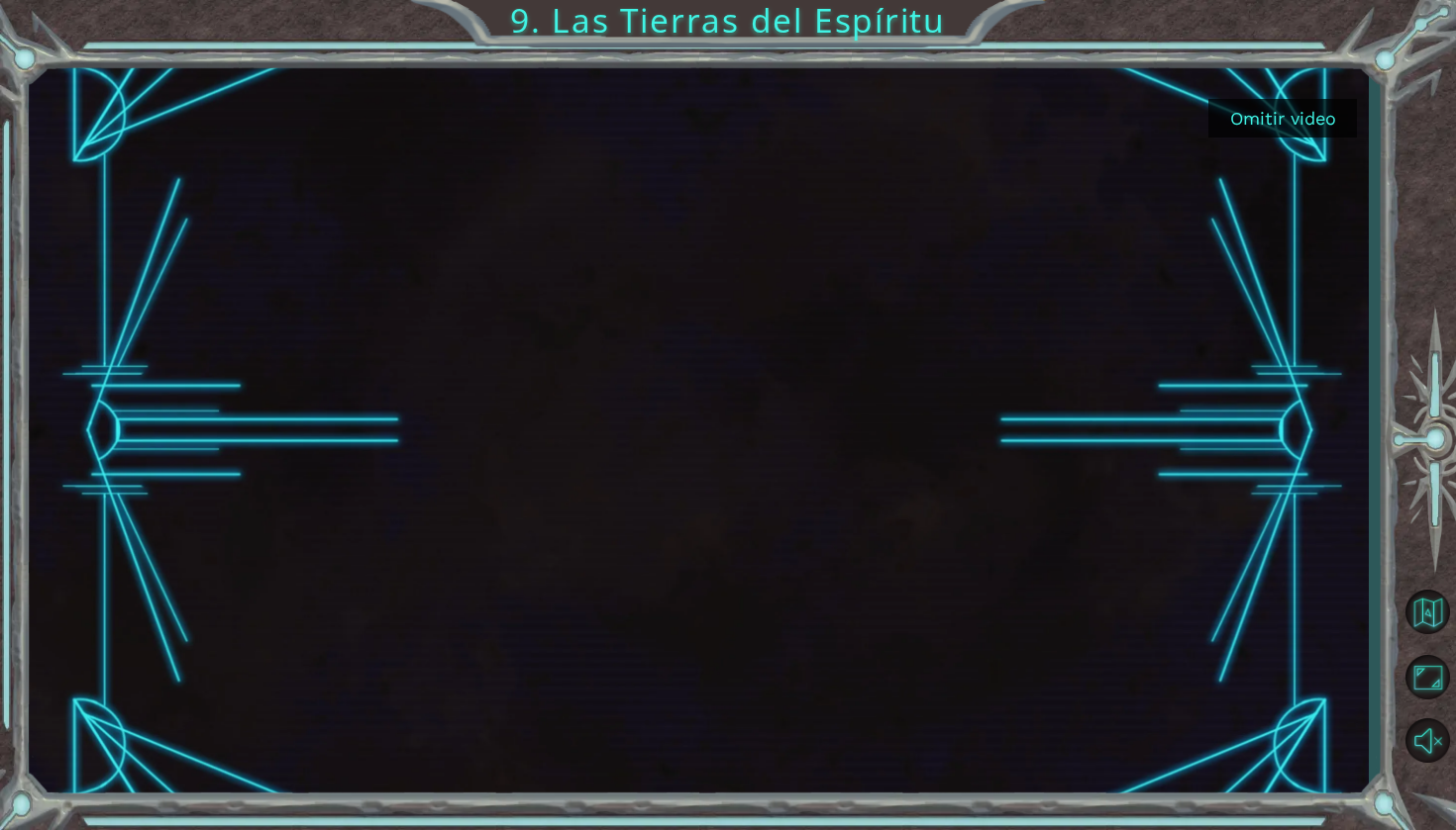
click at [1257, 117] on button "Omitir video" at bounding box center [1282, 118] width 148 height 39
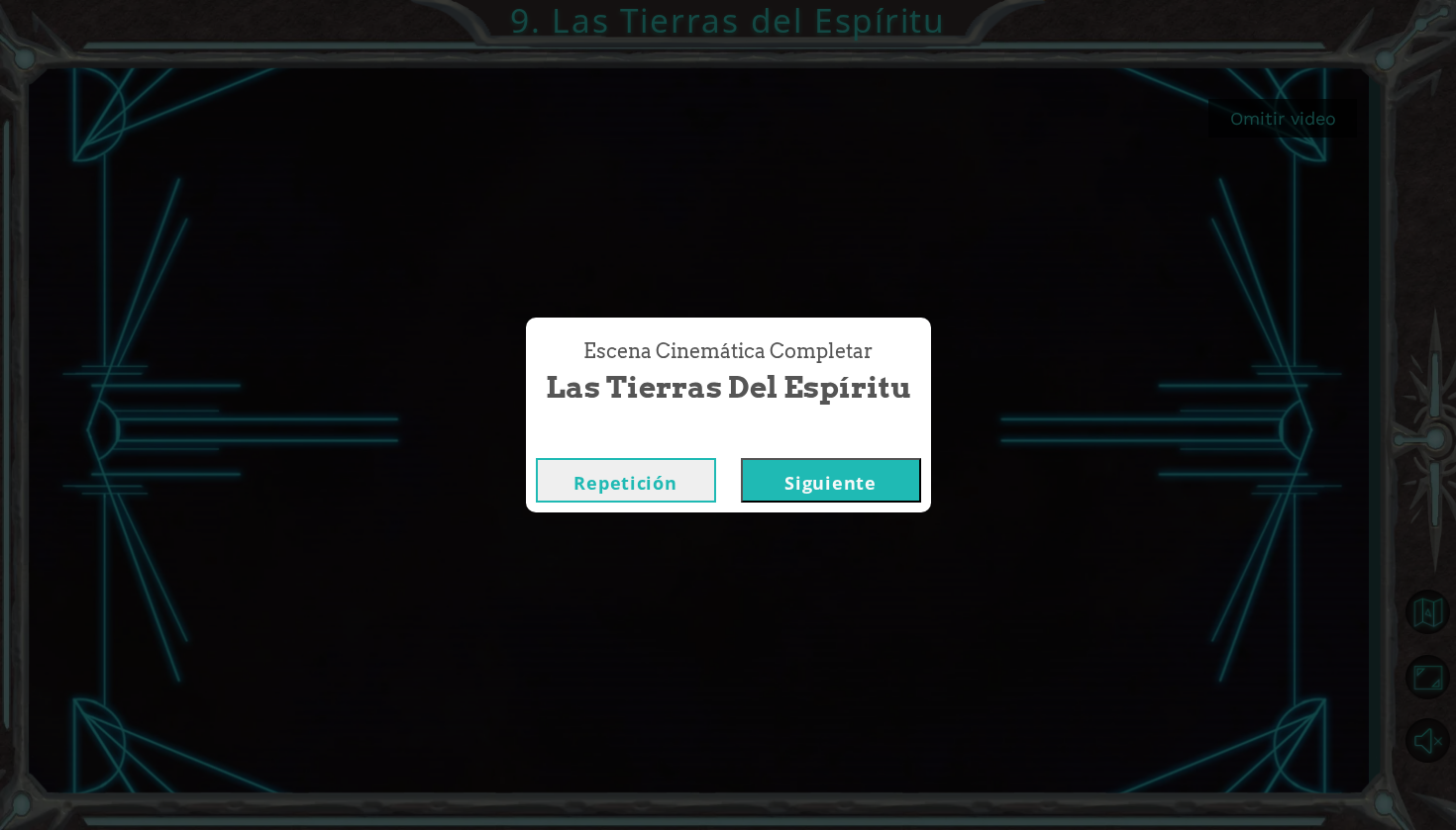
click at [879, 491] on button "Siguiente" at bounding box center [830, 480] width 180 height 45
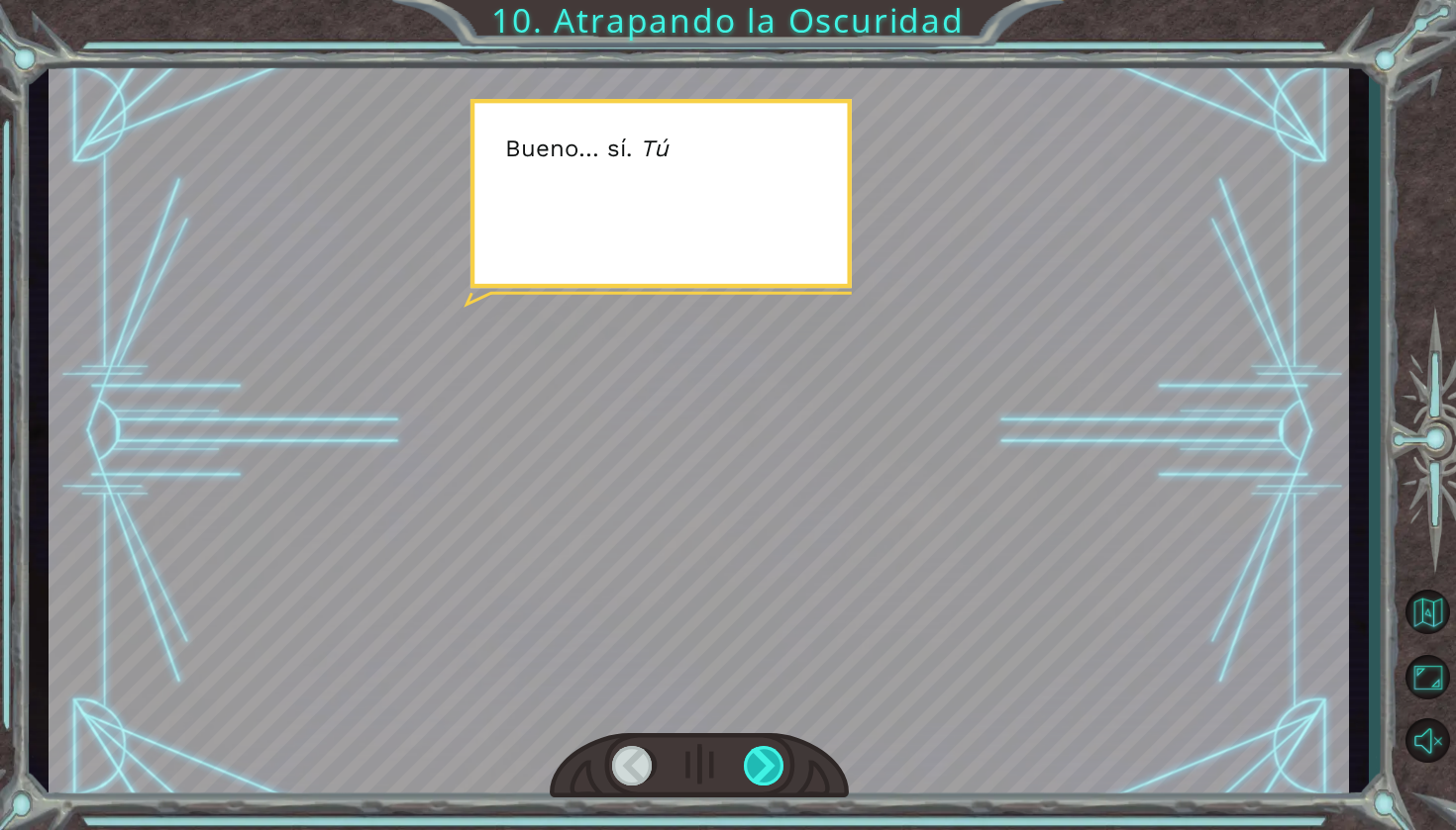
click at [769, 775] on div at bounding box center [765, 766] width 43 height 40
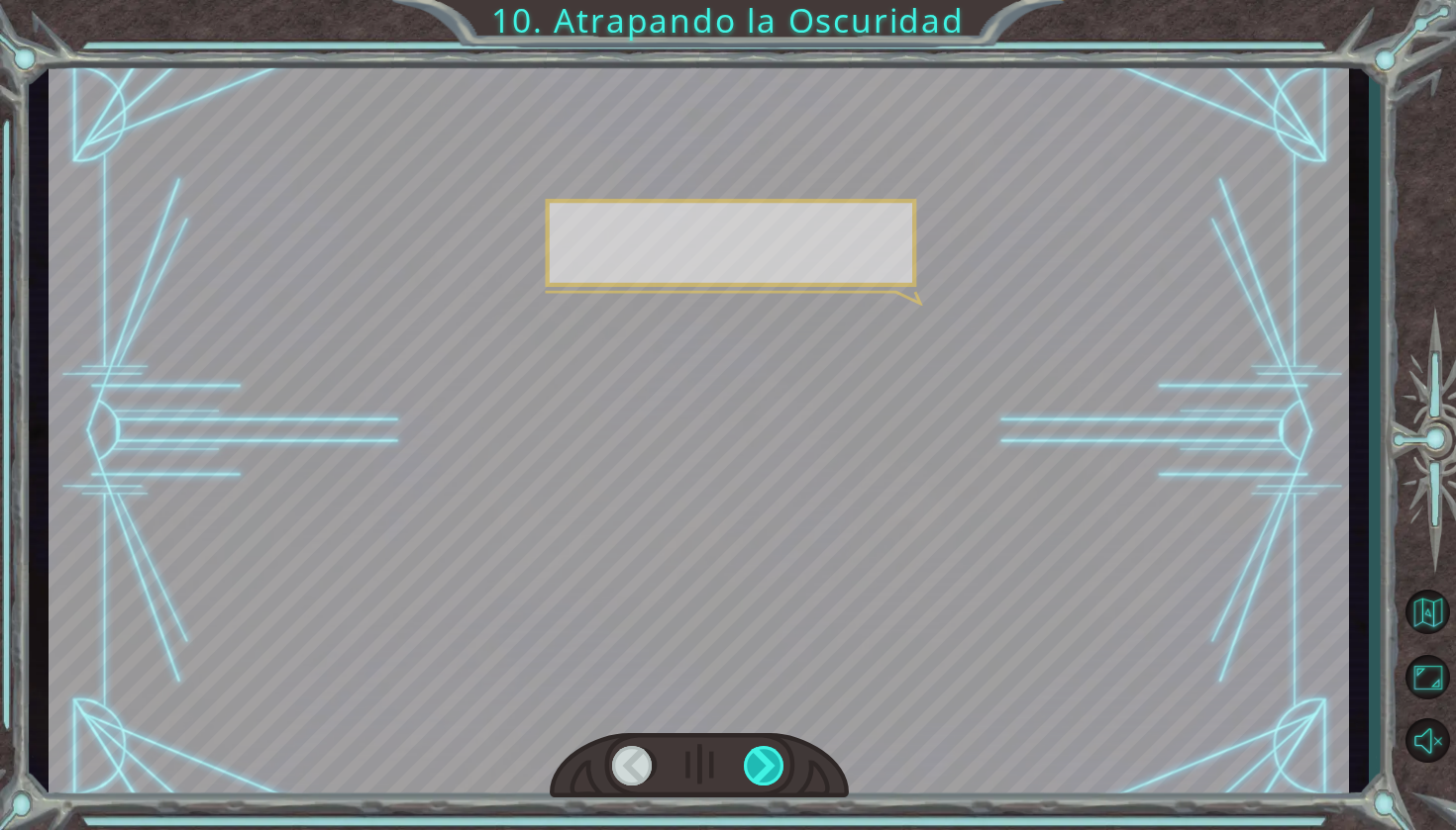
click at [769, 775] on div at bounding box center [765, 766] width 43 height 40
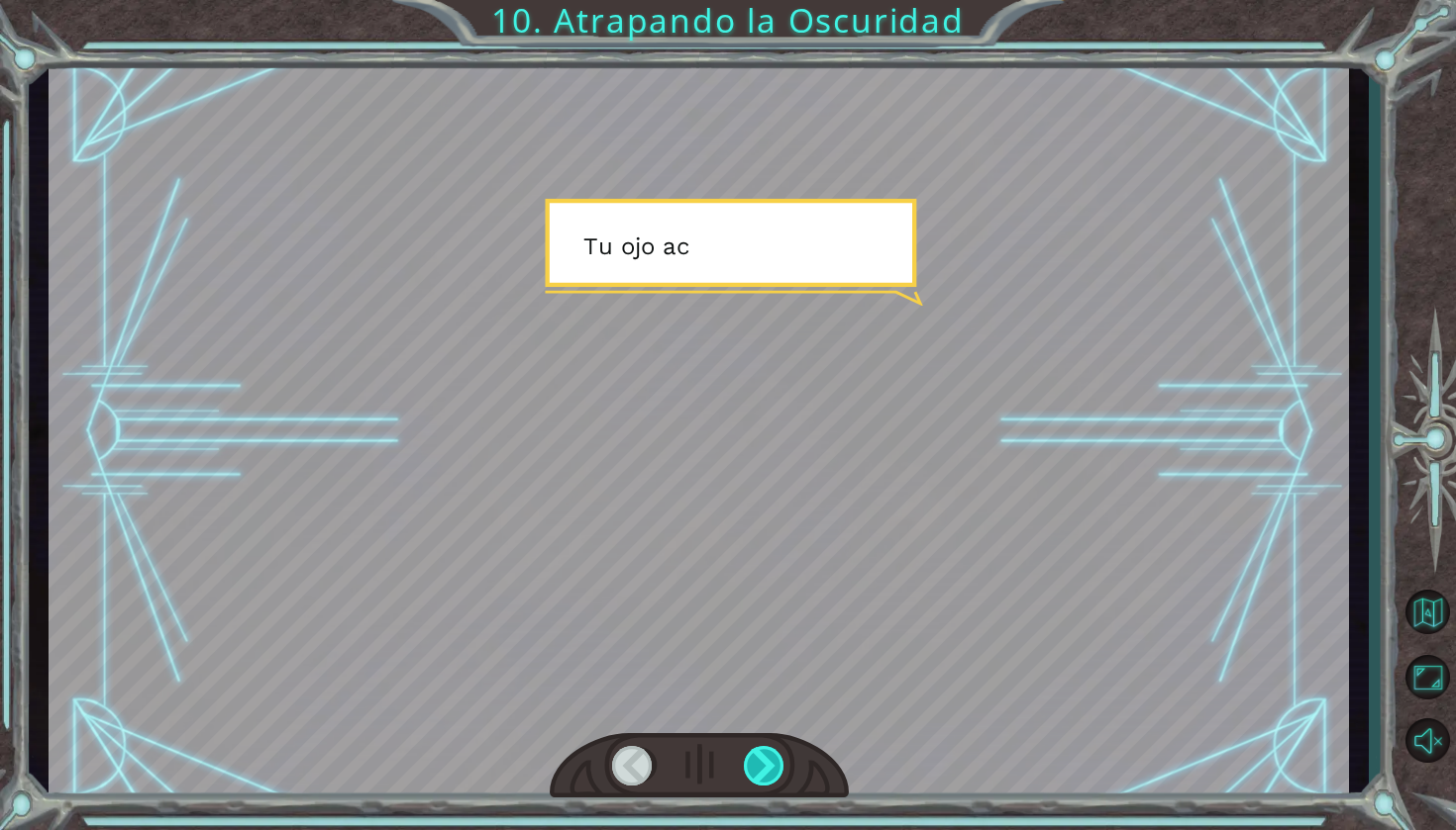
click at [769, 775] on div at bounding box center [765, 766] width 43 height 40
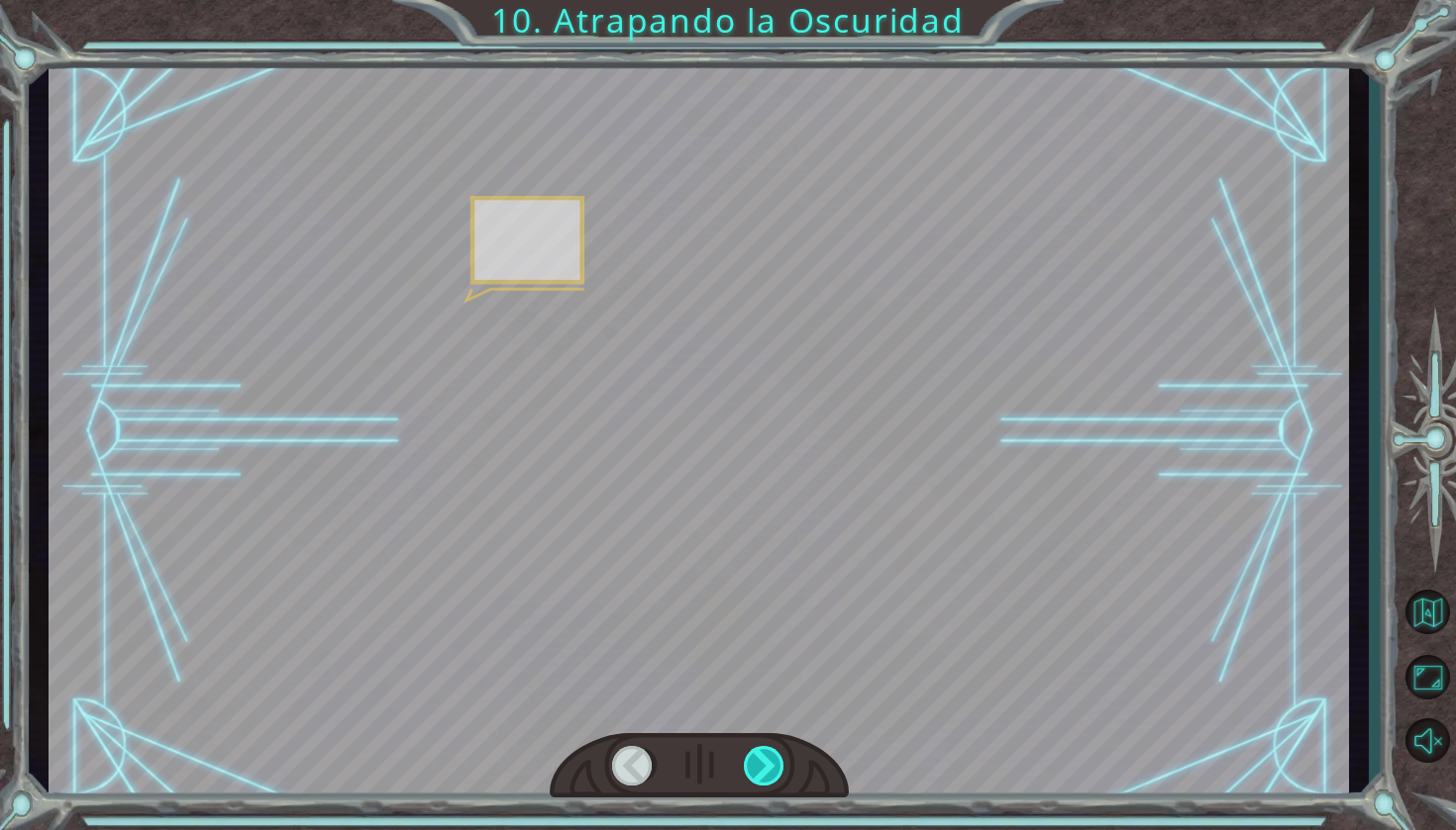
click at [769, 775] on div at bounding box center [765, 766] width 43 height 40
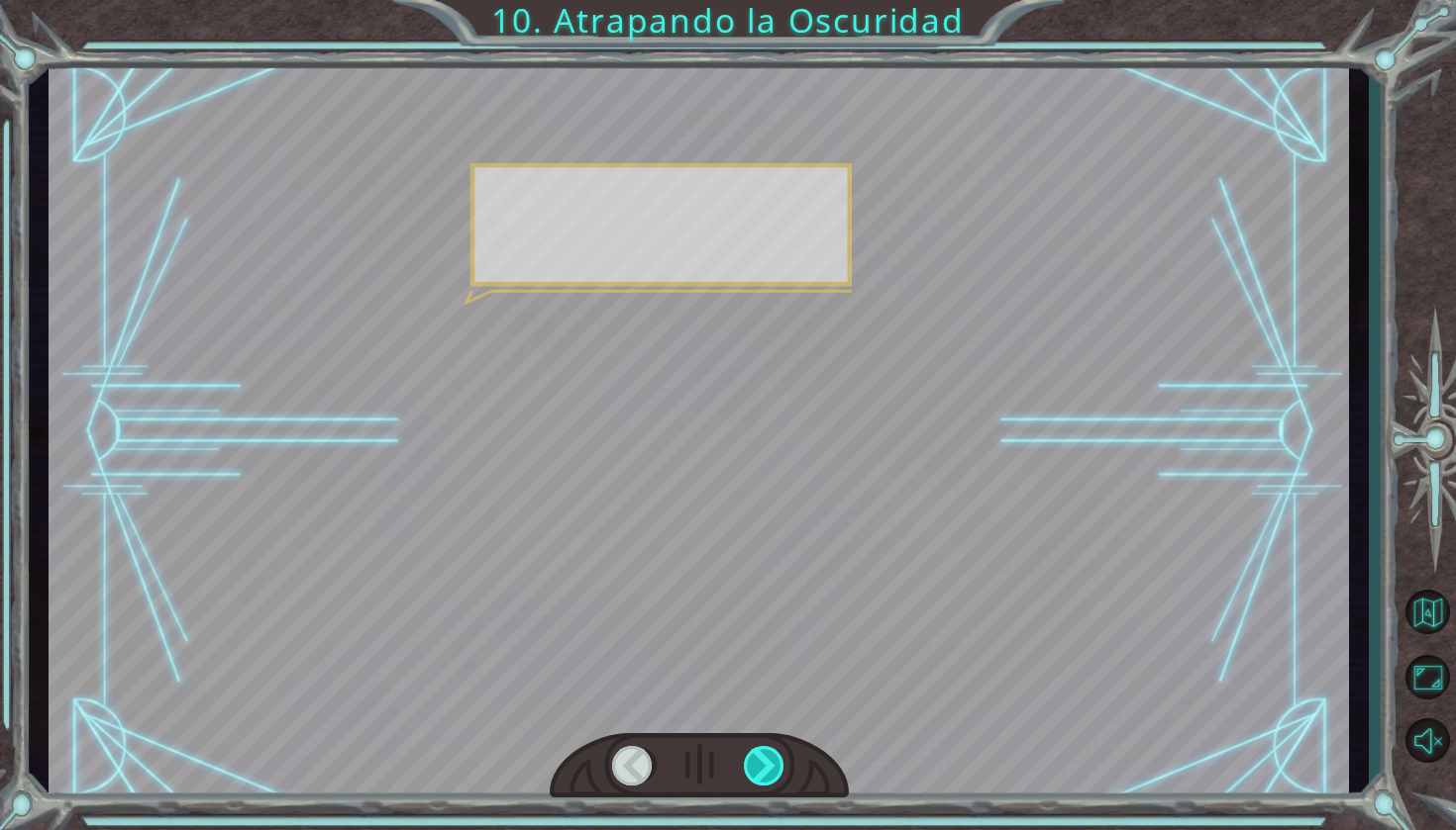
click at [769, 775] on div at bounding box center [765, 766] width 43 height 40
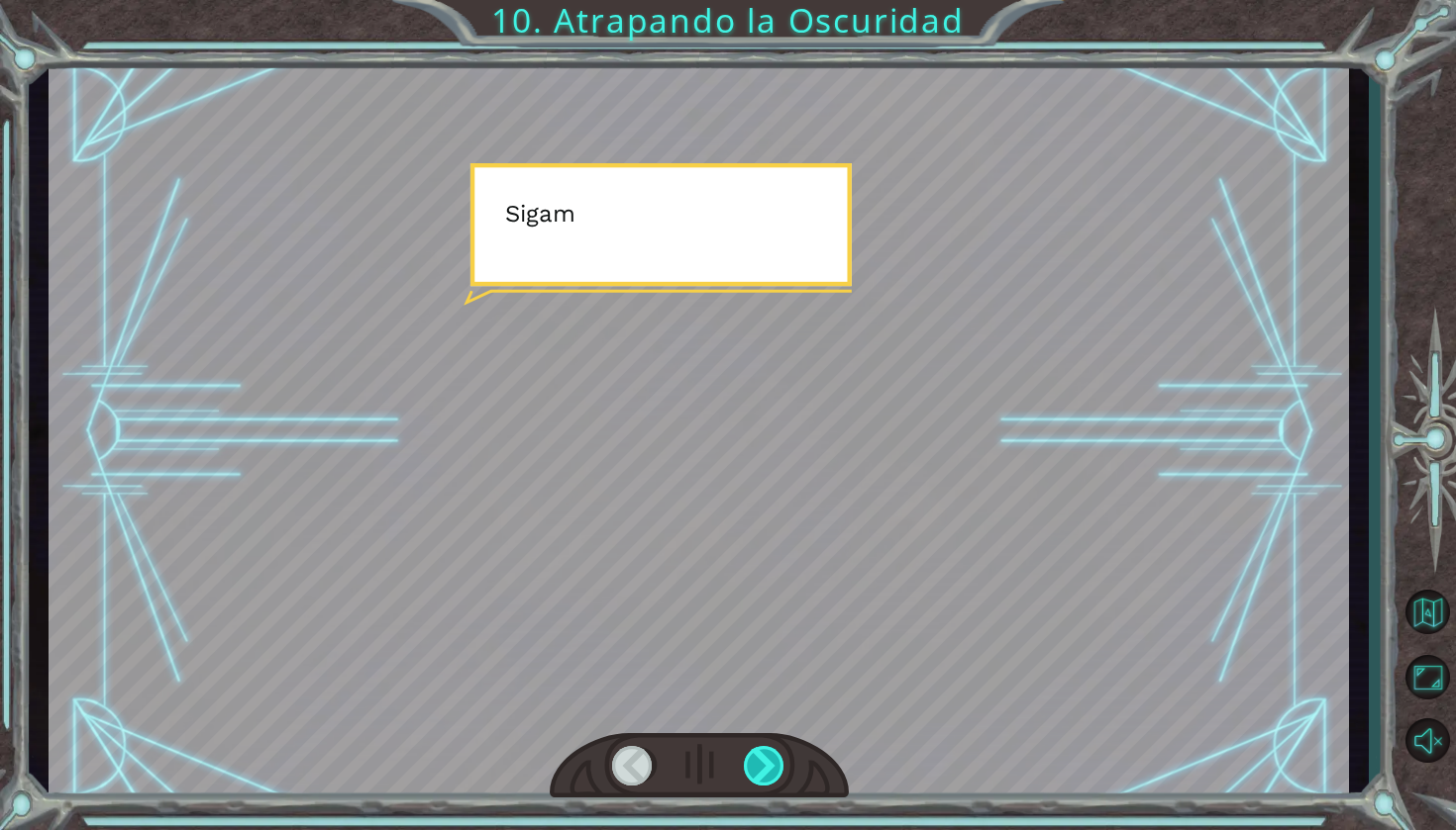
click at [769, 775] on div at bounding box center [765, 766] width 43 height 40
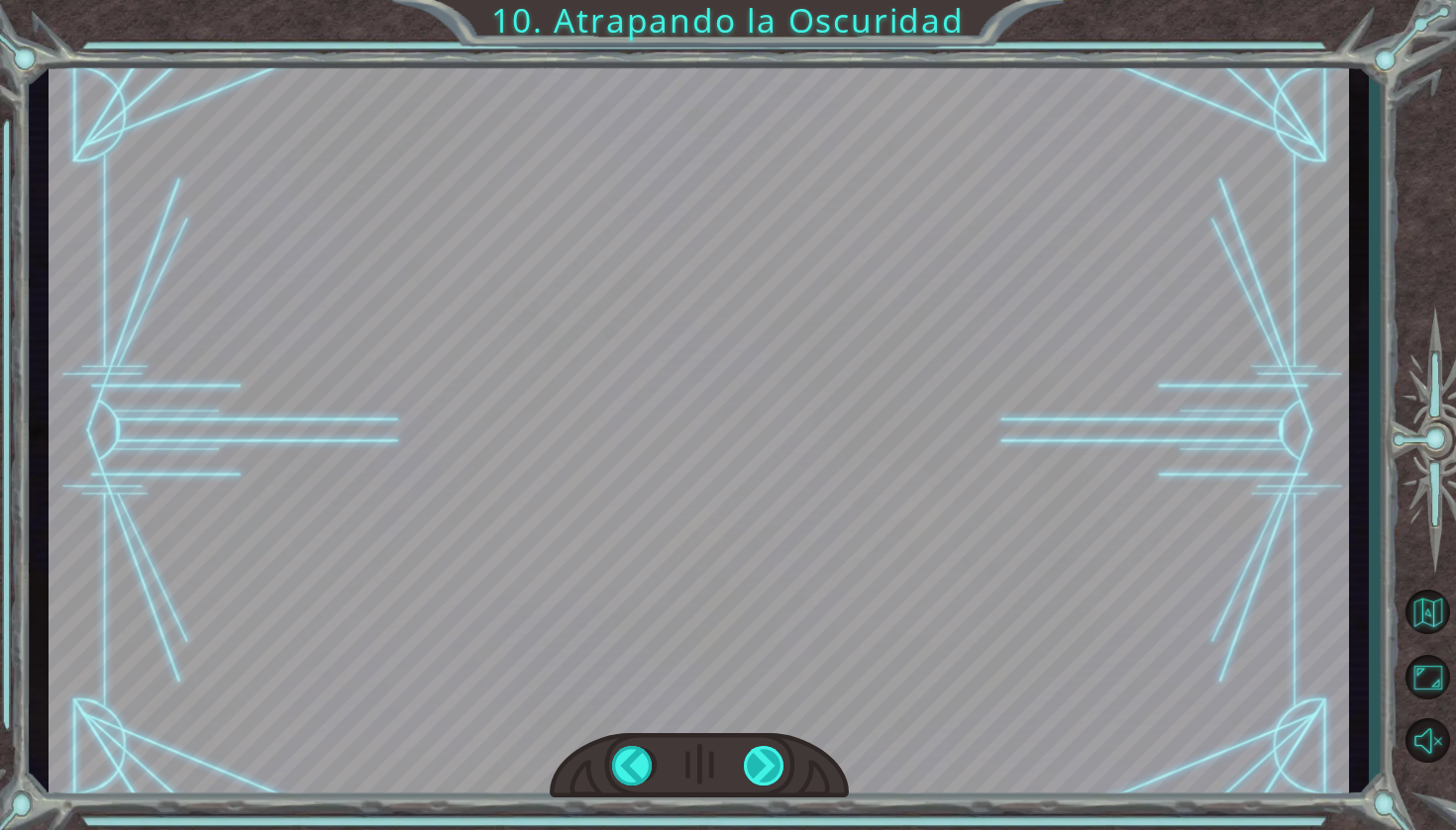
click at [769, 775] on div at bounding box center [765, 766] width 43 height 40
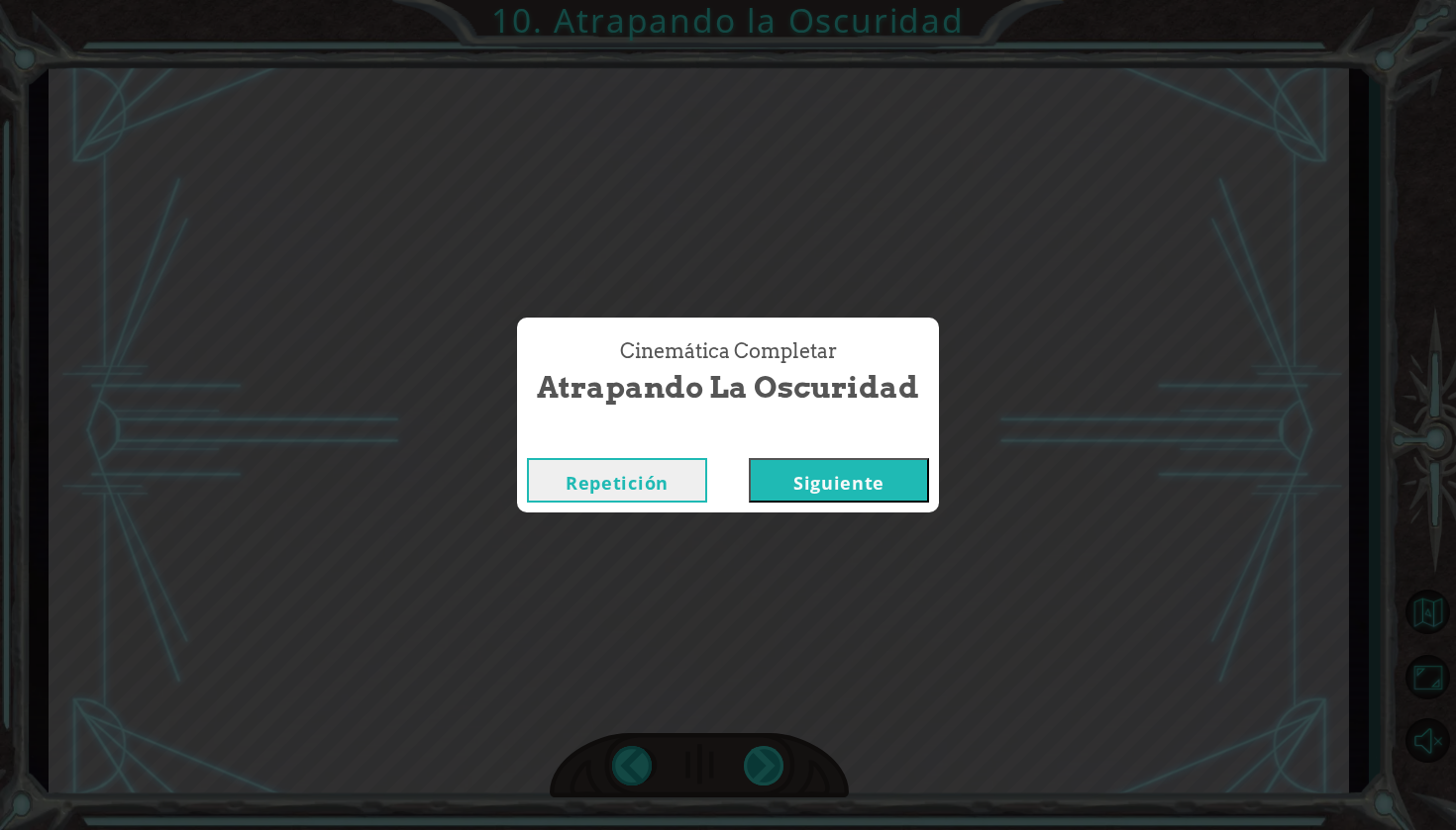
click at [769, 775] on div "Cinemática Completar Atrapando la Oscuridad Repetición [GEOGRAPHIC_DATA]" at bounding box center [728, 415] width 1456 height 830
click at [821, 476] on button "Siguiente" at bounding box center [838, 480] width 180 height 45
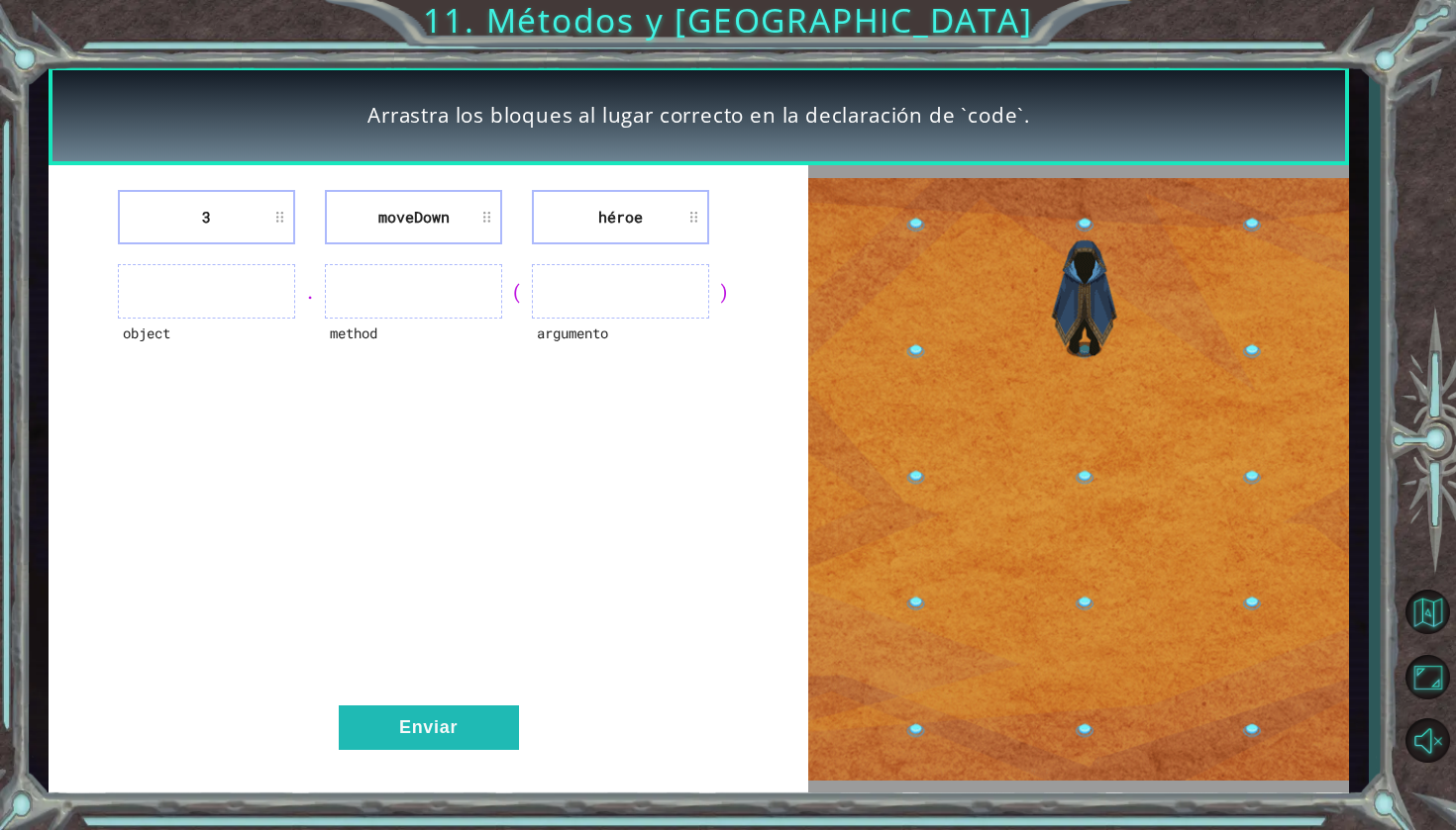
click at [251, 300] on ul at bounding box center [206, 291] width 177 height 55
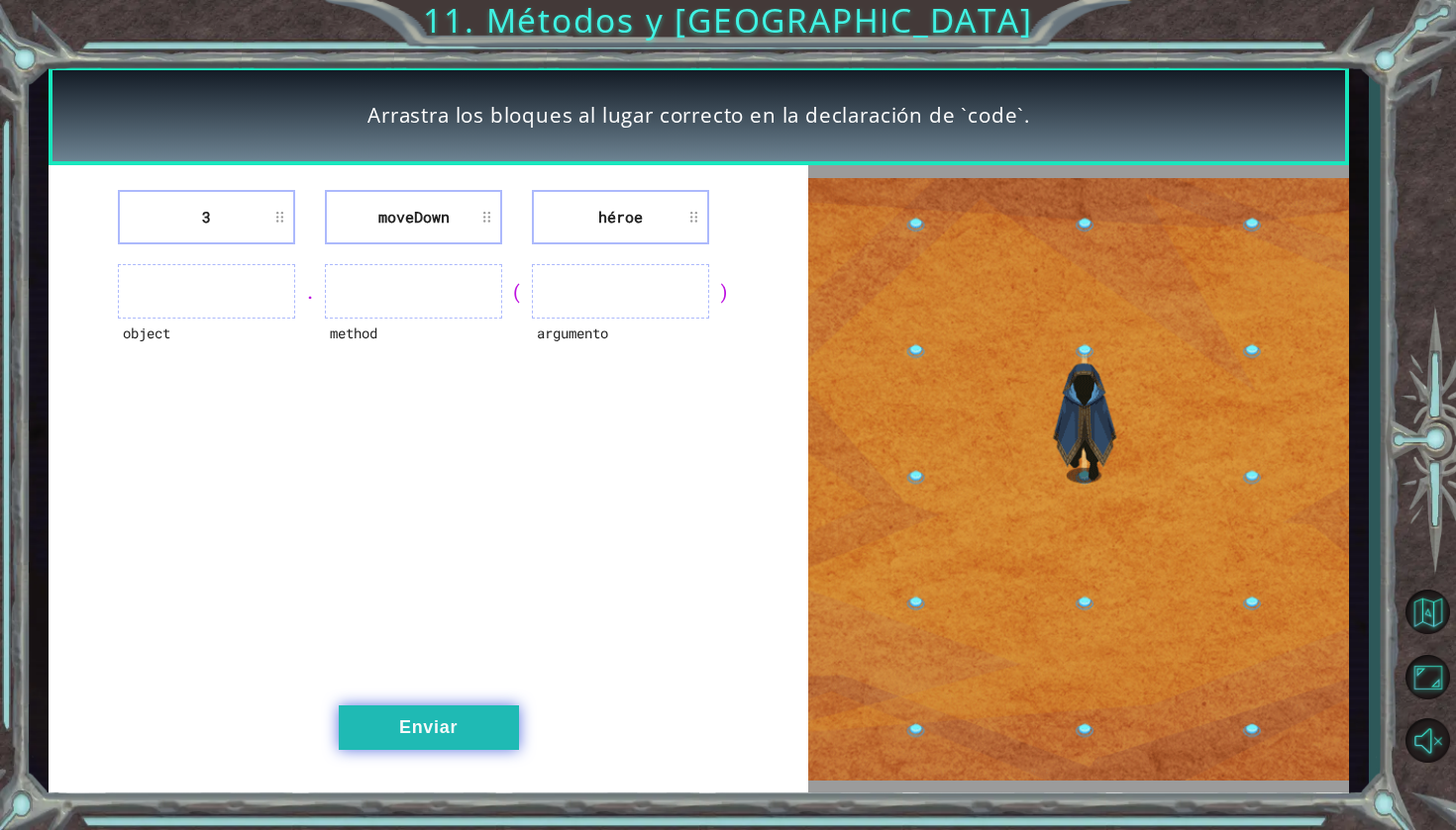
click at [445, 710] on button "Enviar" at bounding box center [429, 728] width 180 height 45
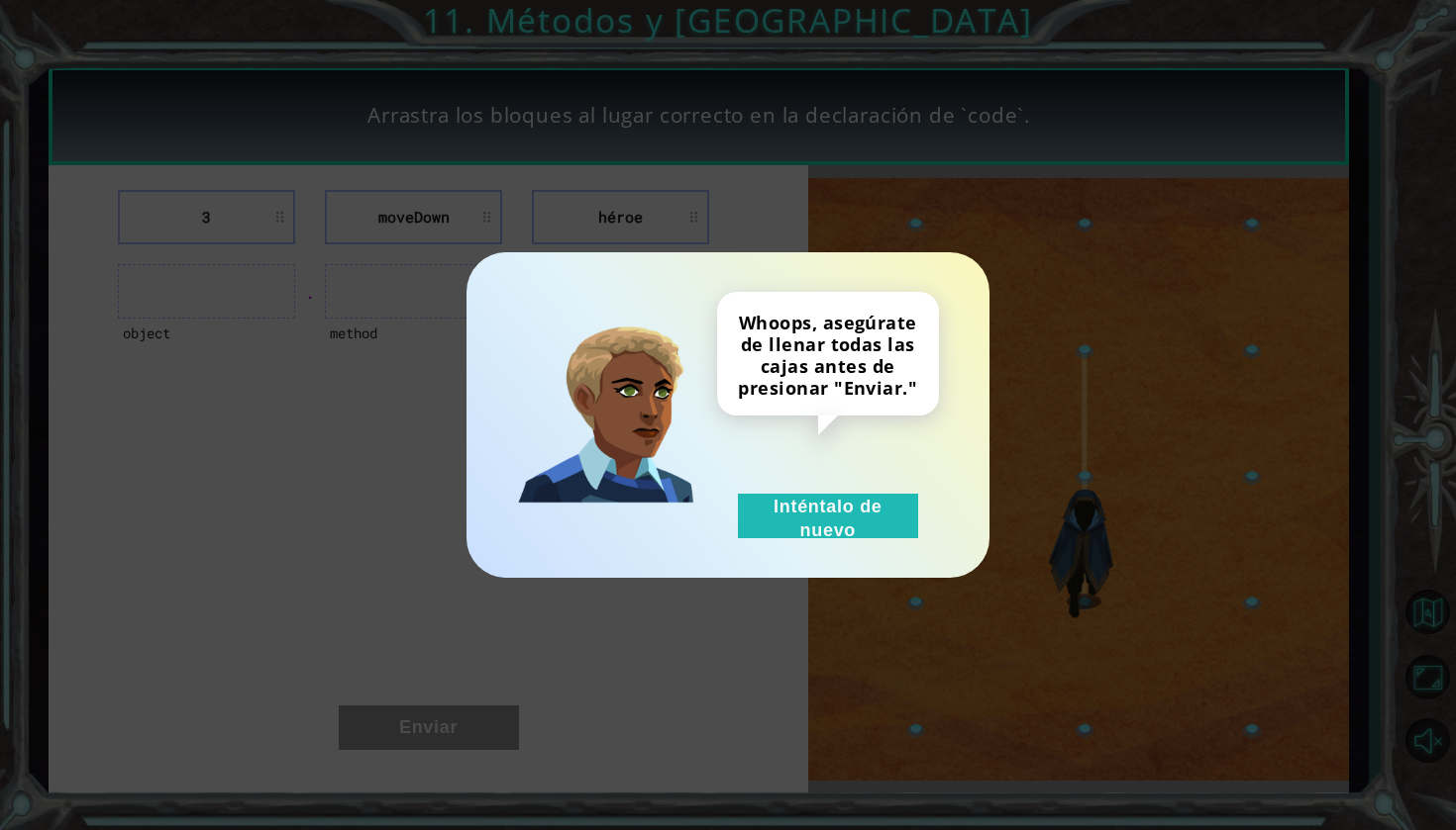
click at [772, 487] on div "Whoops, asegúrate de llenar todas las cajas antes de presionar "Enviar." Intént…" at bounding box center [827, 415] width 222 height 247
click at [772, 490] on div "Whoops, asegúrate de llenar todas las cajas antes de presionar "Enviar." Intént…" at bounding box center [827, 415] width 222 height 247
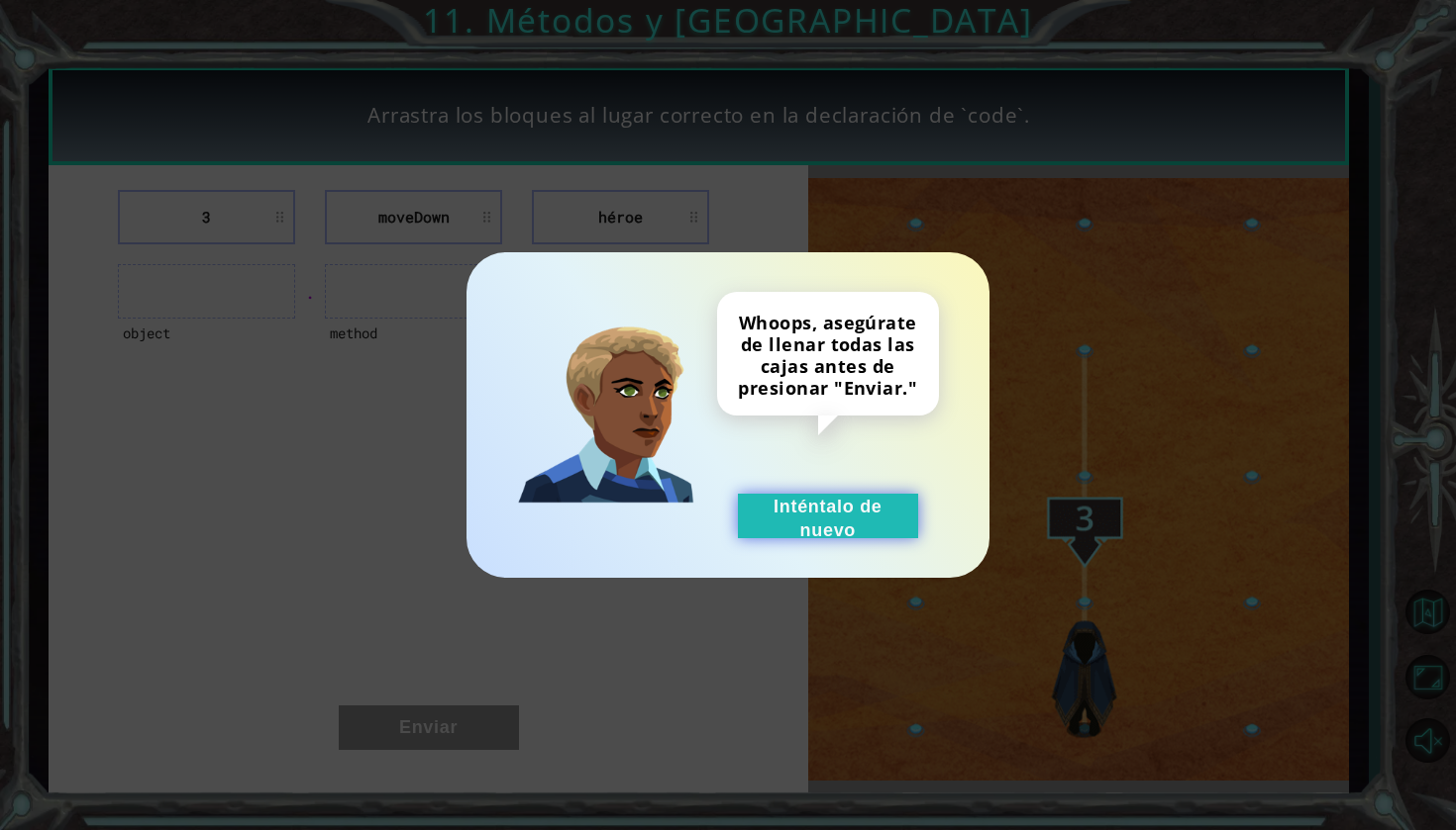
click at [806, 520] on button "Inténtalo de nuevo" at bounding box center [827, 516] width 180 height 45
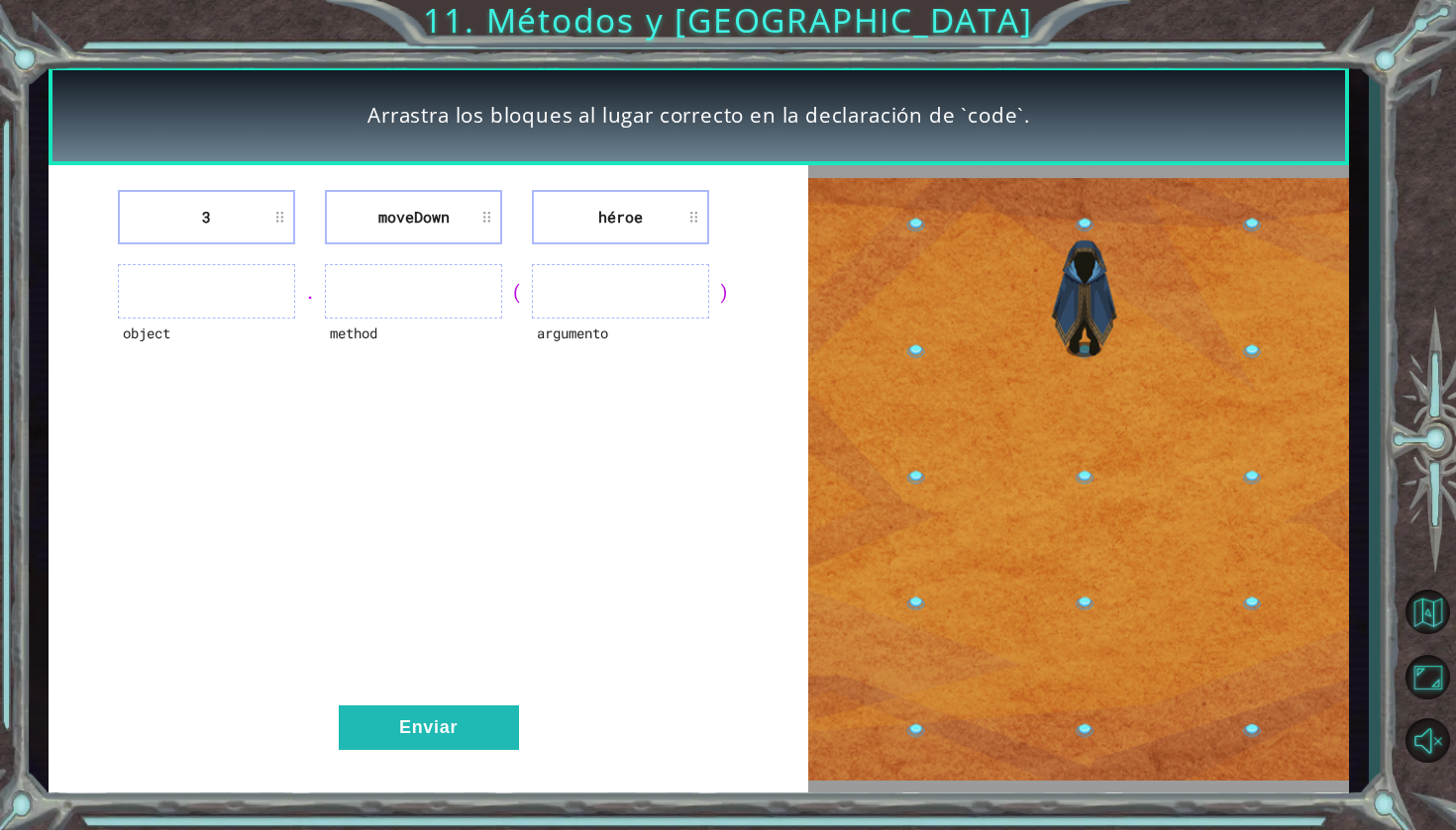
click at [714, 290] on div ")" at bounding box center [724, 292] width 30 height 28
click at [692, 214] on li "héroe" at bounding box center [621, 217] width 177 height 55
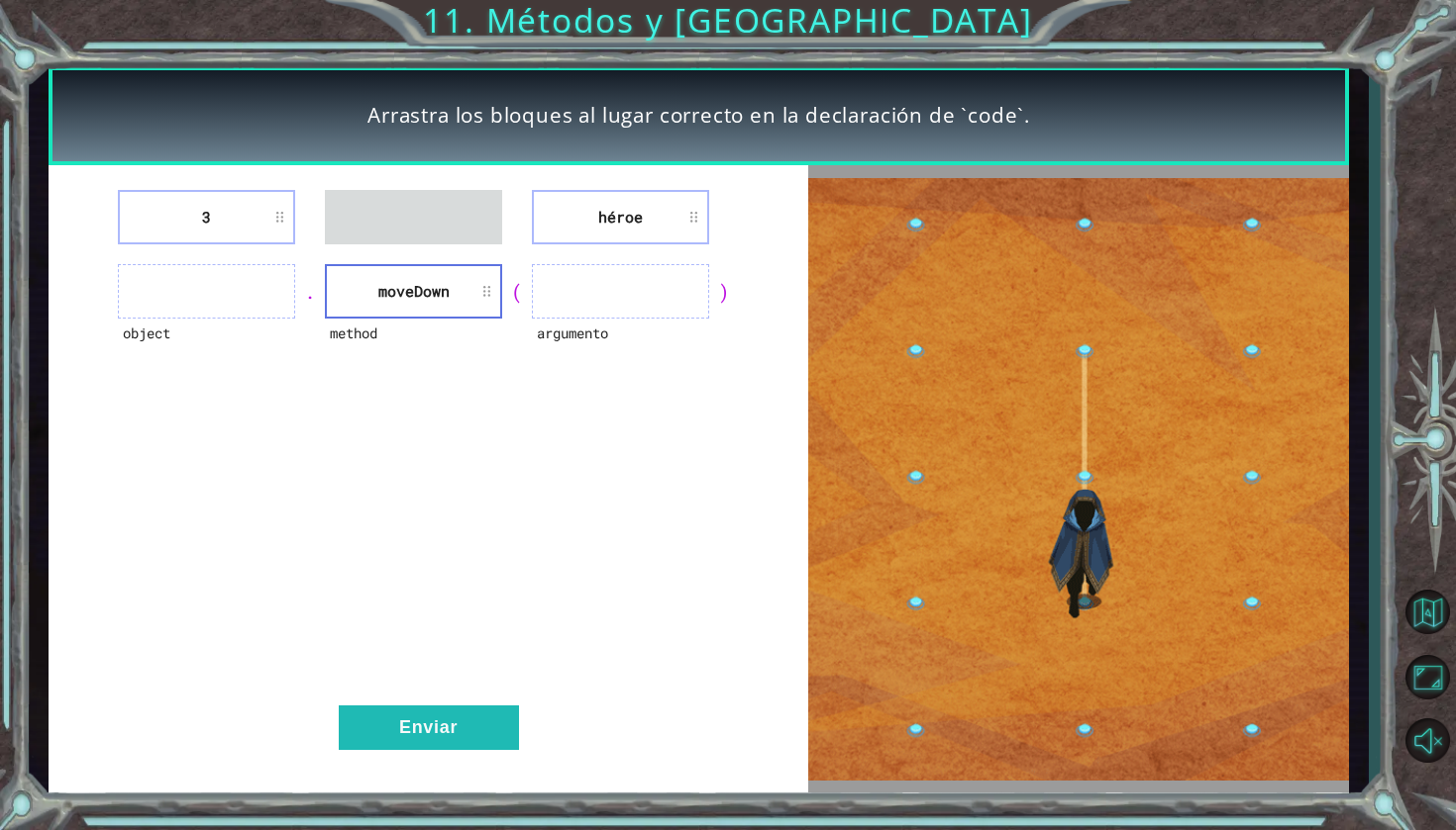
drag, startPoint x: 198, startPoint y: 225, endPoint x: 250, endPoint y: 312, distance: 101.4
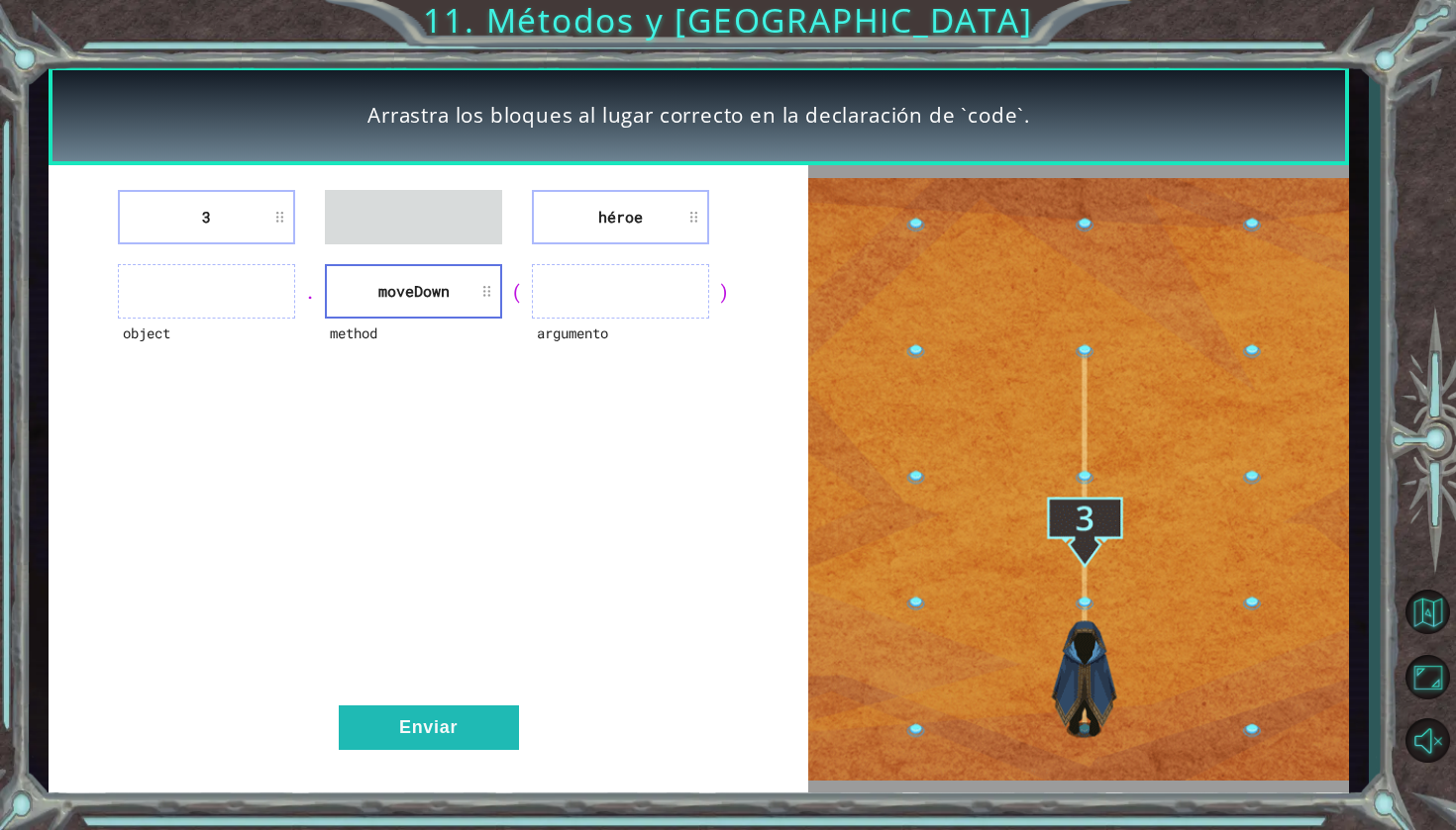
click at [250, 312] on div "3 héroe object . method [GEOGRAPHIC_DATA] ( argumento ) Enviar" at bounding box center [429, 478] width 760 height 627
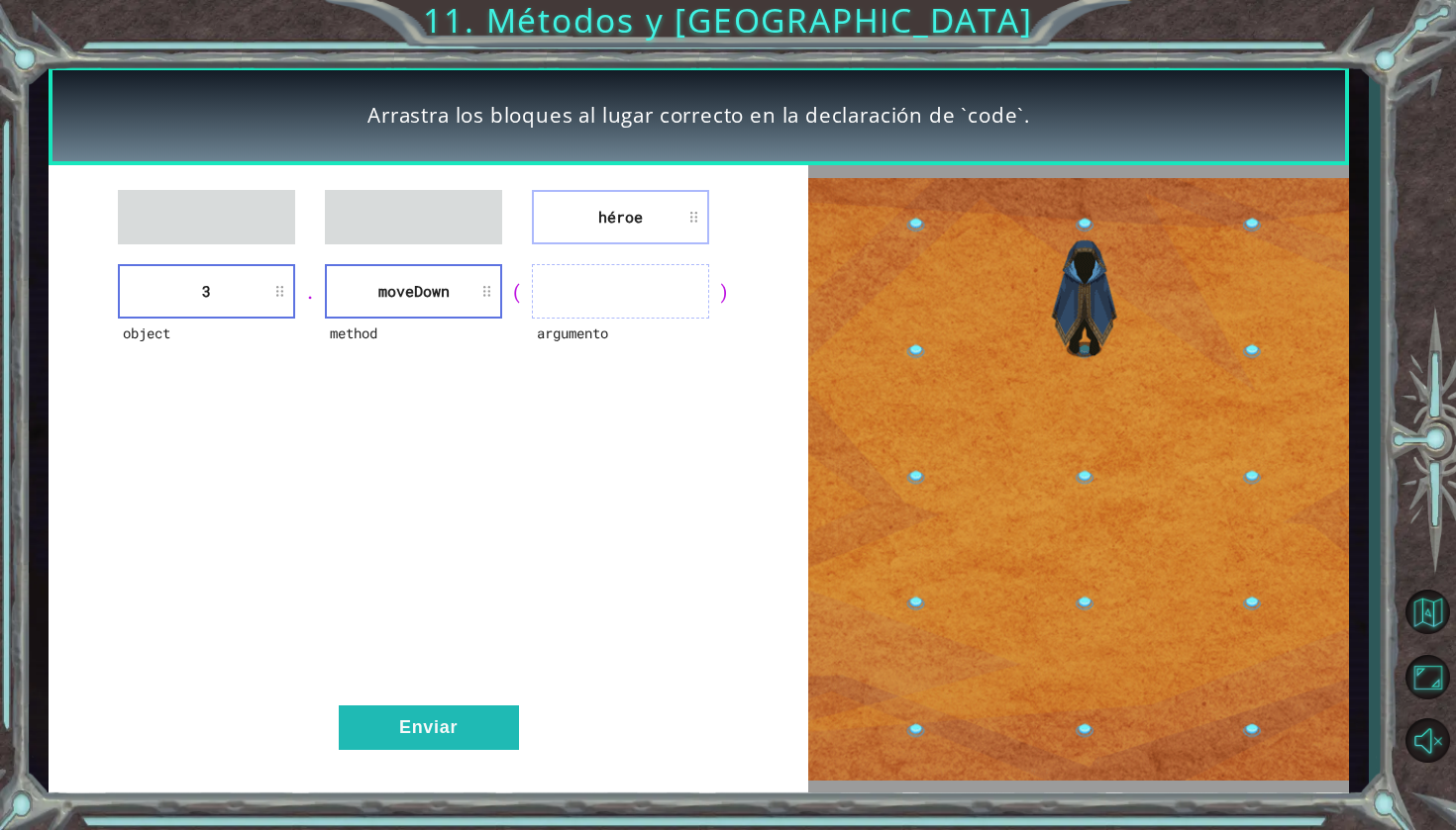
drag, startPoint x: 570, startPoint y: 230, endPoint x: 579, endPoint y: 304, distance: 74.5
click at [579, 304] on div "héroe object 3 . method [GEOGRAPHIC_DATA] ( argumento ) Enviar" at bounding box center [429, 478] width 760 height 627
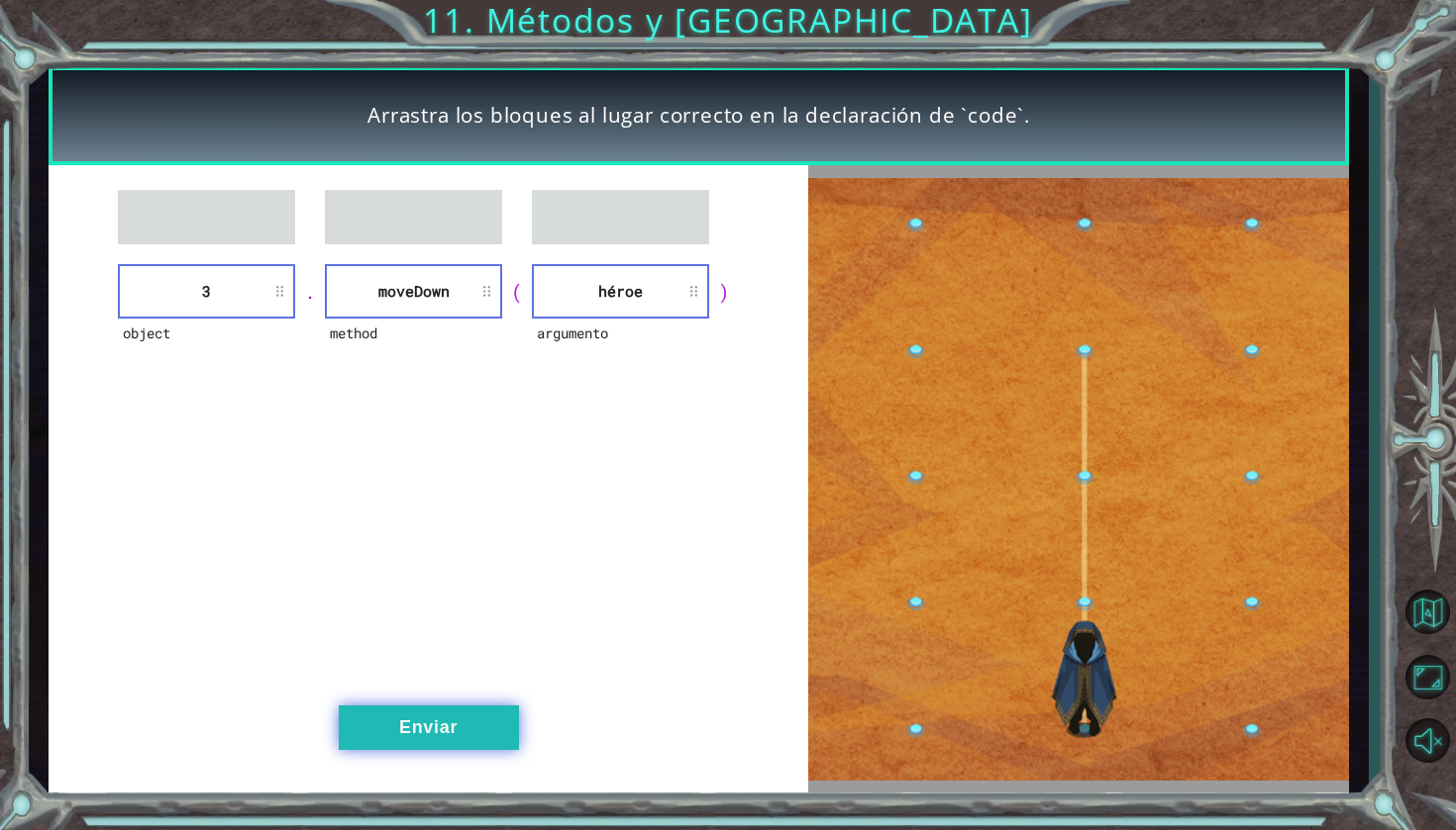
click at [425, 738] on button "Enviar" at bounding box center [429, 728] width 180 height 45
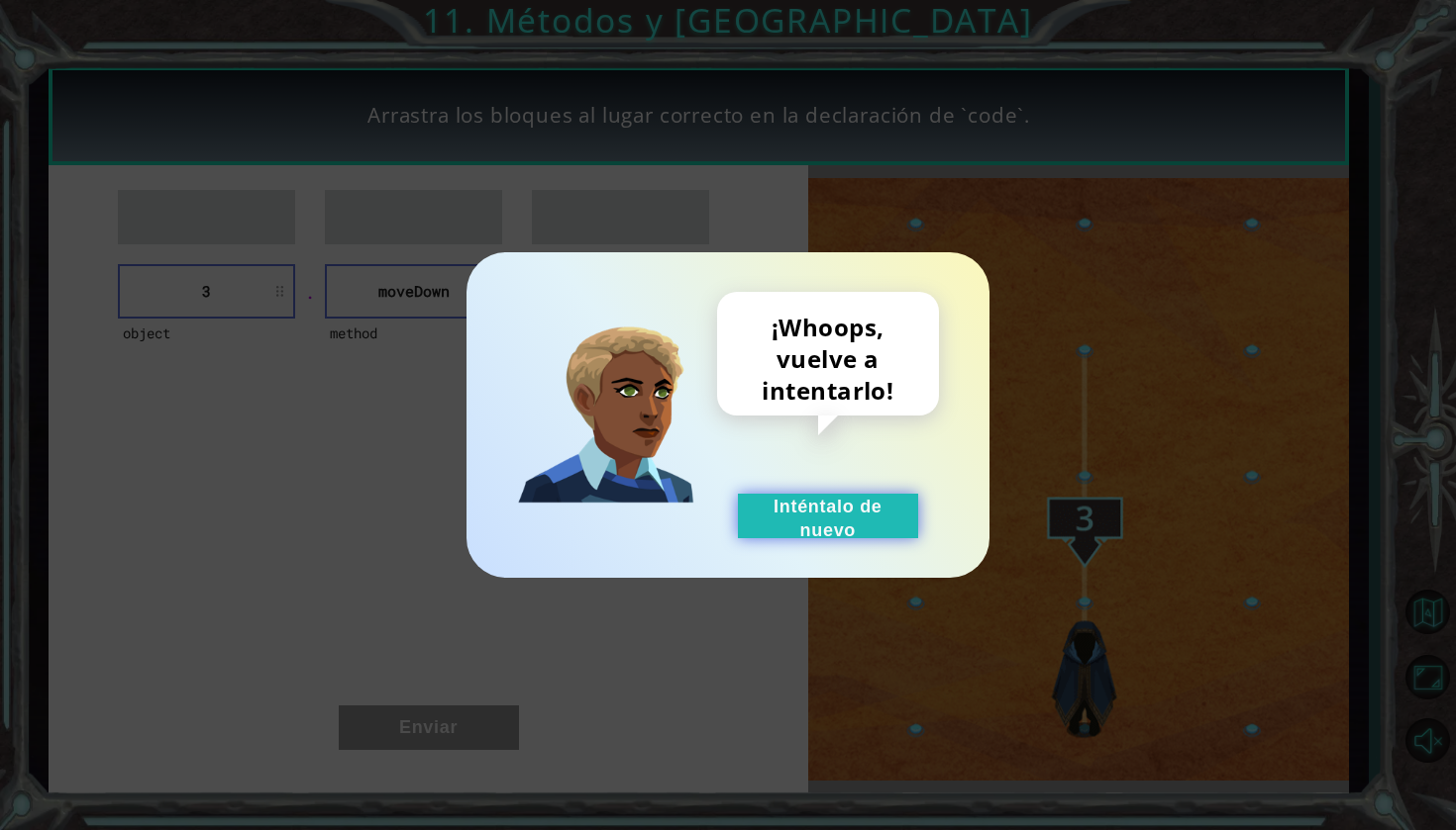
click at [813, 508] on button "Inténtalo de nuevo" at bounding box center [827, 516] width 180 height 45
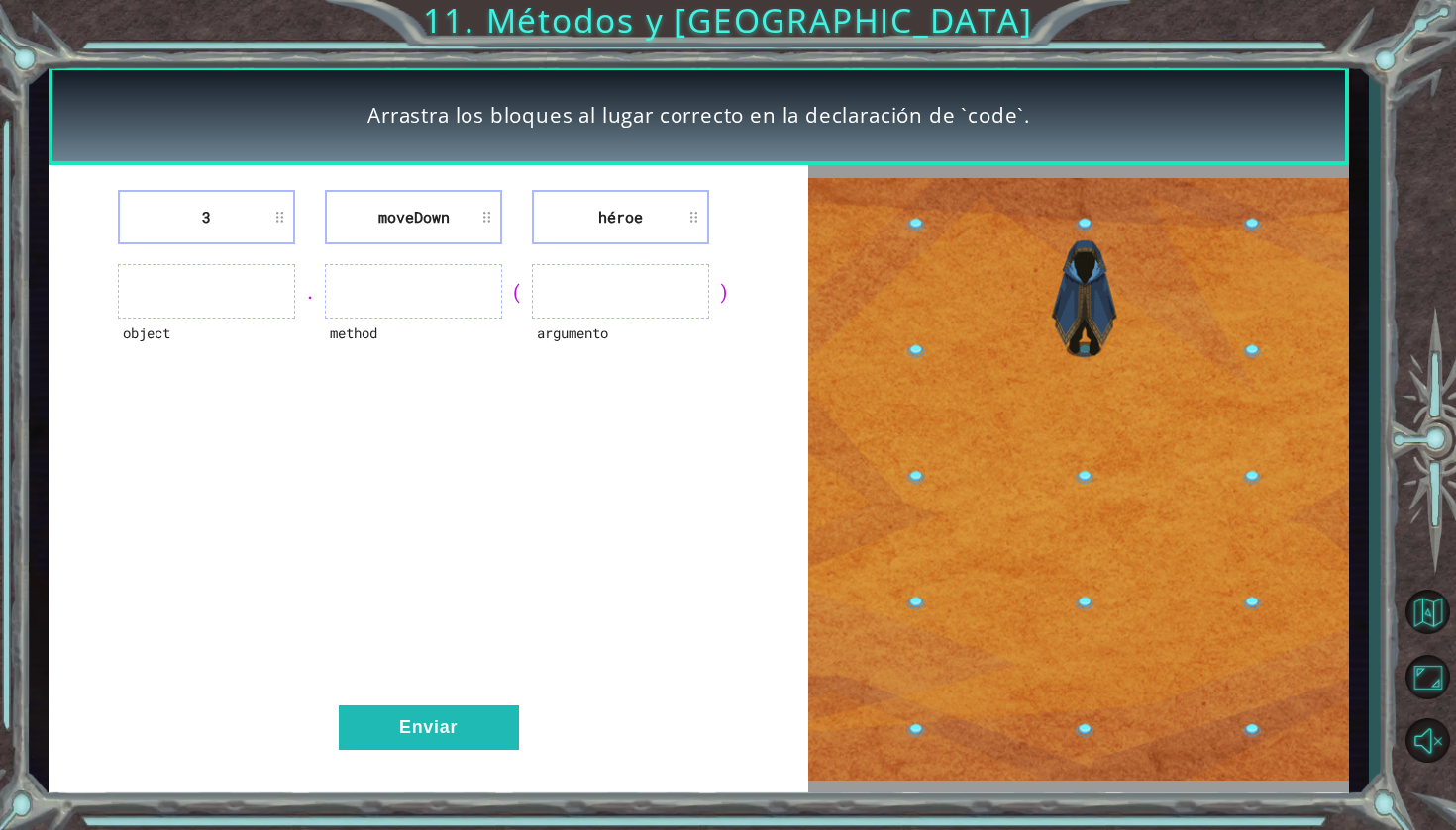
click at [603, 218] on li "héroe" at bounding box center [621, 217] width 177 height 55
drag, startPoint x: 603, startPoint y: 218, endPoint x: 482, endPoint y: 217, distance: 121.0
click at [344, 328] on div "3 [GEOGRAPHIC_DATA] héroe object . method ( argumento ) Enviar" at bounding box center [429, 478] width 760 height 627
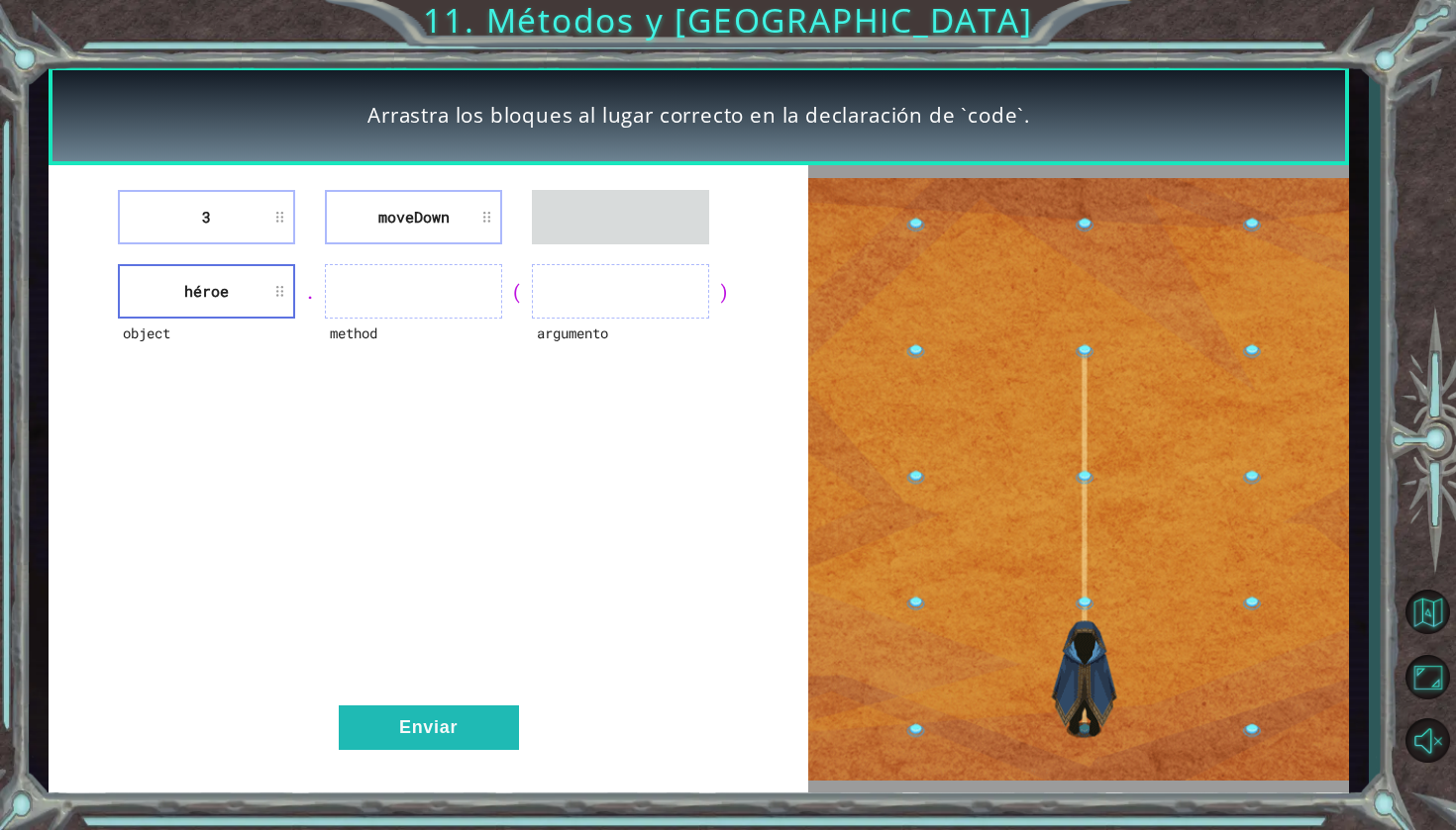
drag, startPoint x: 430, startPoint y: 223, endPoint x: 428, endPoint y: 254, distance: 31.1
click at [430, 289] on div "3 [GEOGRAPHIC_DATA] object héroe . method ( argumento ) Enviar" at bounding box center [429, 478] width 760 height 627
click at [662, 351] on div "argumento" at bounding box center [621, 346] width 177 height 55
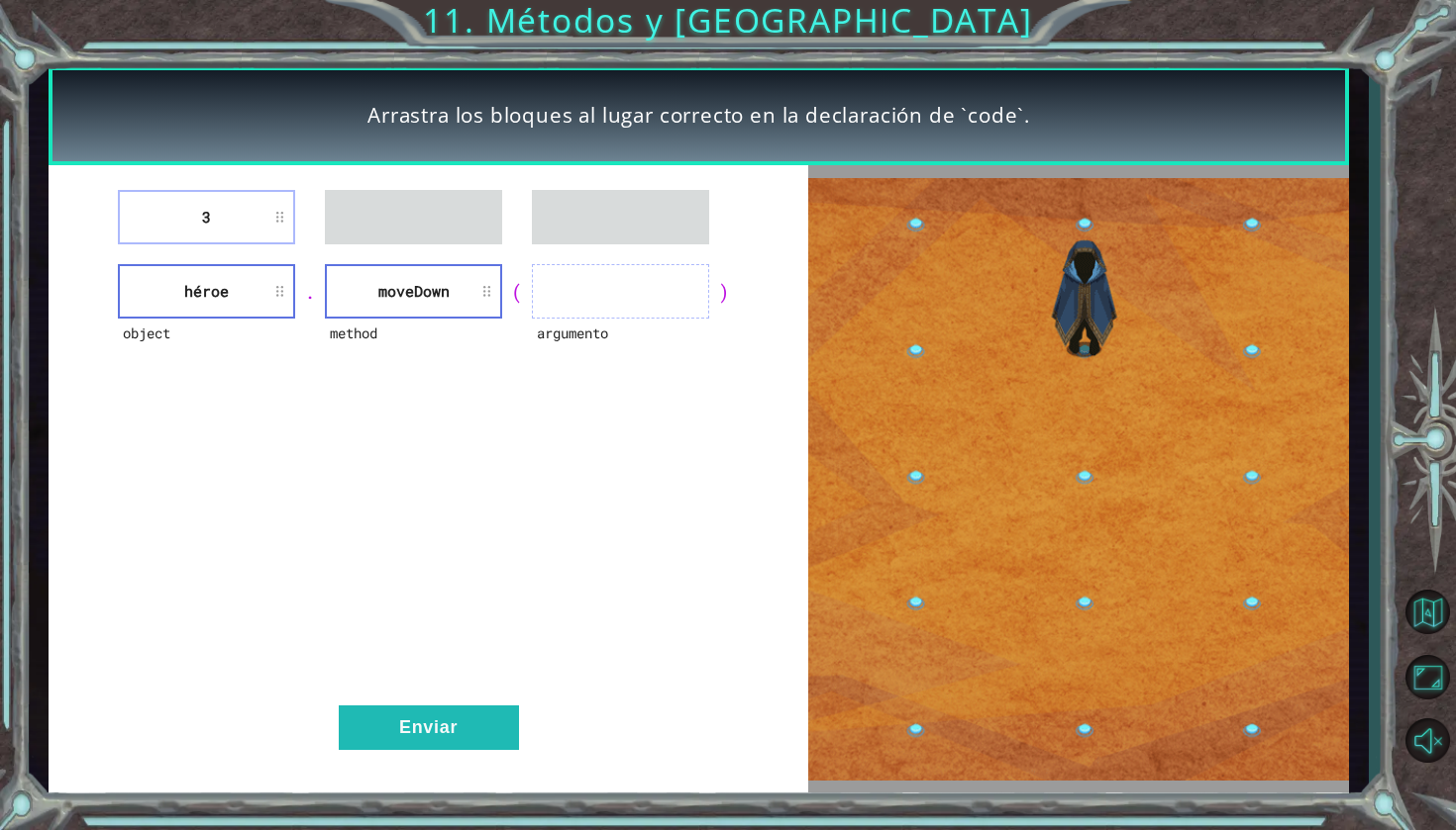
drag, startPoint x: 259, startPoint y: 220, endPoint x: 132, endPoint y: 167, distance: 137.6
click at [496, 261] on div "3 object héroe . method [GEOGRAPHIC_DATA] ( argumento ) Enviar" at bounding box center [429, 478] width 760 height 627
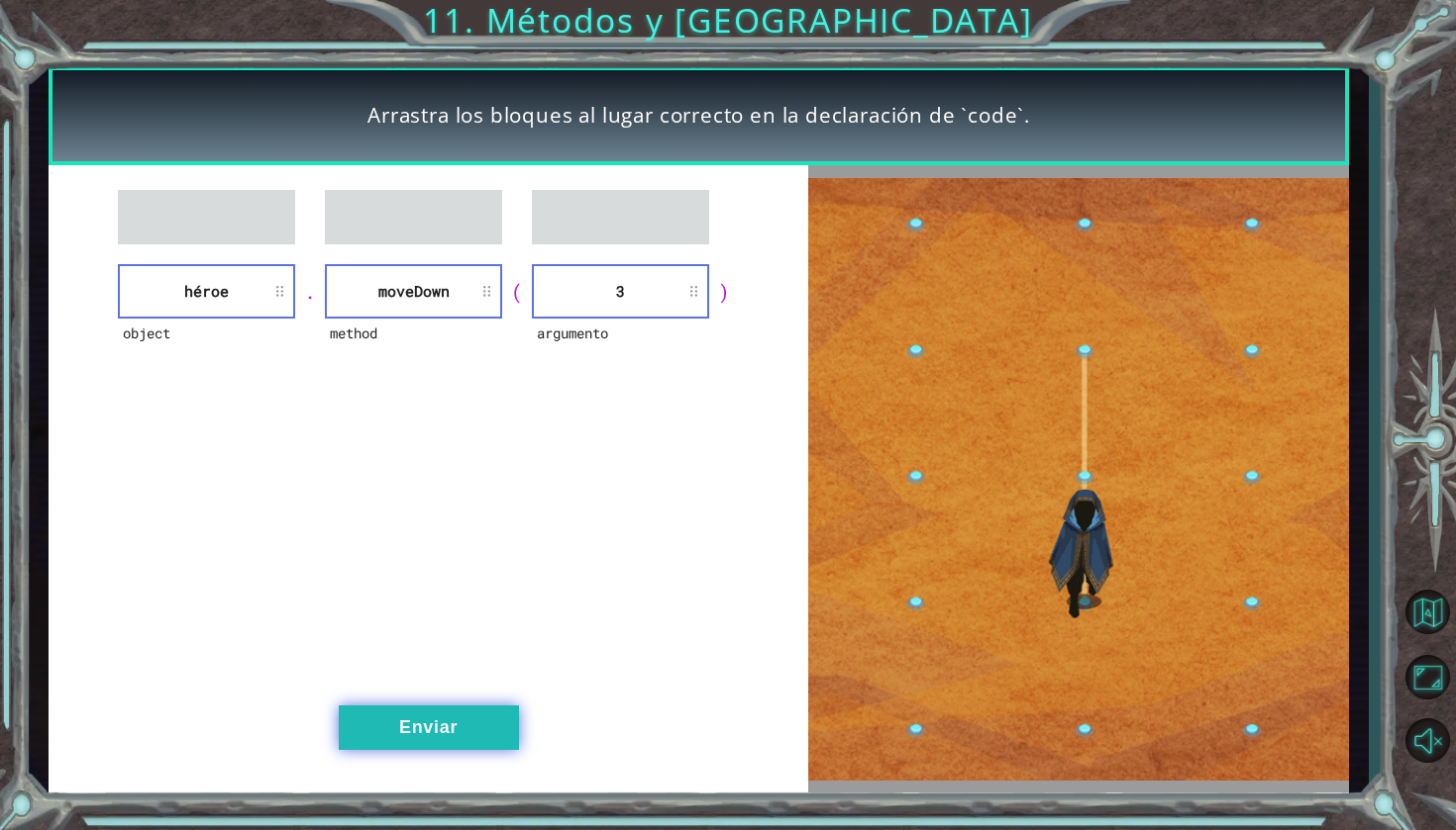
click at [466, 733] on button "Enviar" at bounding box center [429, 728] width 180 height 45
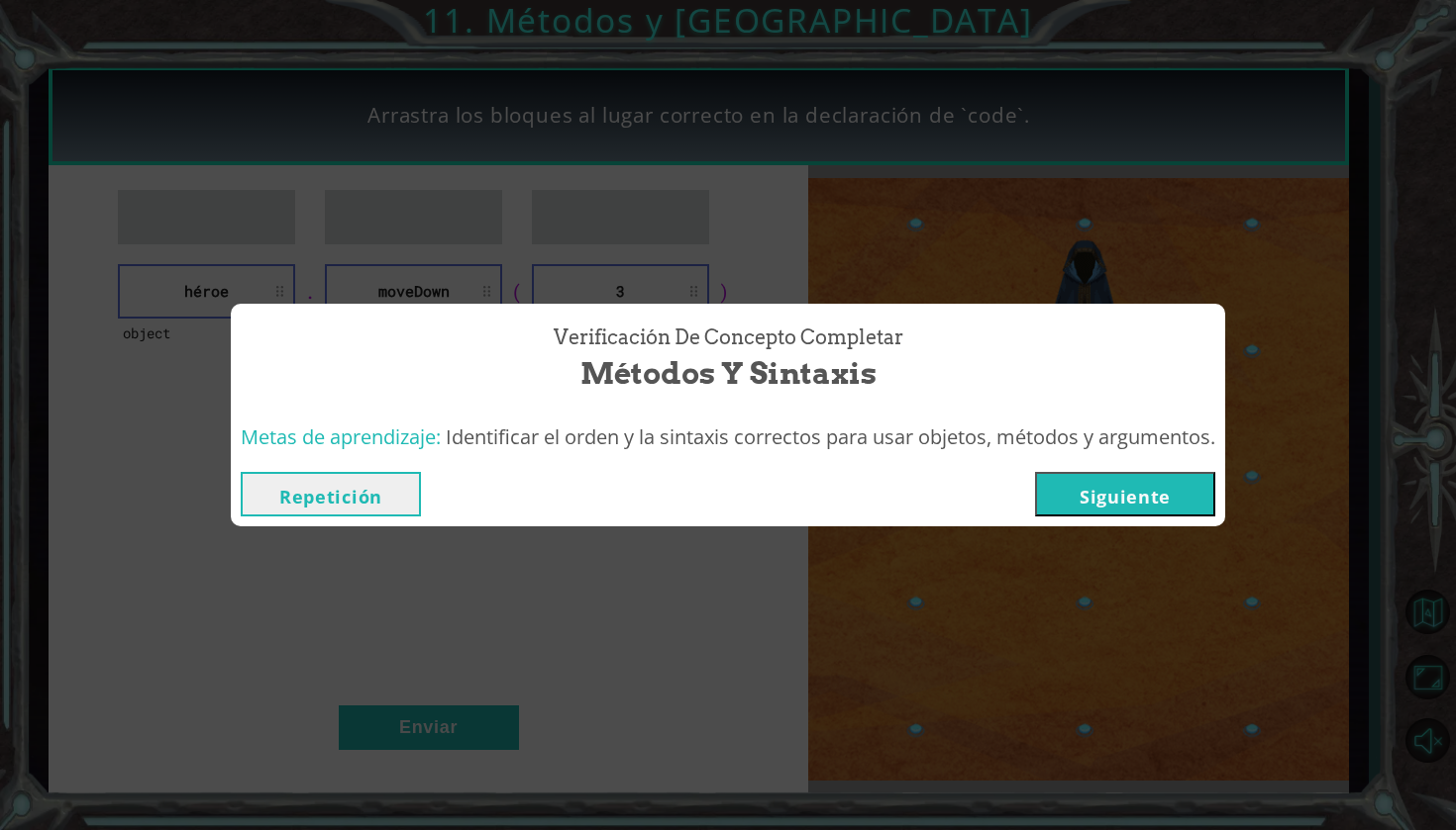
click at [1134, 492] on button "Siguiente" at bounding box center [1124, 494] width 180 height 45
